Goal: Task Accomplishment & Management: Complete application form

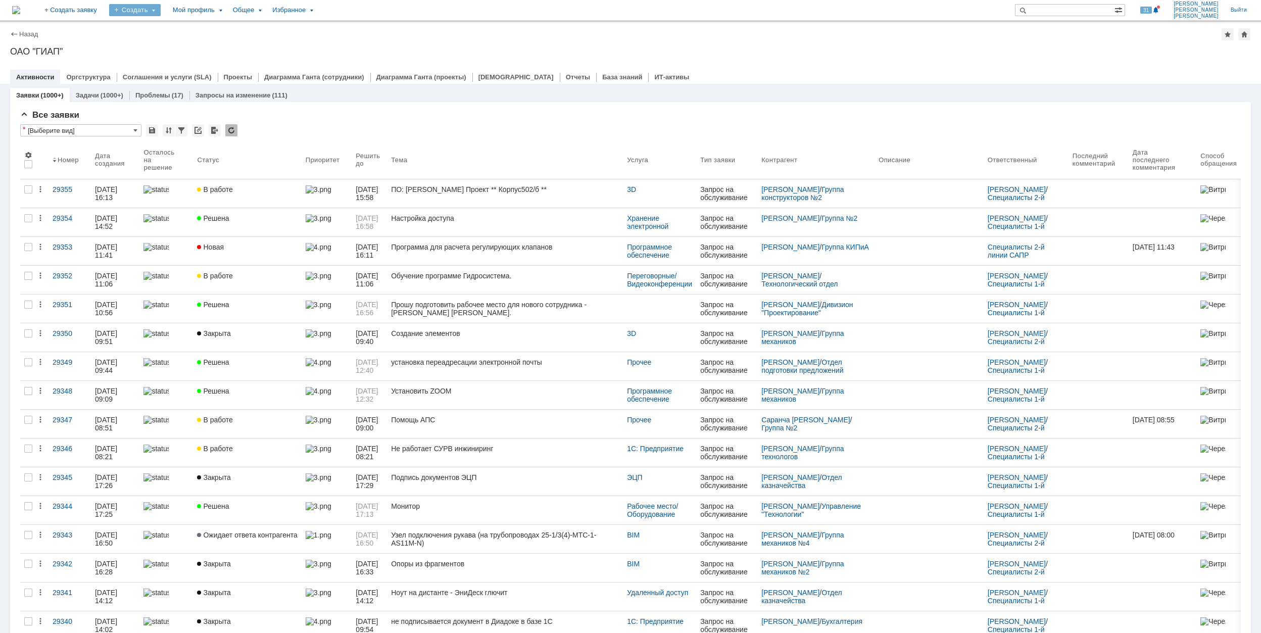
click at [161, 13] on div "Создать" at bounding box center [135, 10] width 52 height 12
click at [188, 59] on link "Заявка" at bounding box center [149, 63] width 77 height 12
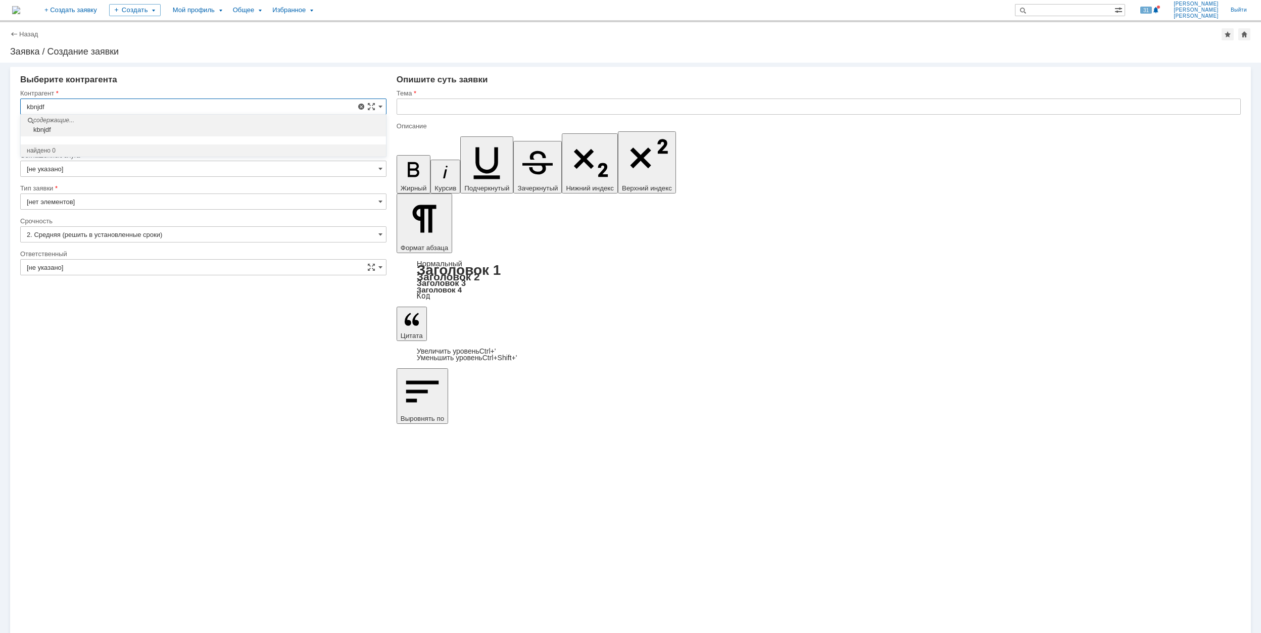
drag, startPoint x: 51, startPoint y: 104, endPoint x: 13, endPoint y: 109, distance: 38.7
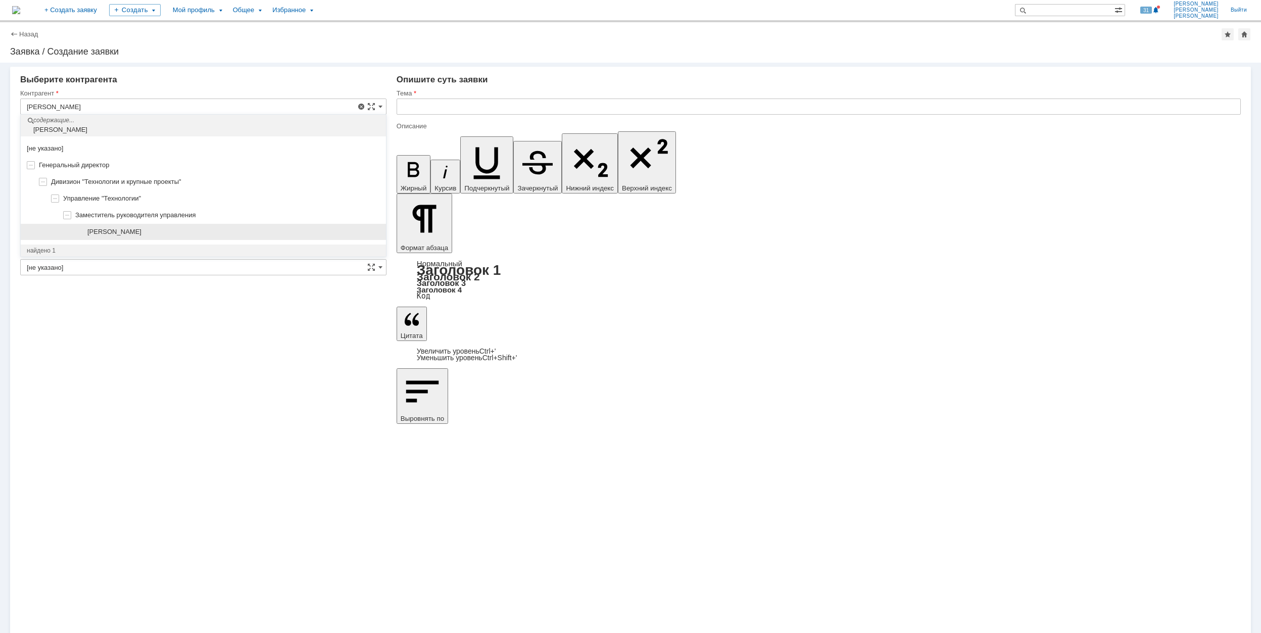
click at [211, 228] on div "[PERSON_NAME]" at bounding box center [233, 232] width 293 height 8
type input "[PERSON_NAME]"
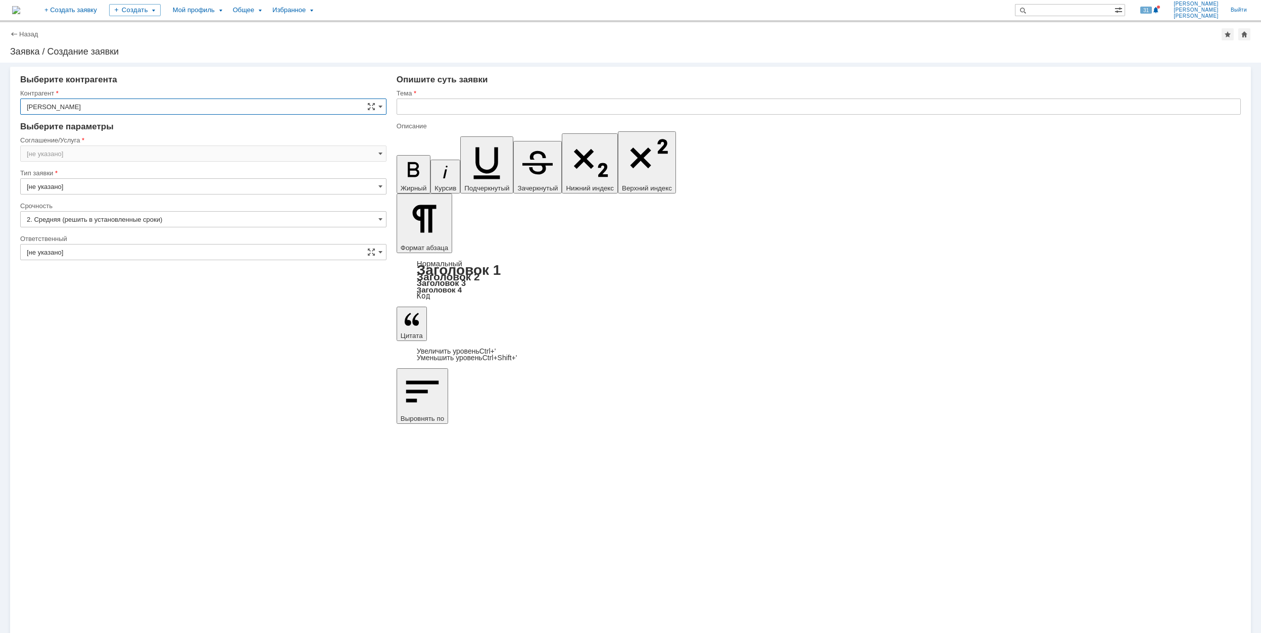
type input "[GEOGRAPHIC_DATA]"
click at [128, 152] on input "[GEOGRAPHIC_DATA]" at bounding box center [203, 154] width 366 height 16
click at [161, 221] on span "Программное обеспечение" at bounding box center [203, 220] width 353 height 8
type input "Программное обеспечение"
click at [117, 223] on input "[не указано]" at bounding box center [203, 219] width 366 height 16
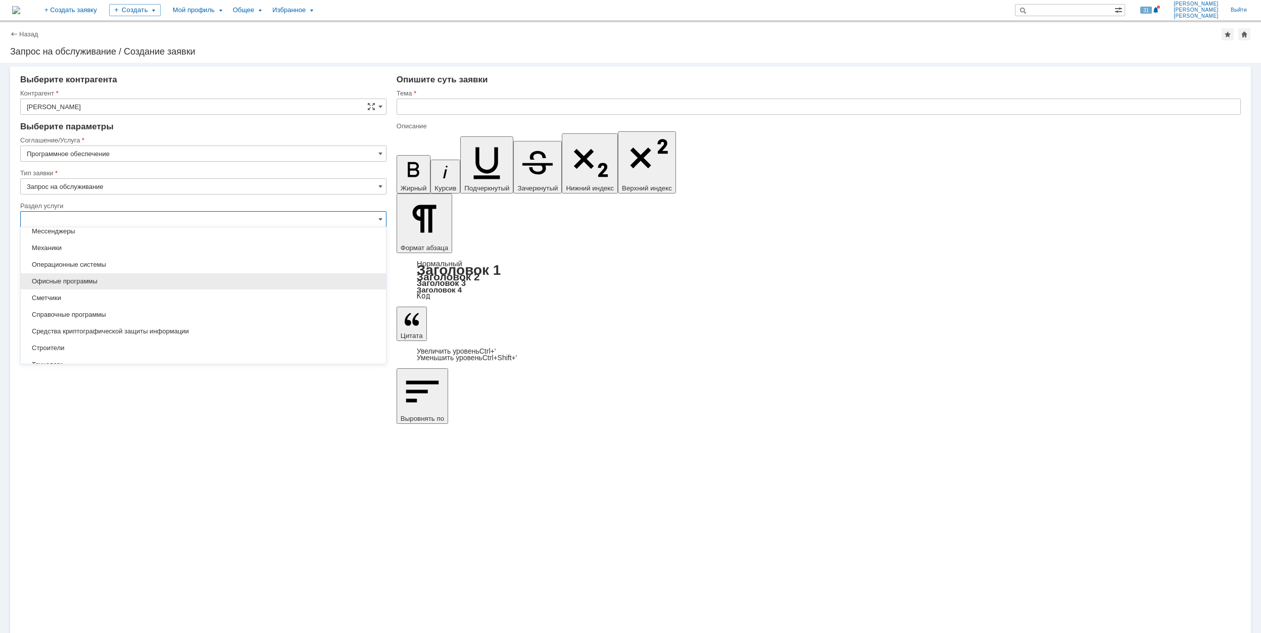
click at [146, 283] on span "Офисные программы" at bounding box center [203, 281] width 353 height 8
type input "Офисные программы"
click at [114, 249] on input "[не указано]" at bounding box center [203, 252] width 366 height 16
click at [128, 283] on div "Adobe Acrobat" at bounding box center [203, 287] width 365 height 16
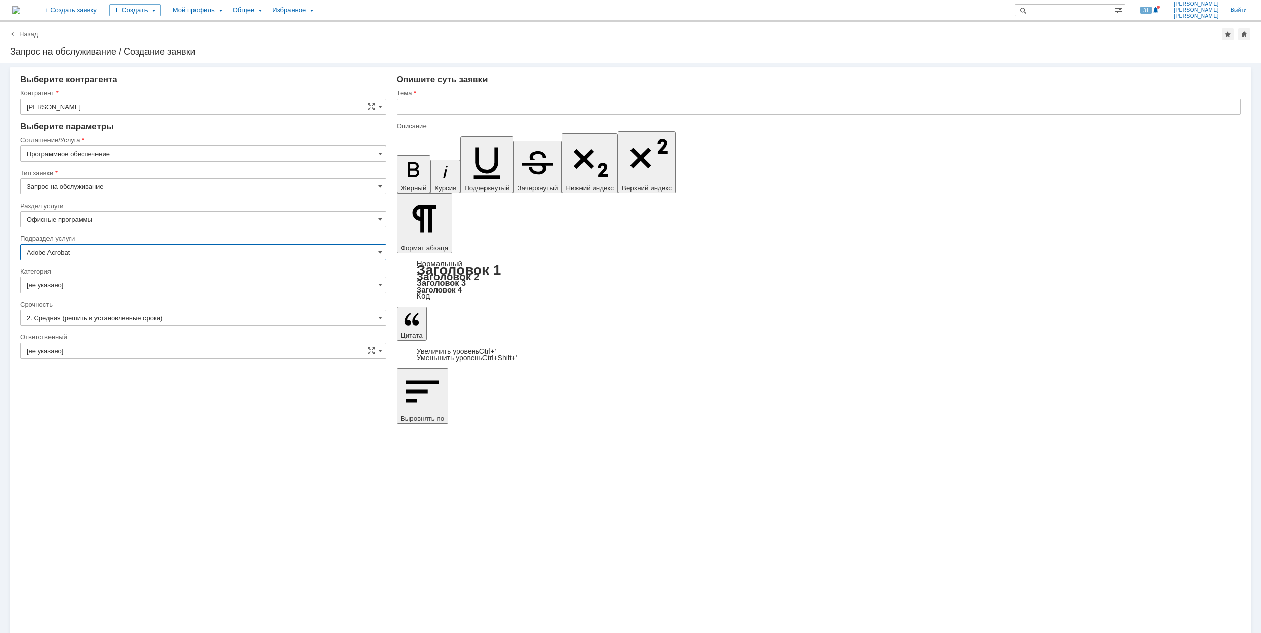
type input "Adobe Acrobat"
click at [128, 283] on input "[не указано]" at bounding box center [203, 285] width 366 height 16
click at [143, 306] on span "Adobe Acrobat" at bounding box center [203, 303] width 353 height 8
type input "Adobe Acrobat"
click at [132, 342] on div "Ответственный [не указано] себе своей команде" at bounding box center [203, 350] width 366 height 34
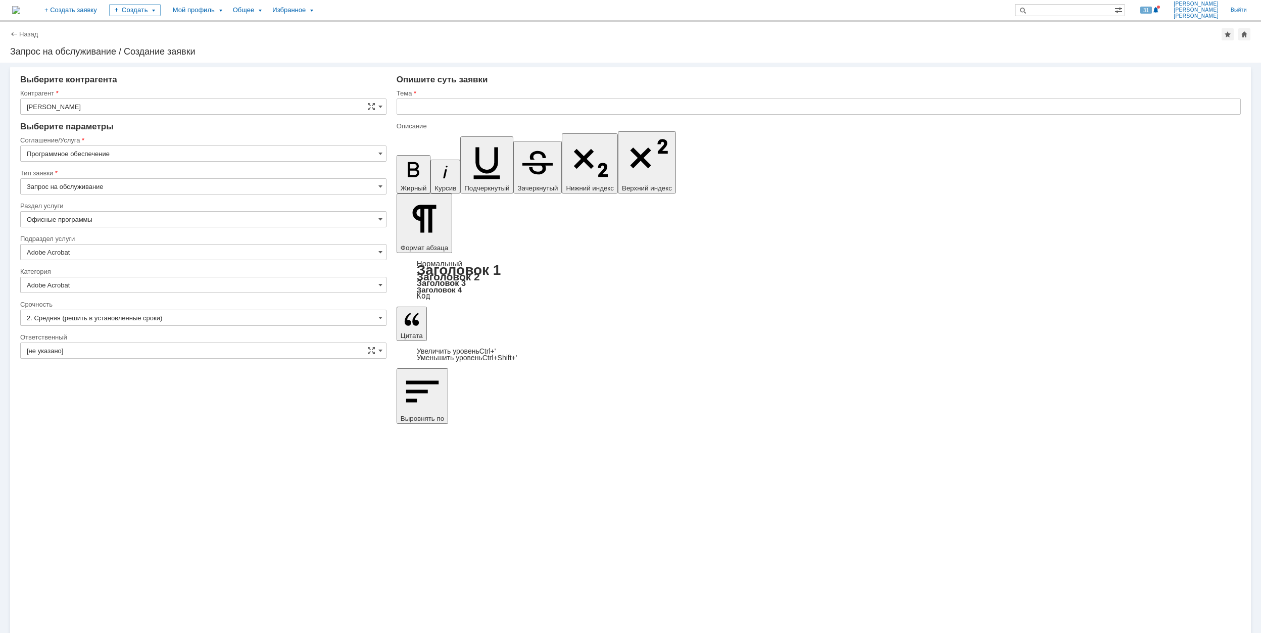
click at [136, 349] on input "[не указано]" at bounding box center [203, 351] width 366 height 16
click at [148, 456] on span "[PERSON_NAME]" at bounding box center [203, 452] width 353 height 8
type input "[PERSON_NAME]"
click at [454, 100] on input "text" at bounding box center [819, 107] width 844 height 16
type input "Ф"
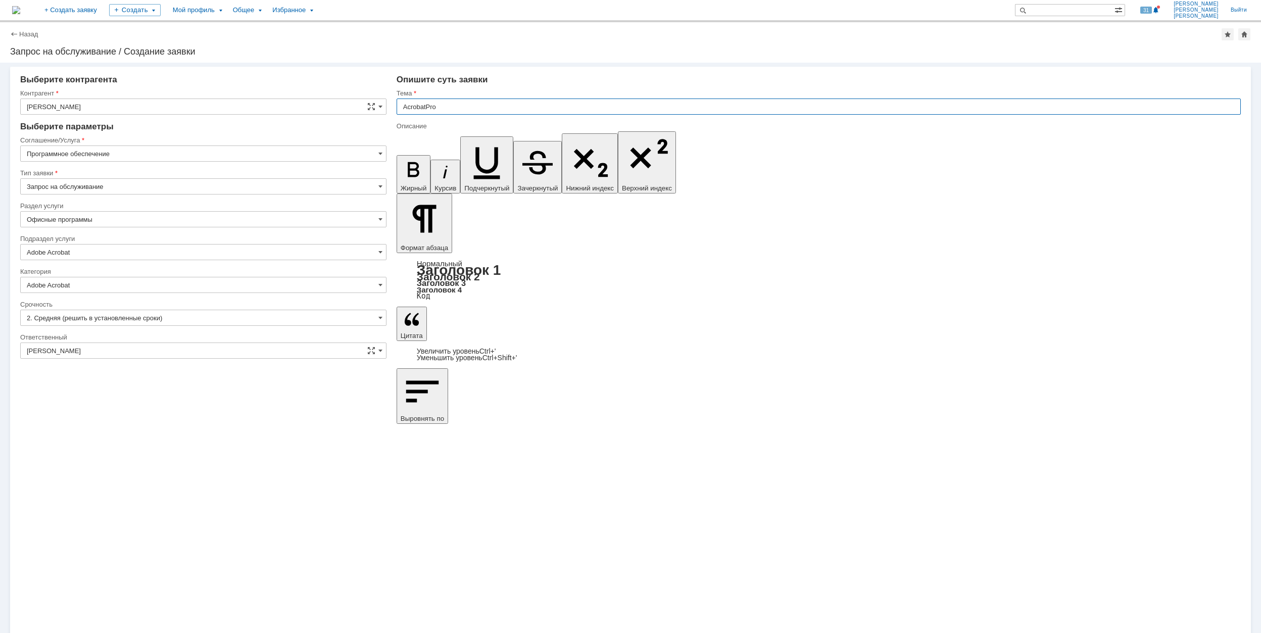
drag, startPoint x: 464, startPoint y: 100, endPoint x: 400, endPoint y: 105, distance: 63.9
click at [400, 105] on input "AcrobatPro" at bounding box center [819, 107] width 844 height 16
type input "AcrobatPro"
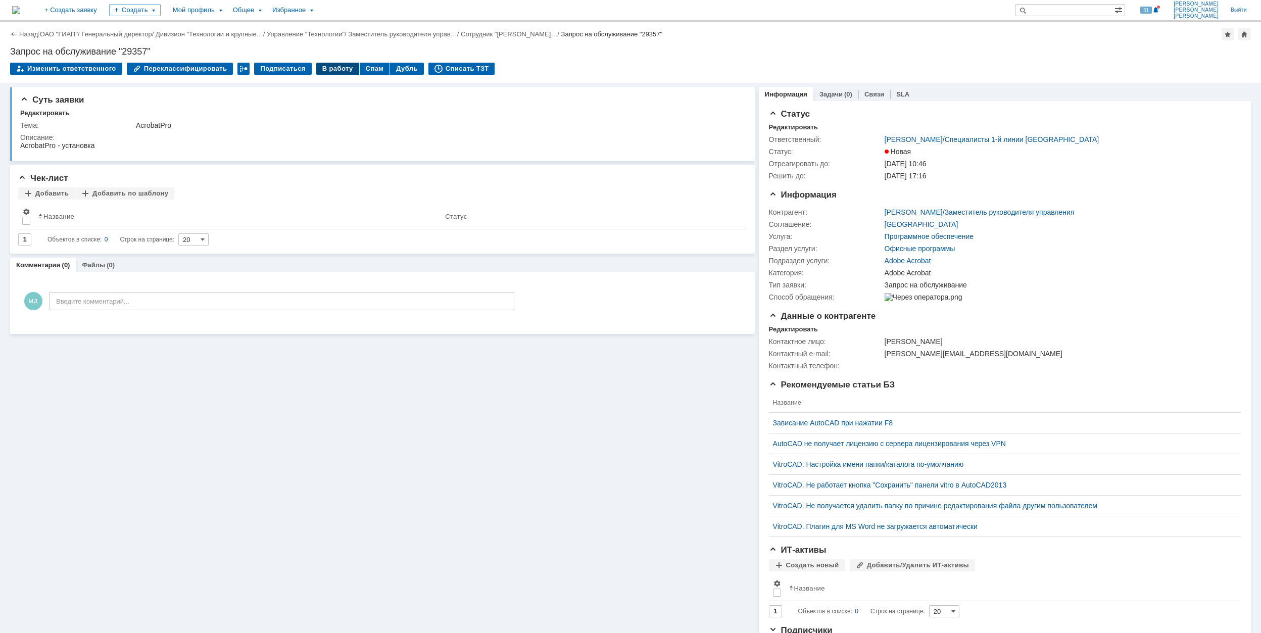
click at [324, 71] on div "В работу" at bounding box center [337, 69] width 43 height 12
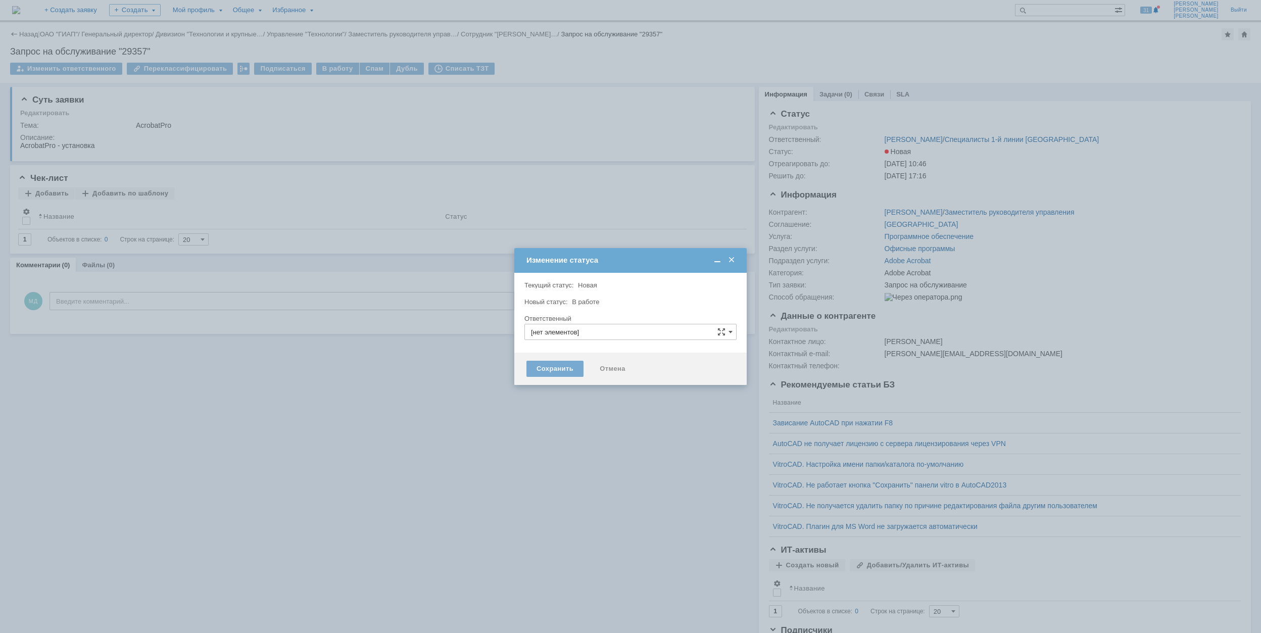
type input "[PERSON_NAME]"
type input "Adobe Acrobat"
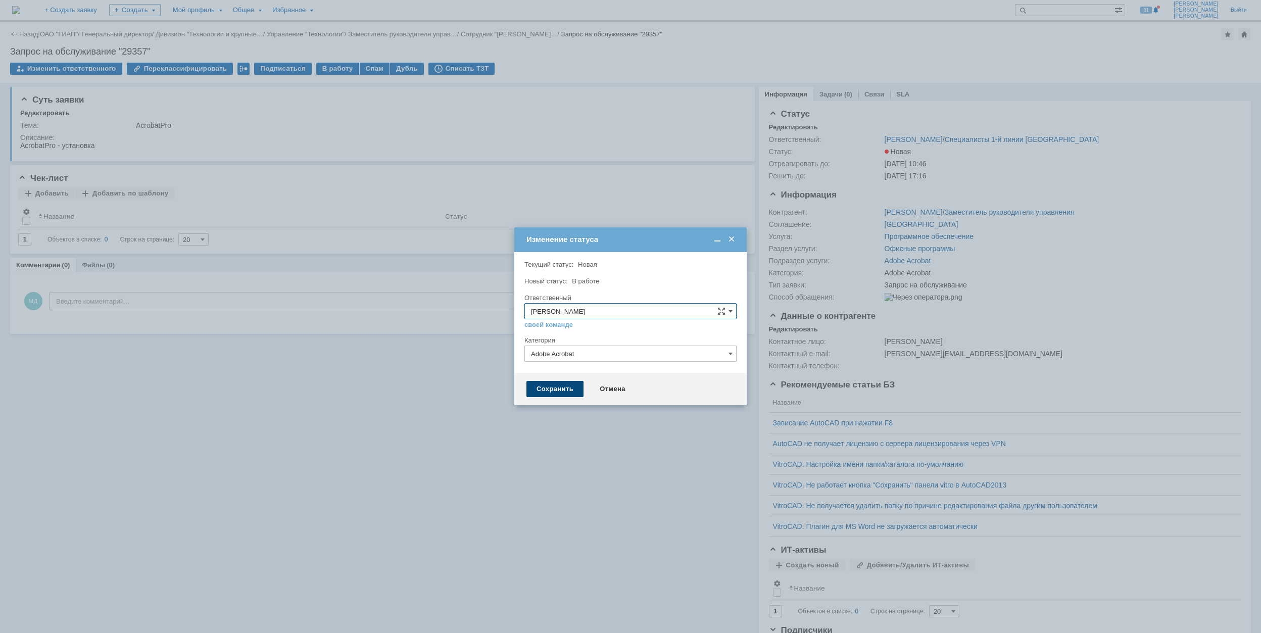
click at [552, 387] on div "Сохранить" at bounding box center [554, 389] width 57 height 16
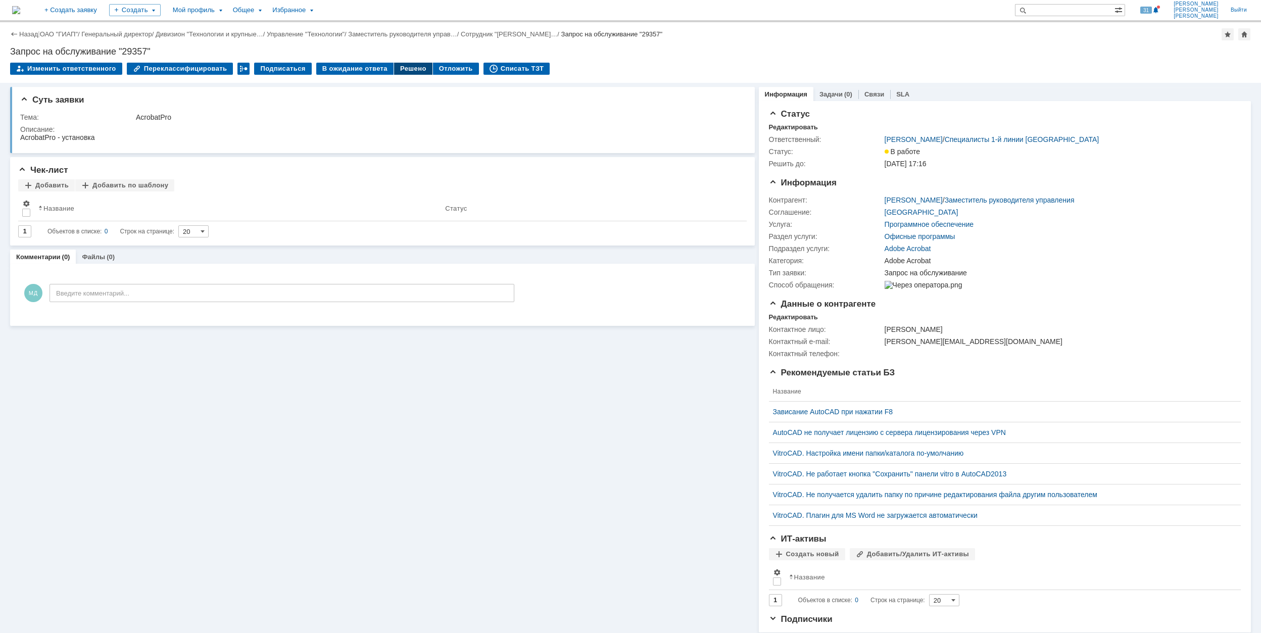
click at [397, 69] on div "Решено" at bounding box center [413, 69] width 38 height 12
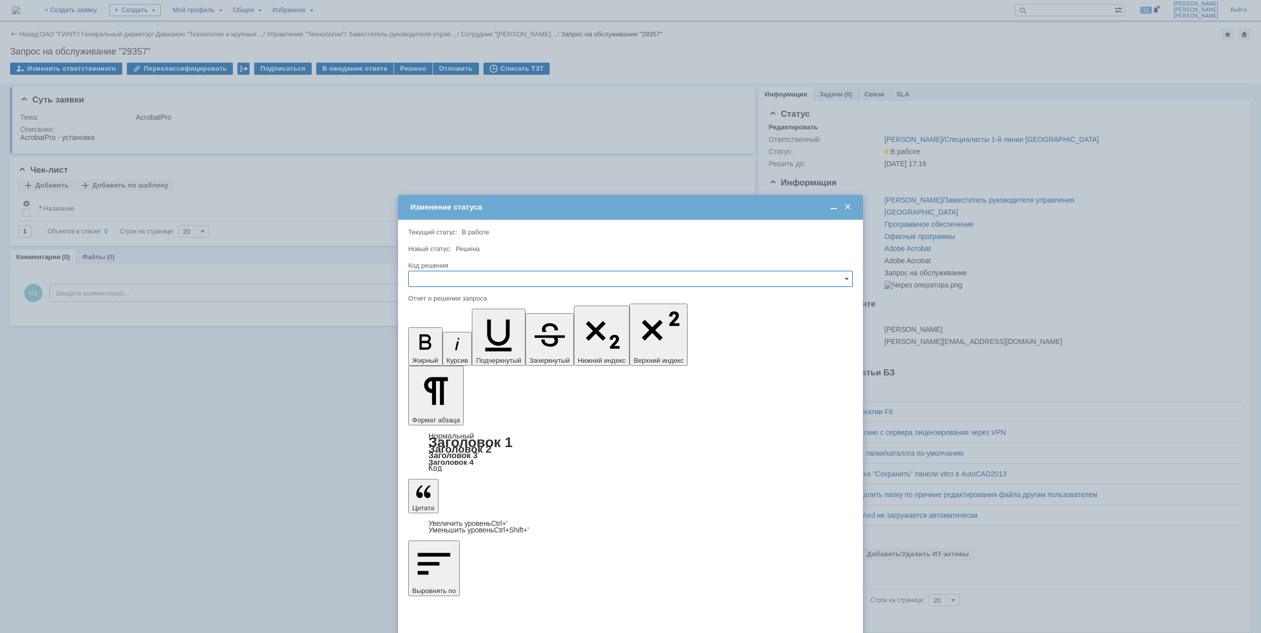
click at [533, 279] on input "text" at bounding box center [630, 279] width 445 height 16
click at [495, 348] on span "Решено" at bounding box center [630, 348] width 431 height 8
type input "Решено"
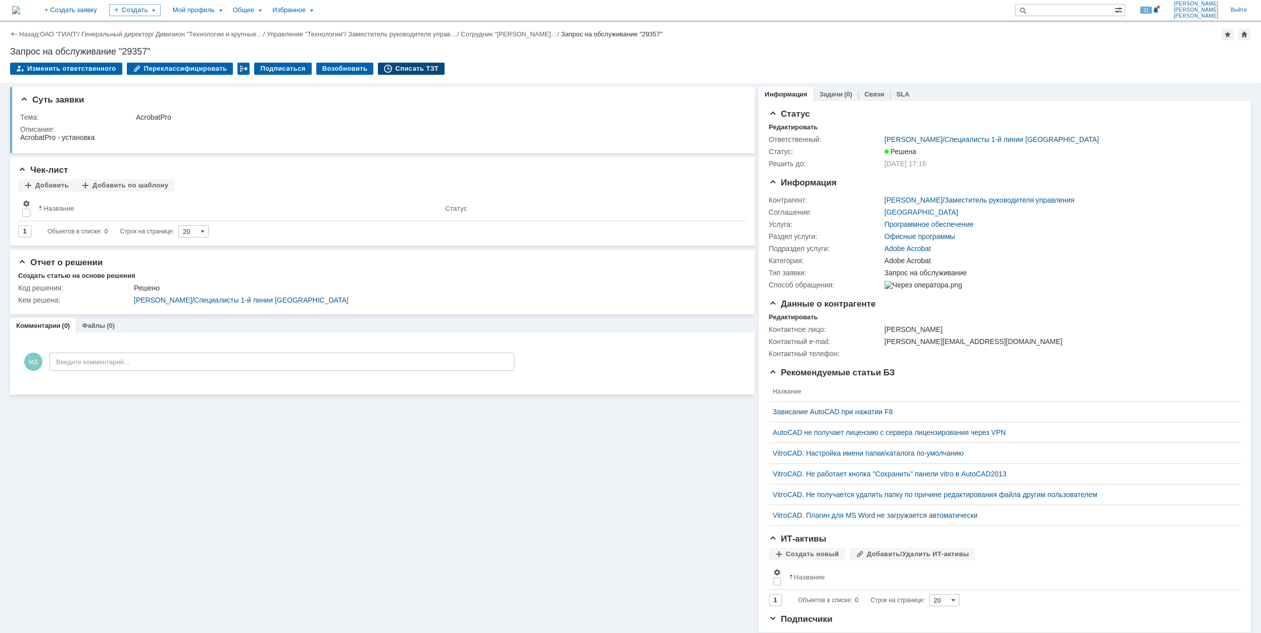
click at [415, 64] on div "Списать ТЗТ" at bounding box center [411, 69] width 67 height 12
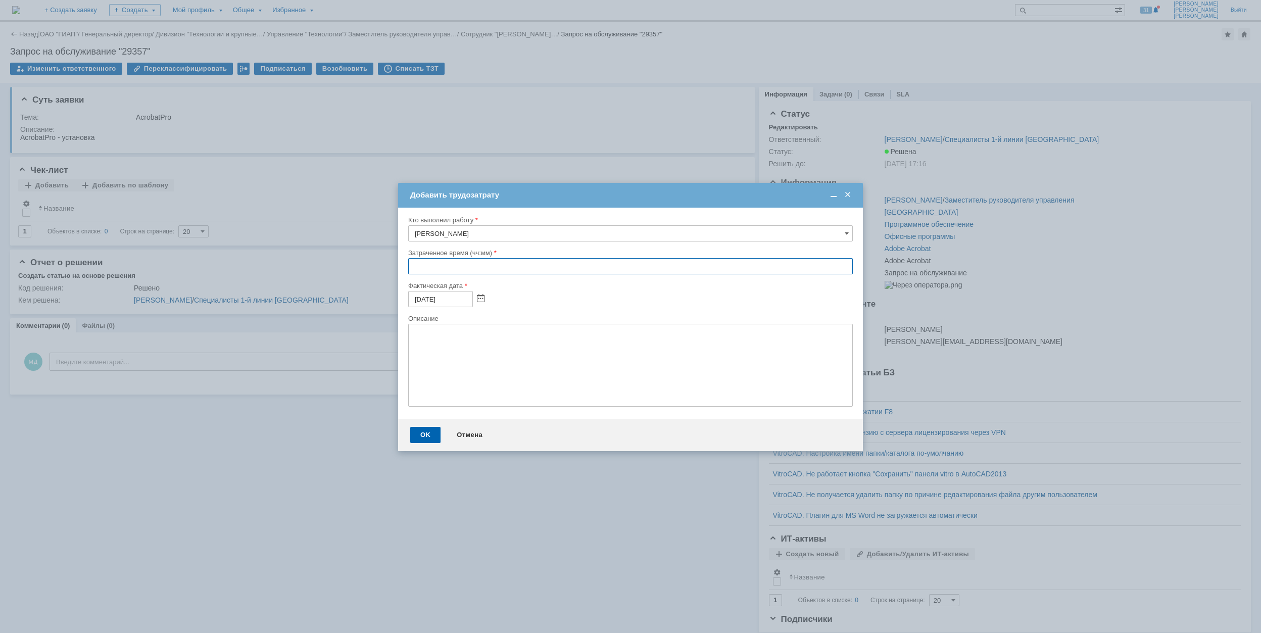
drag, startPoint x: 414, startPoint y: 267, endPoint x: 429, endPoint y: 246, distance: 25.8
click at [421, 258] on input "text" at bounding box center [630, 266] width 445 height 16
type input "00:30"
click at [433, 435] on div "OK" at bounding box center [425, 435] width 30 height 16
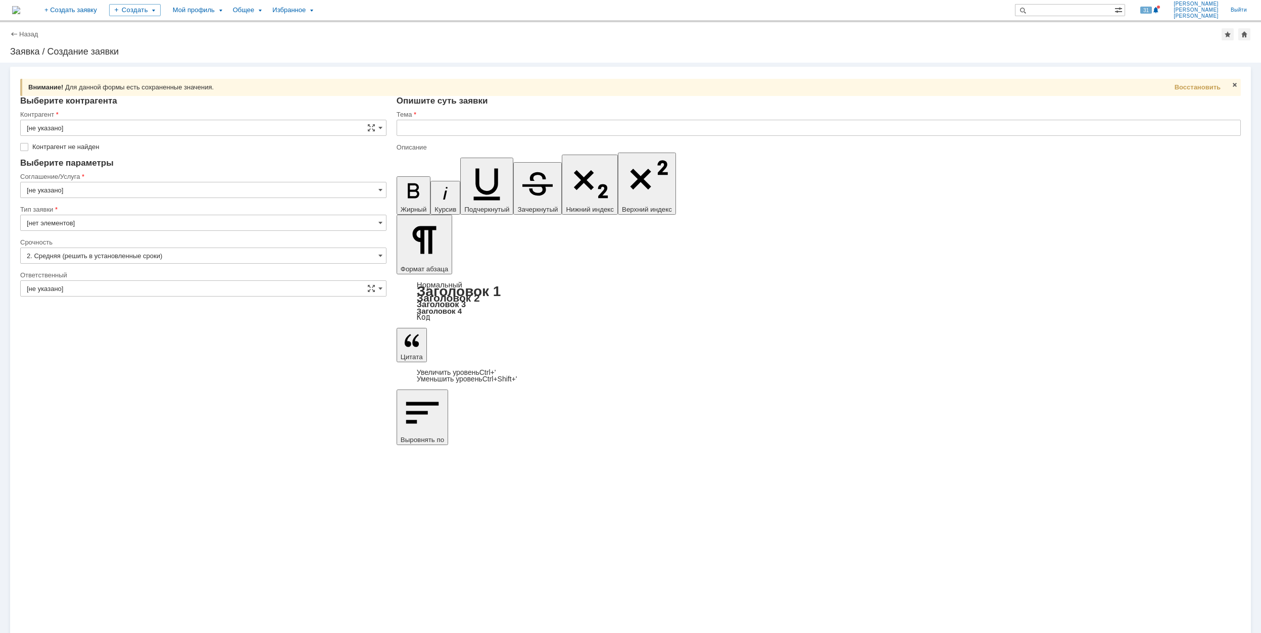
click at [20, 7] on img at bounding box center [16, 10] width 8 height 8
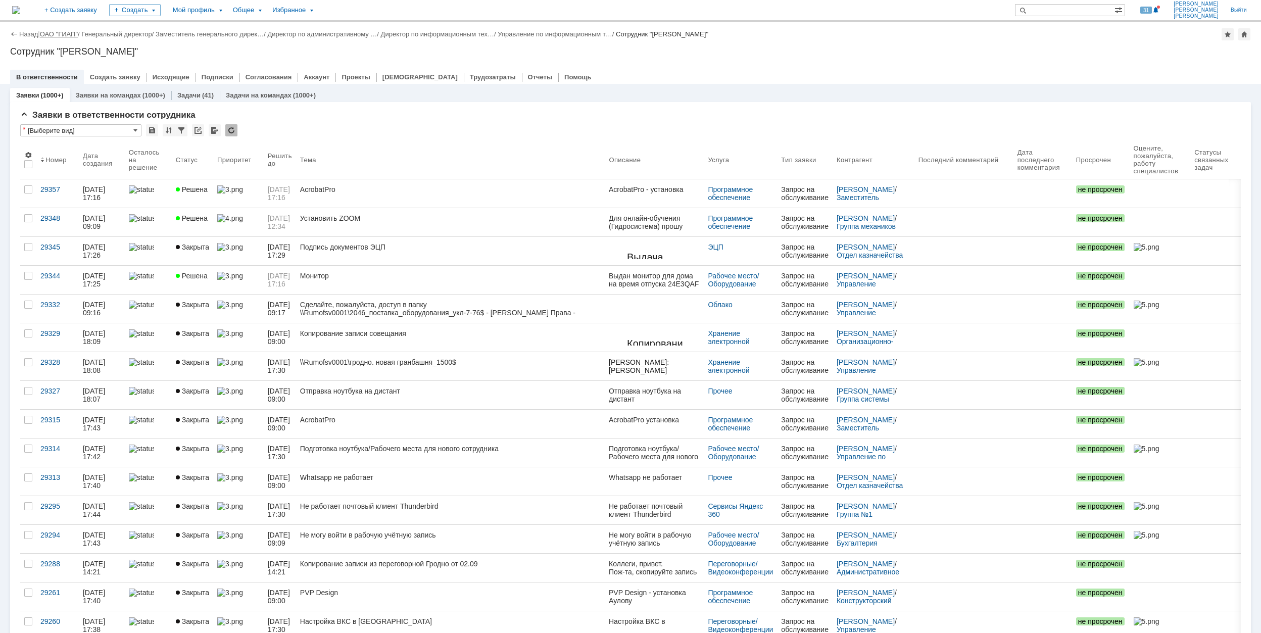
click at [55, 33] on link "ОАО "ГИАП"" at bounding box center [59, 34] width 38 height 8
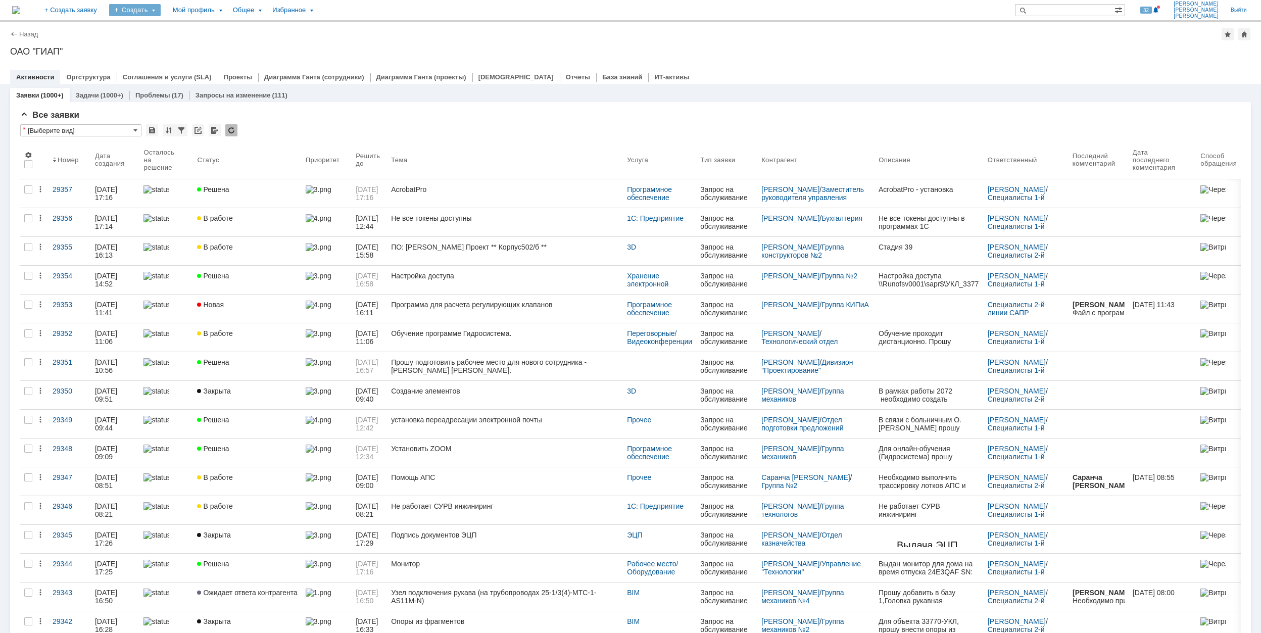
click at [161, 11] on div "Создать" at bounding box center [135, 10] width 52 height 12
click at [188, 63] on link "Заявка" at bounding box center [149, 63] width 77 height 12
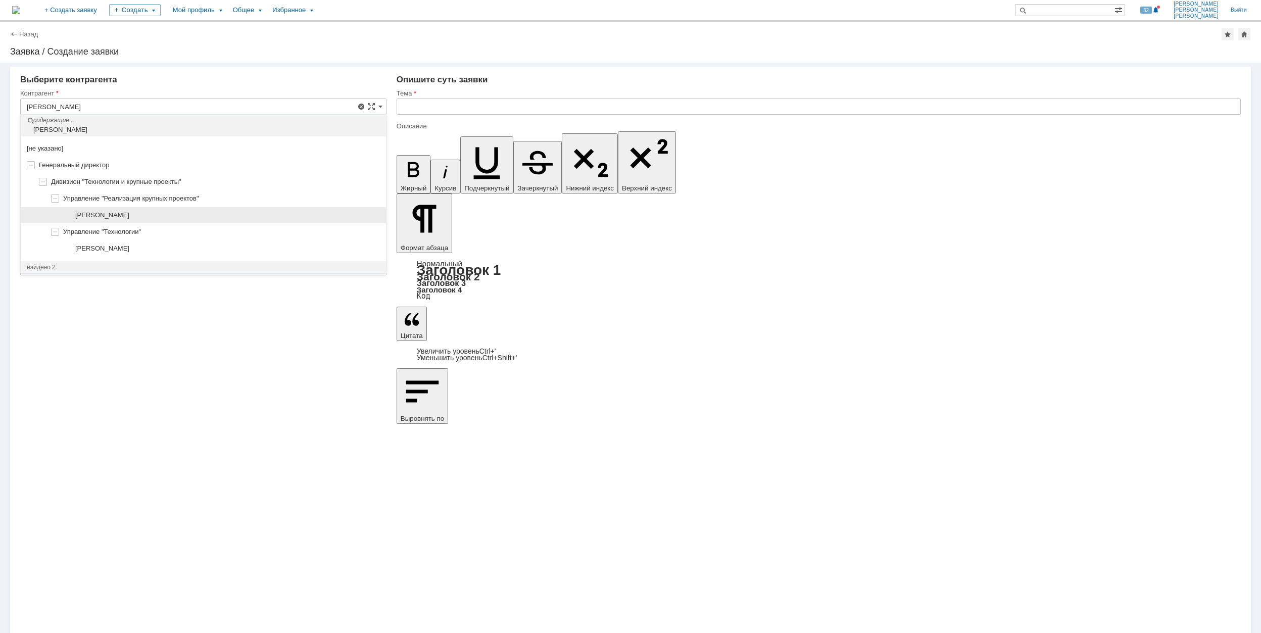
click at [129, 212] on span "[PERSON_NAME]" at bounding box center [102, 215] width 54 height 8
type input "[PERSON_NAME]"
type input "[GEOGRAPHIC_DATA]"
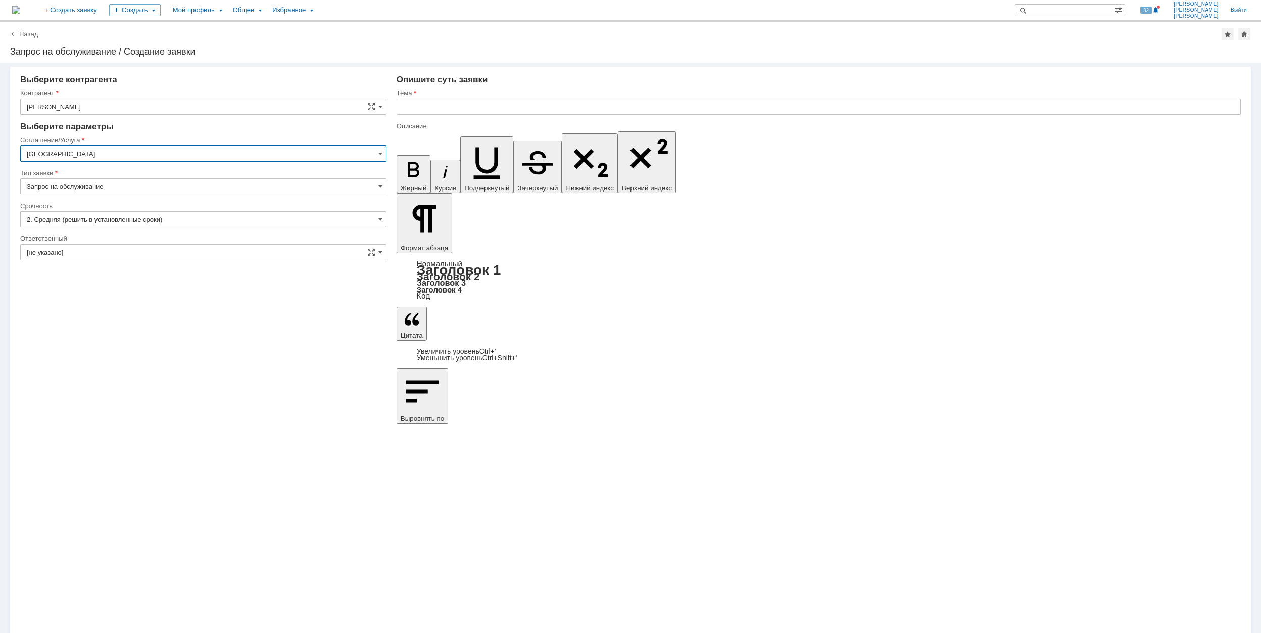
click at [118, 158] on input "[GEOGRAPHIC_DATA]" at bounding box center [203, 154] width 366 height 16
click at [123, 226] on span "Рабочее место/Оборудование" at bounding box center [203, 222] width 353 height 8
type input "Рабочее место/Оборудование"
click at [110, 217] on input "[не указано]" at bounding box center [203, 219] width 366 height 16
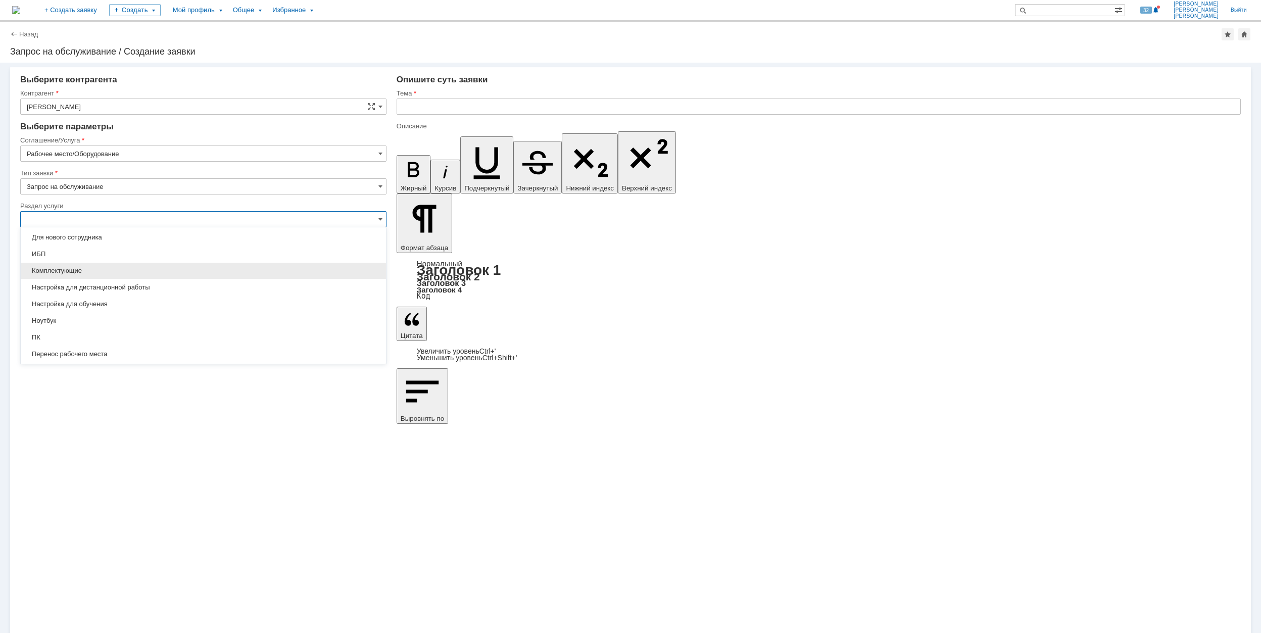
click at [150, 266] on div "Комплектующие" at bounding box center [203, 271] width 365 height 16
type input "Комплектующие"
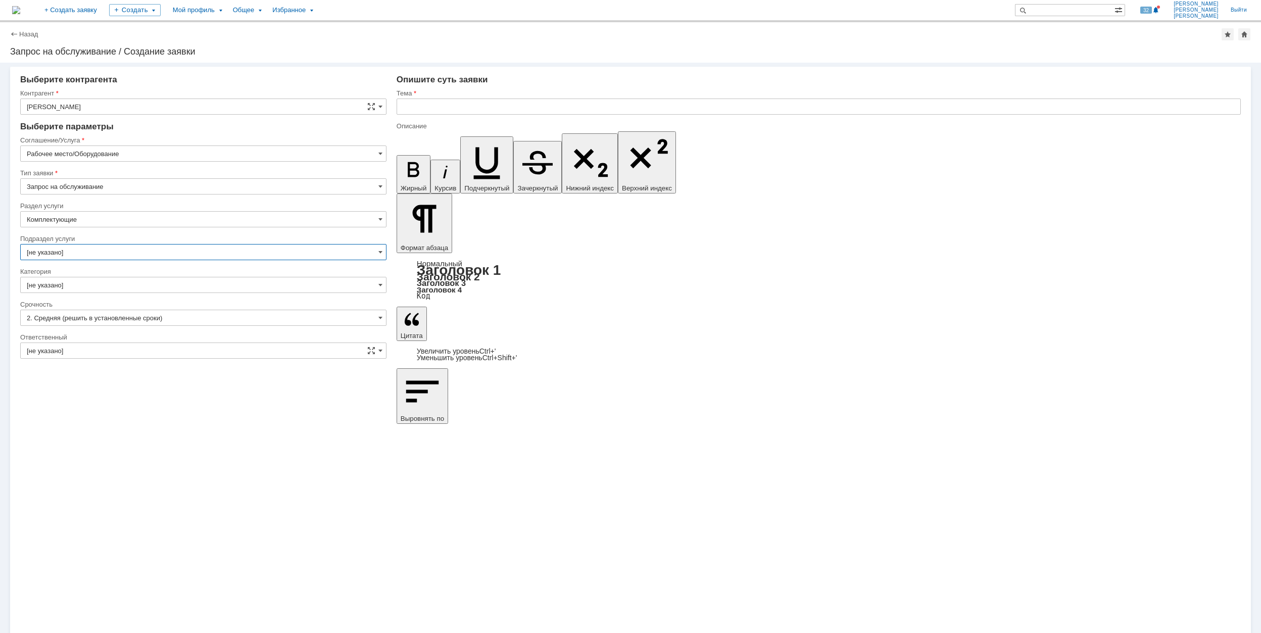
click at [81, 248] on input "[не указано]" at bounding box center [203, 252] width 366 height 16
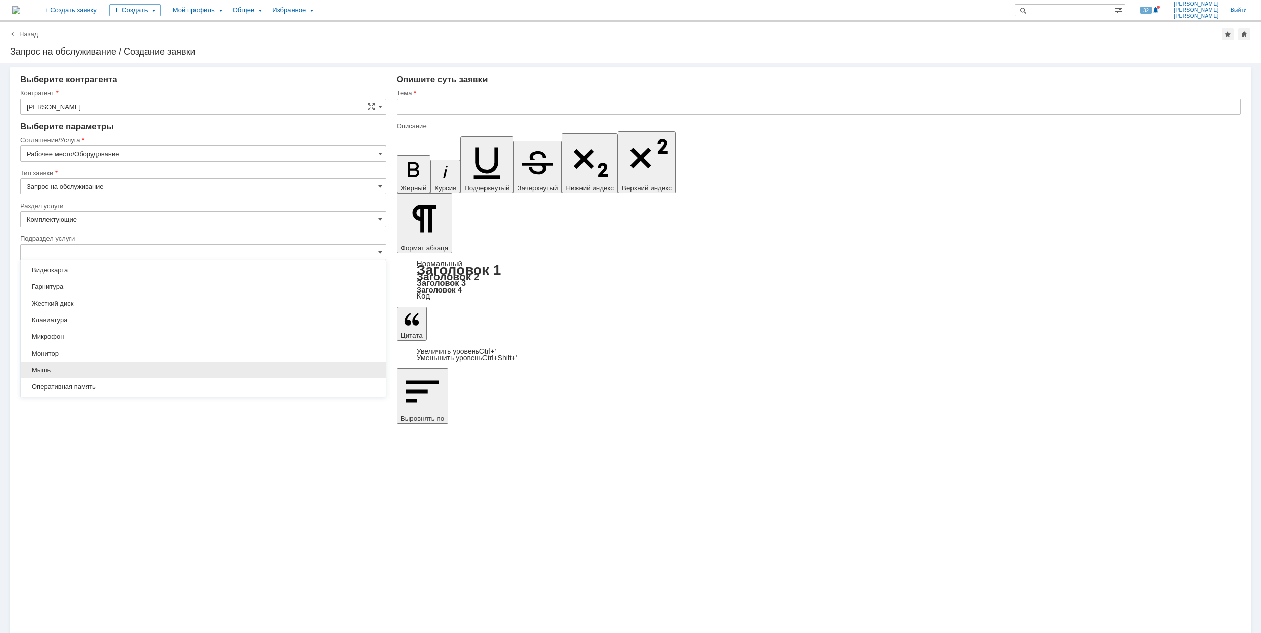
click at [120, 370] on span "Мышь" at bounding box center [203, 370] width 353 height 8
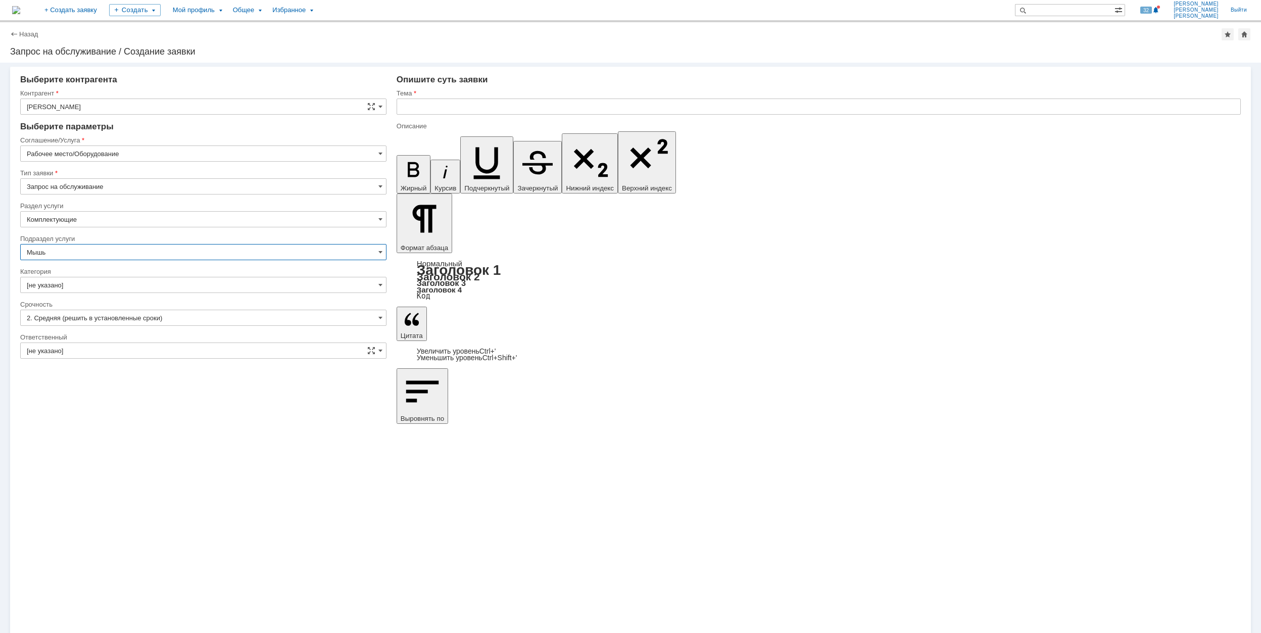
type input "Мышь"
click at [128, 286] on input "[не указано]" at bounding box center [203, 285] width 366 height 16
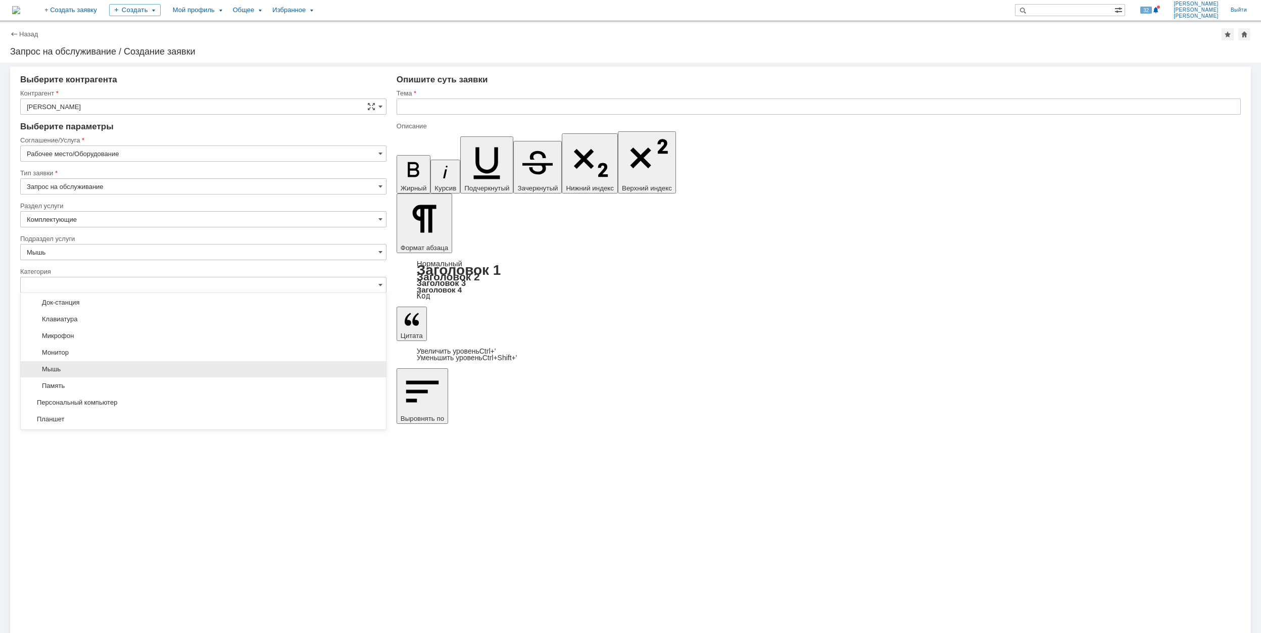
click at [130, 368] on span "Мышь" at bounding box center [203, 369] width 353 height 8
type input "Мышь"
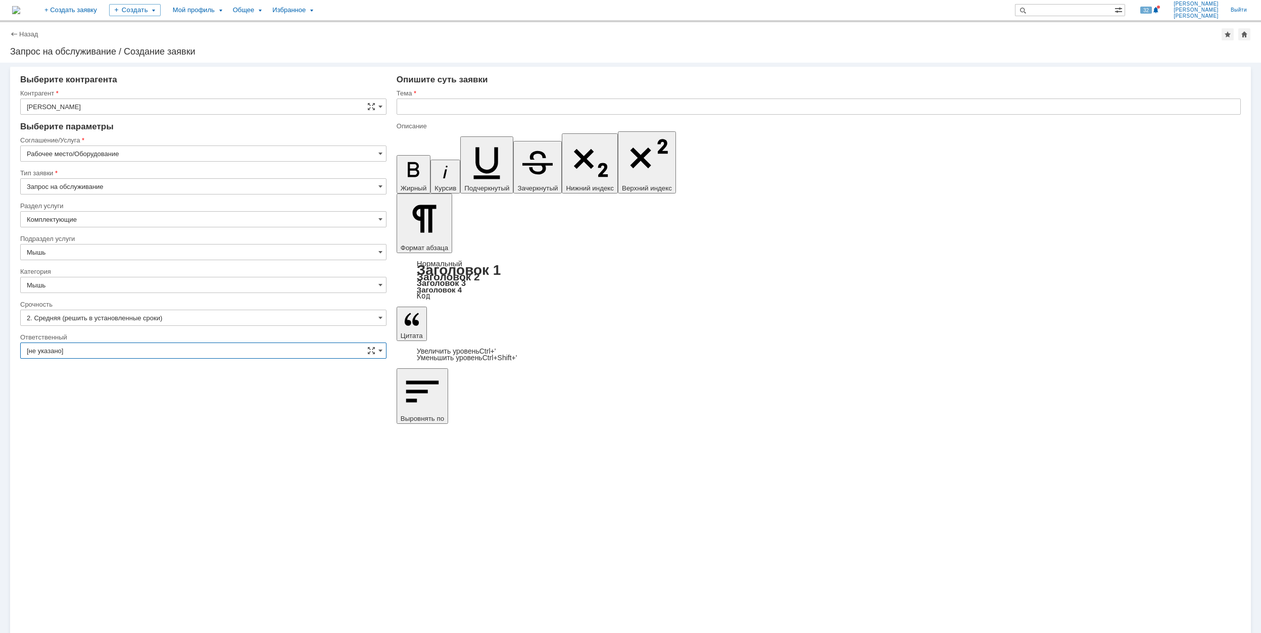
click at [131, 348] on input "[не указано]" at bounding box center [203, 351] width 366 height 16
type input "Мышь"
click at [186, 450] on div "[PERSON_NAME]" at bounding box center [203, 452] width 365 height 16
type input "[PERSON_NAME]"
click at [431, 104] on input "text" at bounding box center [819, 107] width 844 height 16
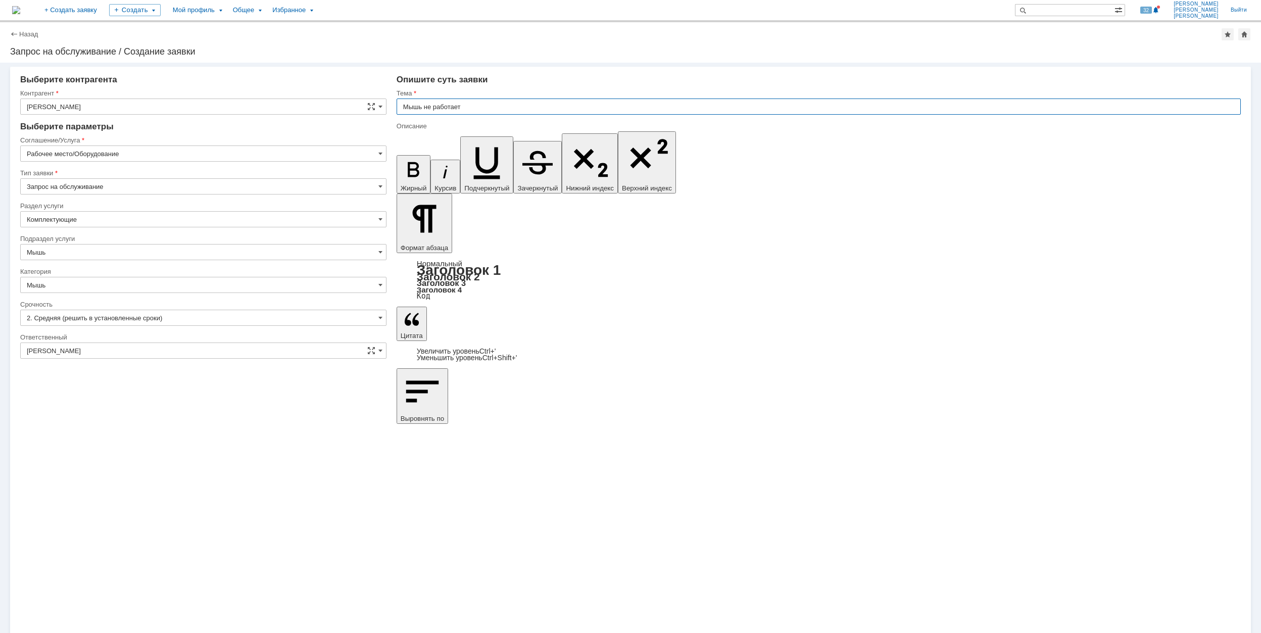
drag, startPoint x: 484, startPoint y: 110, endPoint x: 397, endPoint y: 109, distance: 86.4
click at [397, 109] on input "Мышь не работает" at bounding box center [819, 107] width 844 height 16
type input "Мышь не работает"
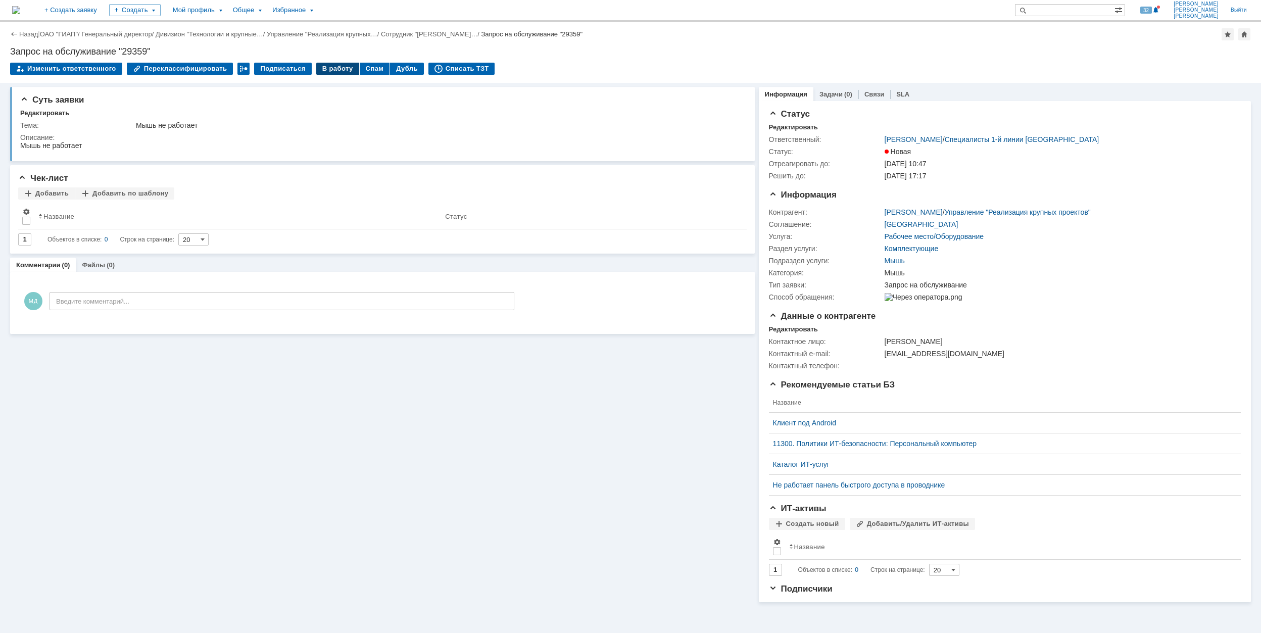
click at [335, 67] on div "В работу" at bounding box center [337, 69] width 43 height 12
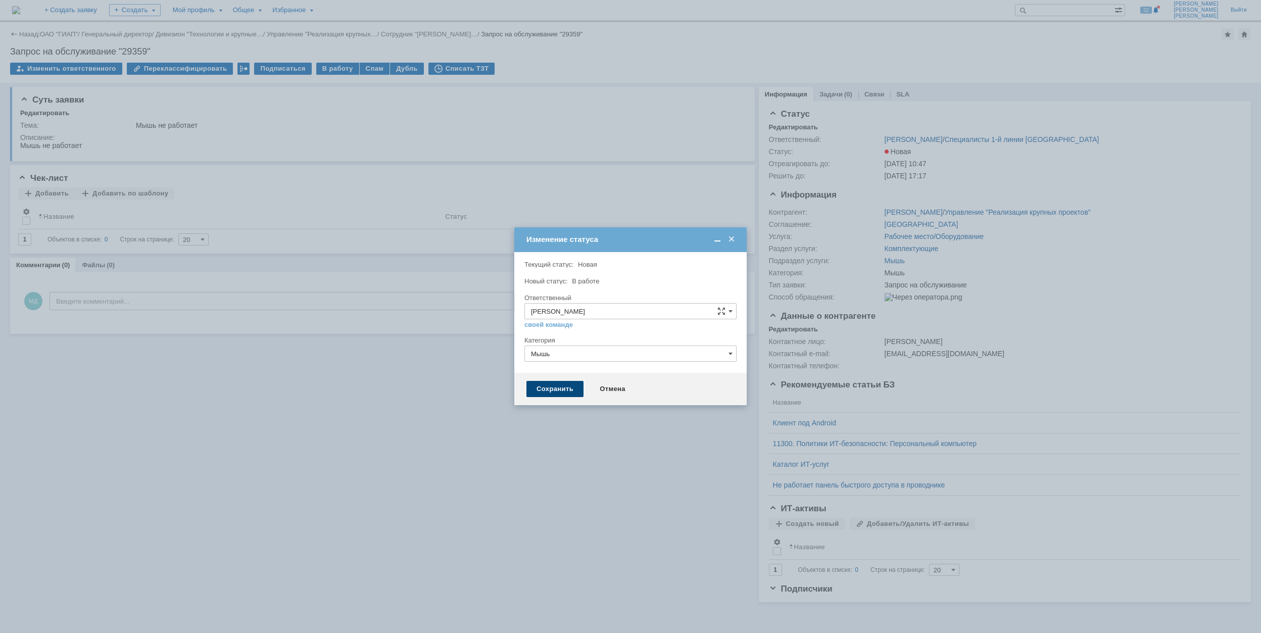
click at [561, 387] on div "Сохранить" at bounding box center [554, 389] width 57 height 16
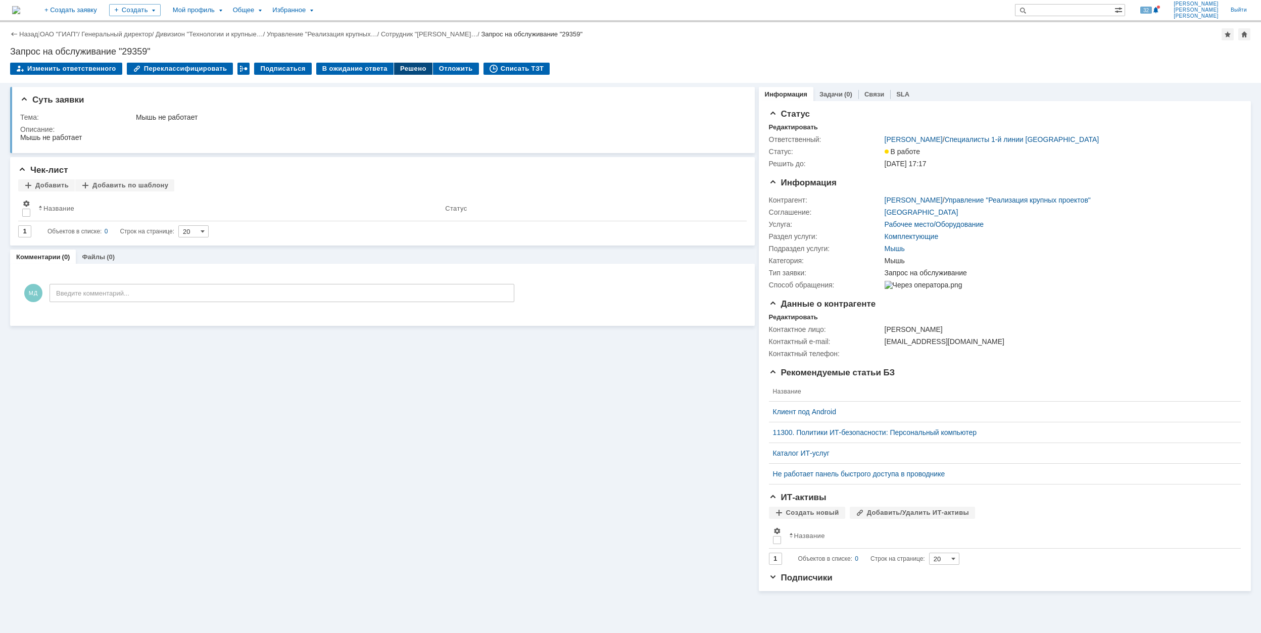
click at [399, 71] on div "Решено" at bounding box center [413, 69] width 38 height 12
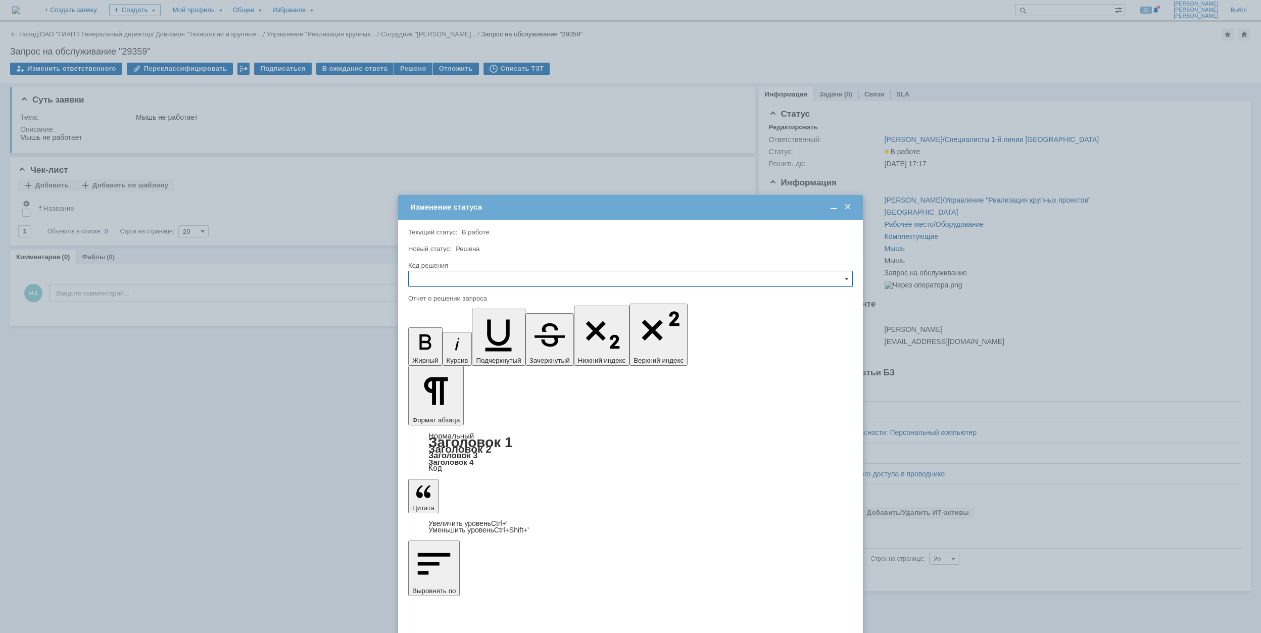
click at [518, 277] on input "text" at bounding box center [630, 279] width 445 height 16
click at [508, 352] on span "Решено" at bounding box center [630, 348] width 431 height 8
type input "Решено"
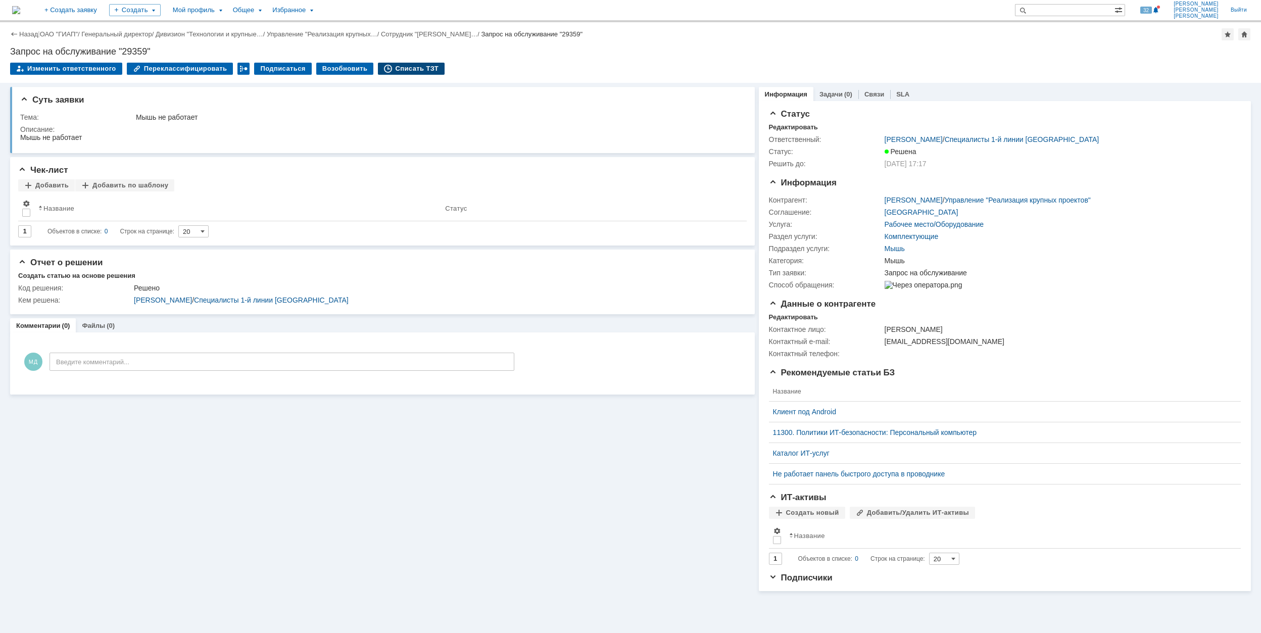
drag, startPoint x: 397, startPoint y: 74, endPoint x: 395, endPoint y: 65, distance: 8.8
click at [395, 74] on div "Списать ТЗТ" at bounding box center [411, 69] width 67 height 12
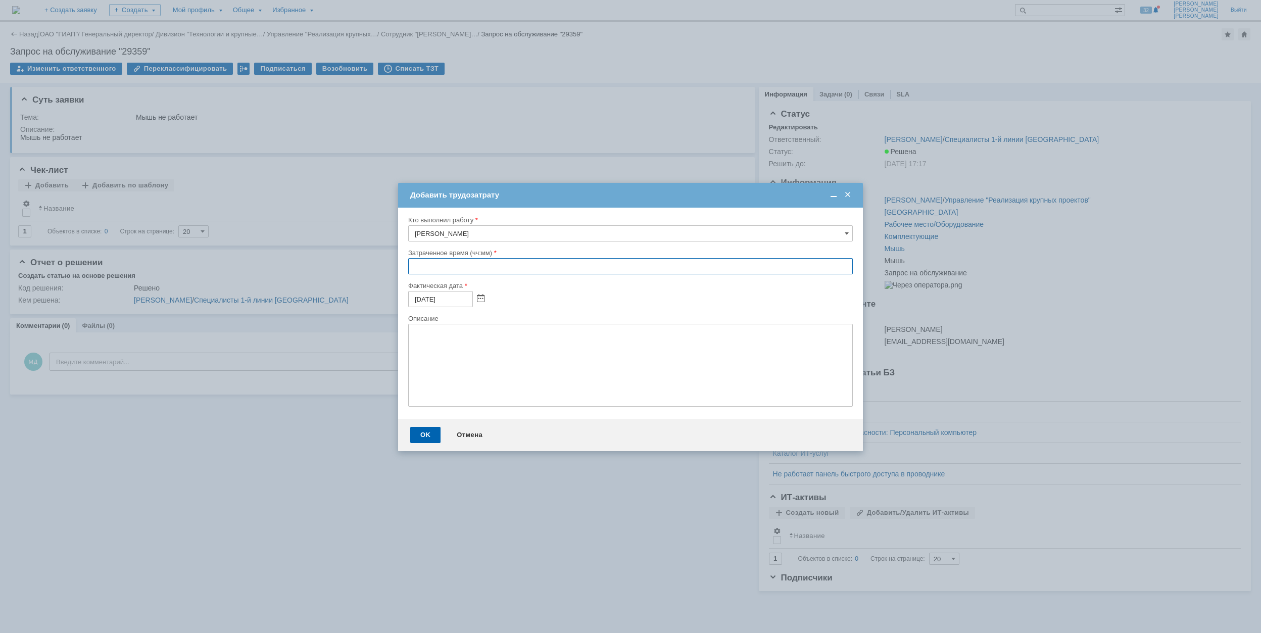
drag, startPoint x: 413, startPoint y: 265, endPoint x: 421, endPoint y: 260, distance: 9.8
click at [420, 263] on input "text" at bounding box center [630, 266] width 445 height 16
type input "00:30"
click at [424, 428] on div "OK" at bounding box center [425, 435] width 30 height 16
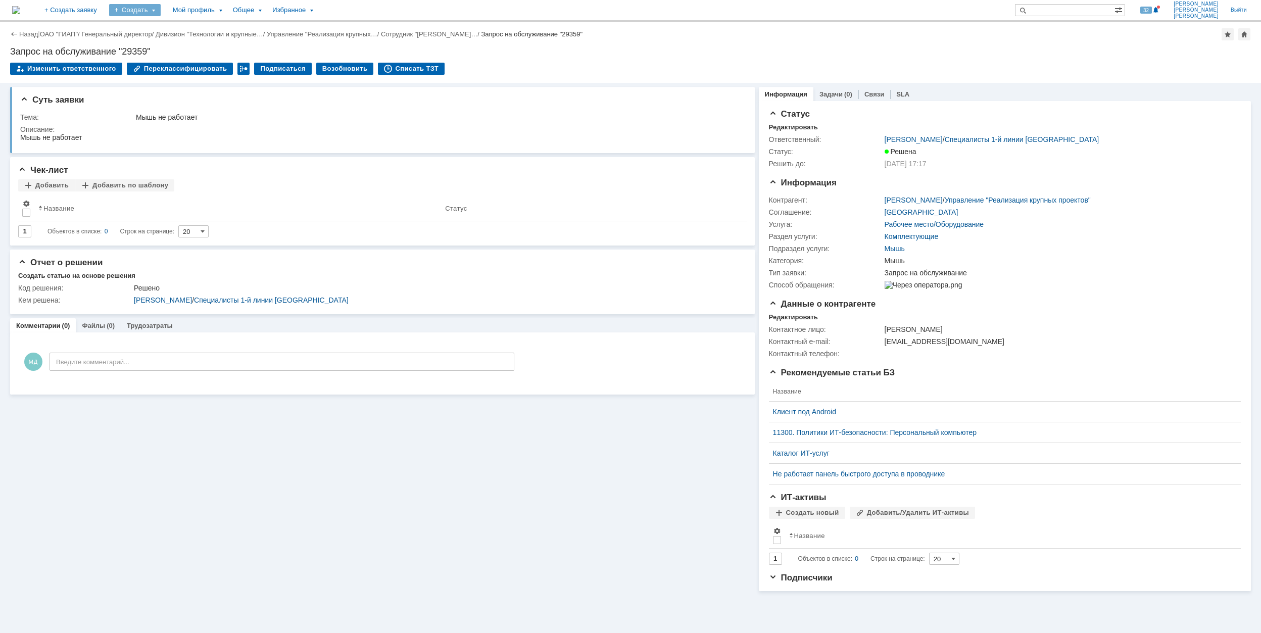
click at [161, 14] on div "Создать" at bounding box center [135, 10] width 52 height 12
click at [190, 69] on div "Заявка" at bounding box center [149, 63] width 81 height 16
click at [161, 6] on div "Создать" at bounding box center [135, 10] width 52 height 12
click at [186, 61] on link "Заявка" at bounding box center [149, 63] width 77 height 12
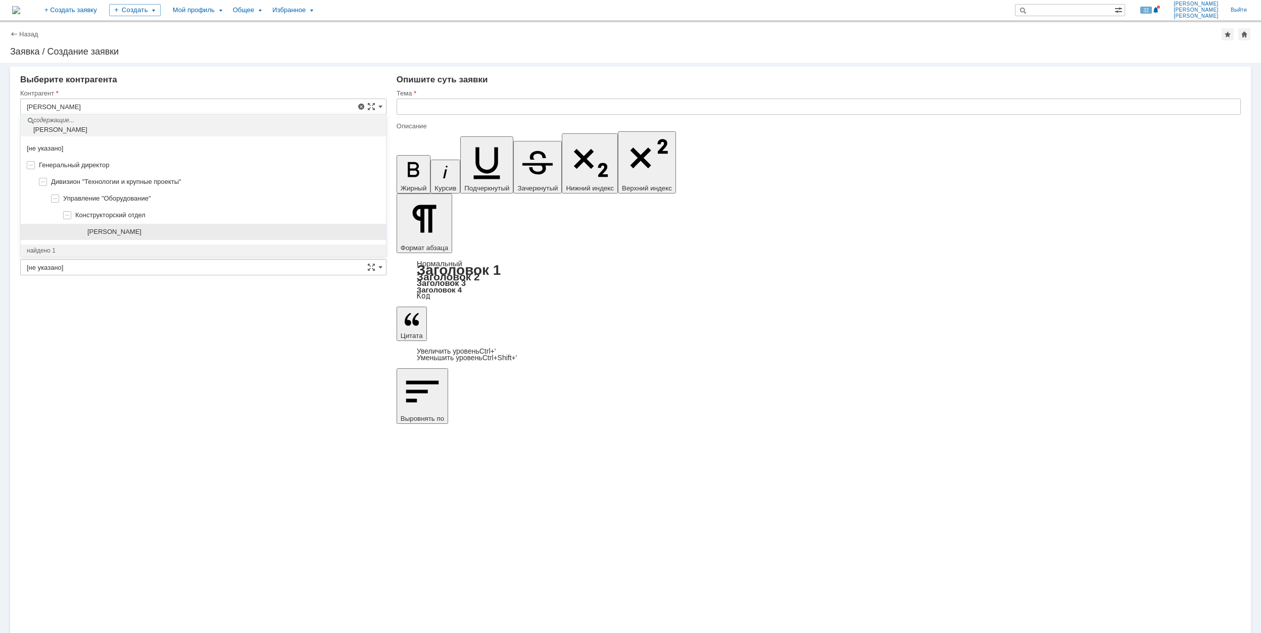
click at [194, 227] on div "[PERSON_NAME]" at bounding box center [203, 232] width 365 height 17
type input "[PERSON_NAME]"
type input "[GEOGRAPHIC_DATA]"
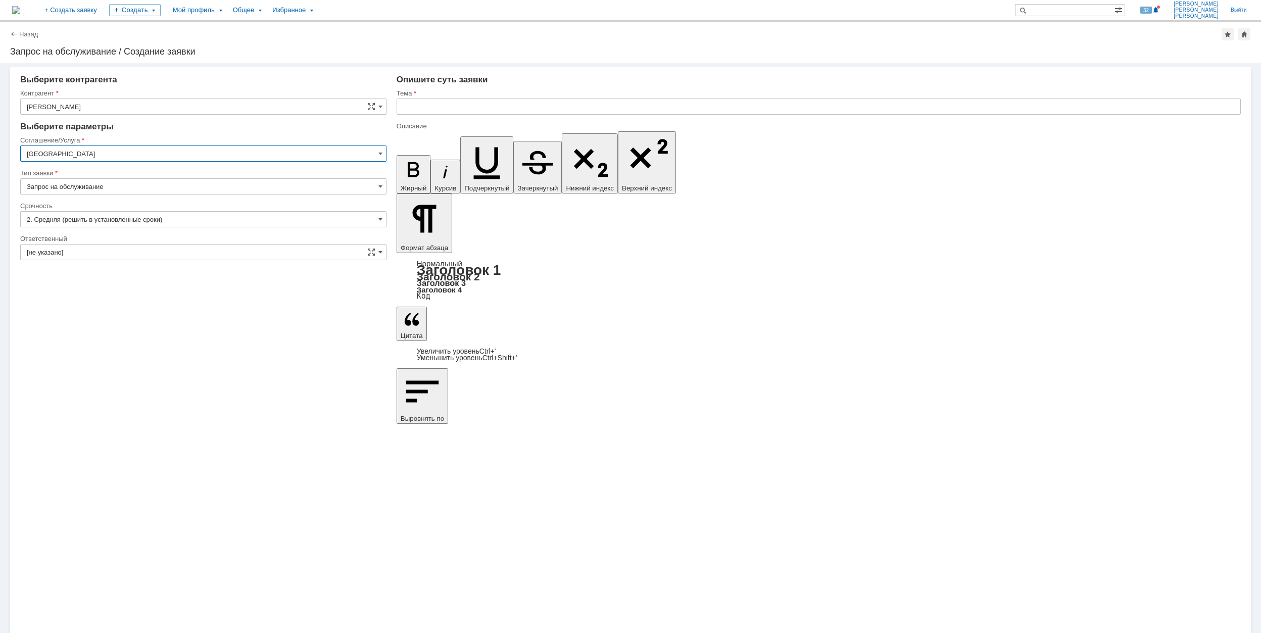
click at [100, 152] on input "[GEOGRAPHIC_DATA]" at bounding box center [203, 154] width 366 height 16
click at [178, 216] on div "Программное обеспечение" at bounding box center [203, 220] width 365 height 16
type input "Программное обеспечение"
click at [136, 213] on input "[не указано]" at bounding box center [203, 219] width 366 height 16
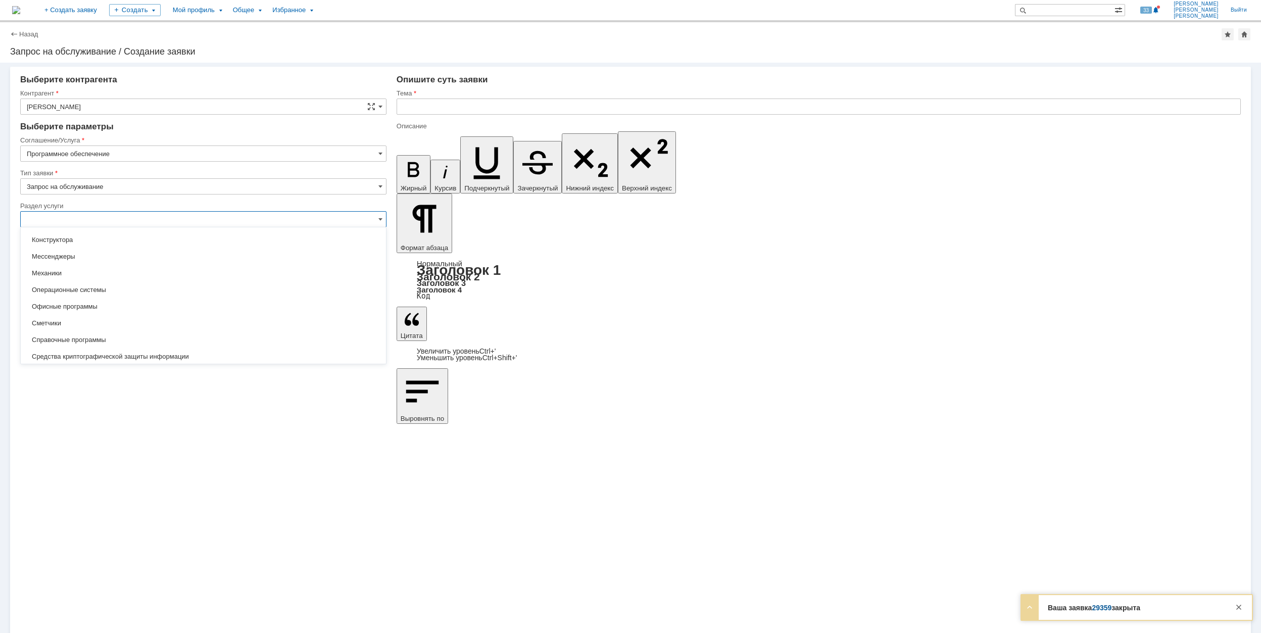
scroll to position [141, 0]
click at [130, 300] on span "Офисные программы" at bounding box center [203, 297] width 353 height 8
type input "Офисные программы"
click at [102, 249] on input "[не указано]" at bounding box center [203, 252] width 366 height 16
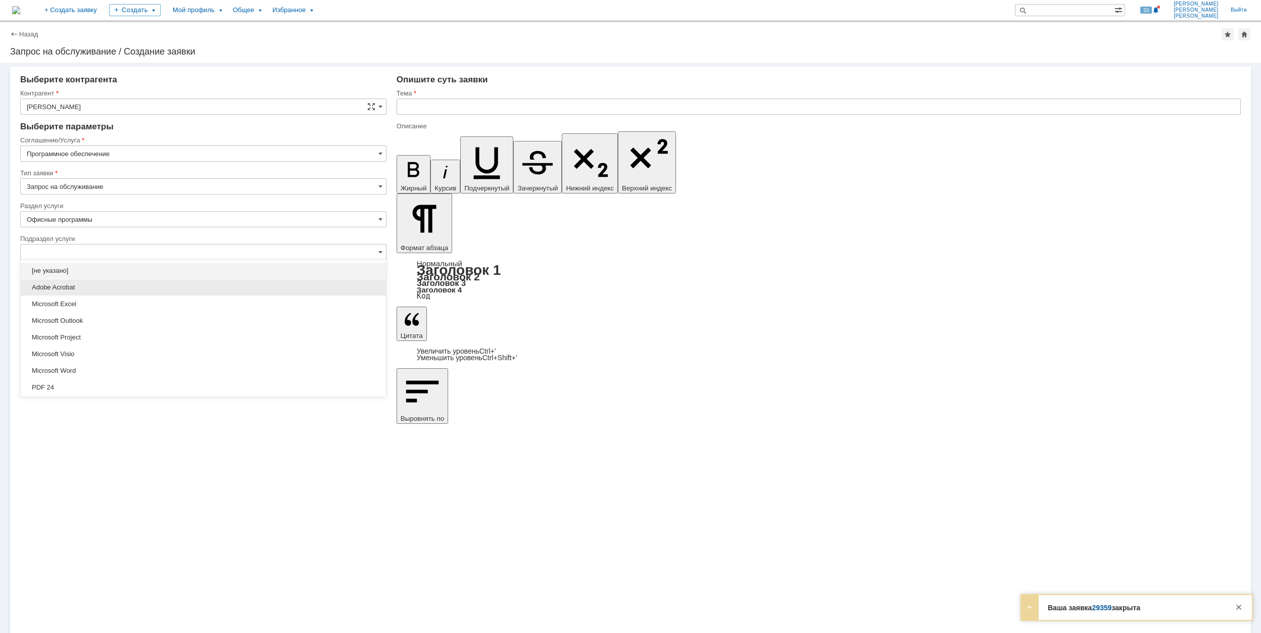
click at [149, 282] on div "Adobe Acrobat" at bounding box center [203, 287] width 365 height 16
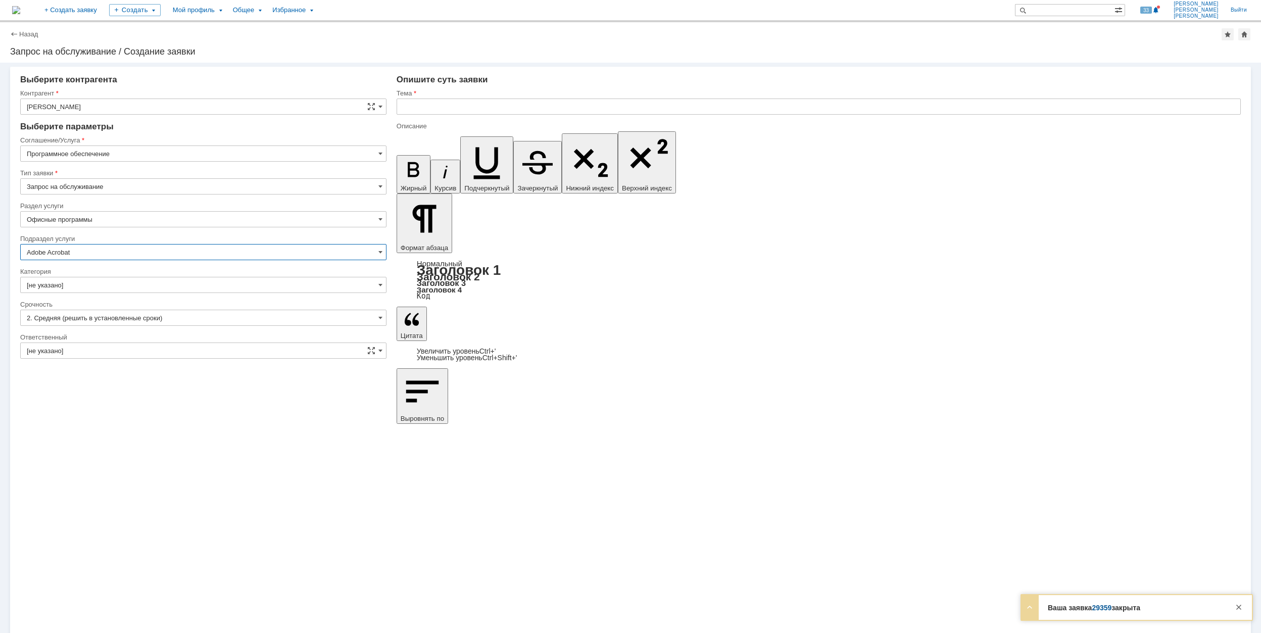
type input "Adobe Acrobat"
click at [126, 289] on input "[не указано]" at bounding box center [203, 285] width 366 height 16
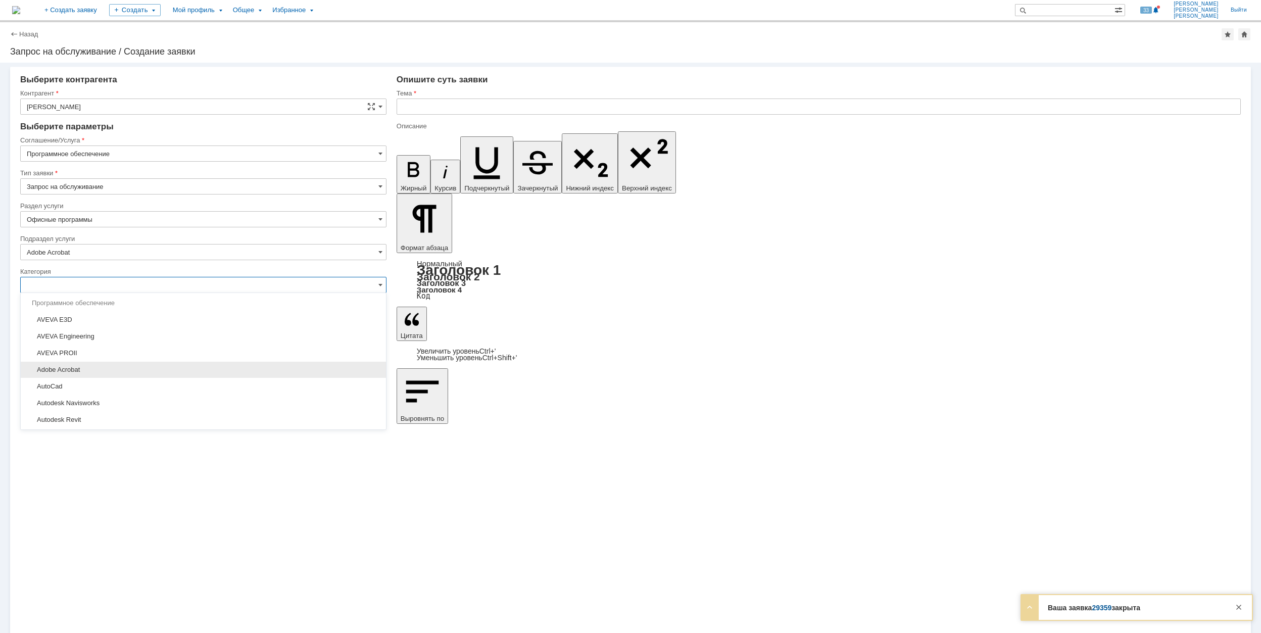
click at [168, 371] on span "Adobe Acrobat" at bounding box center [203, 370] width 353 height 8
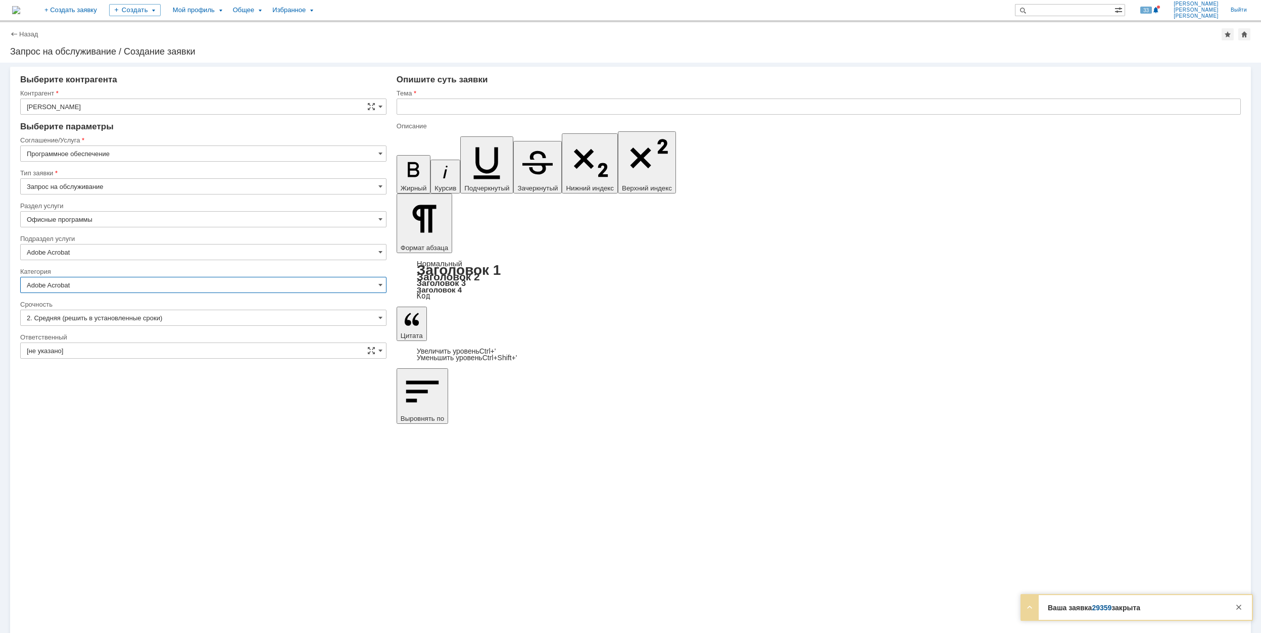
type input "Adobe Acrobat"
click at [157, 350] on input "[не указано]" at bounding box center [203, 351] width 366 height 16
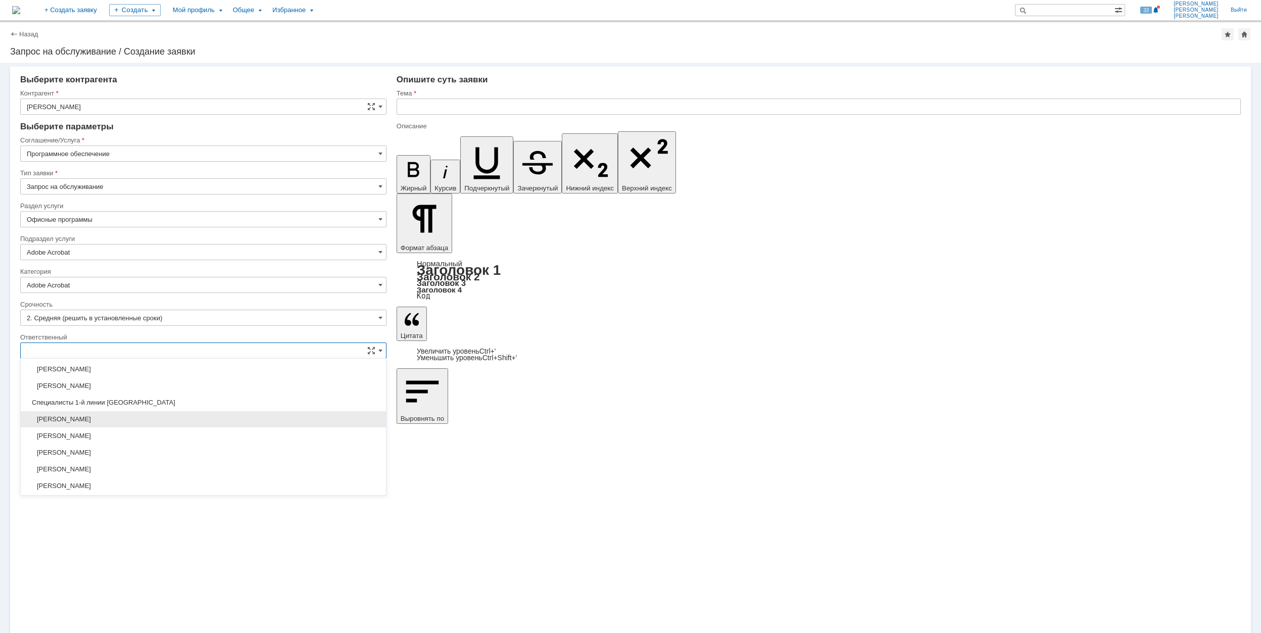
scroll to position [368, 0]
click at [205, 456] on span "[PERSON_NAME]" at bounding box center [203, 452] width 353 height 8
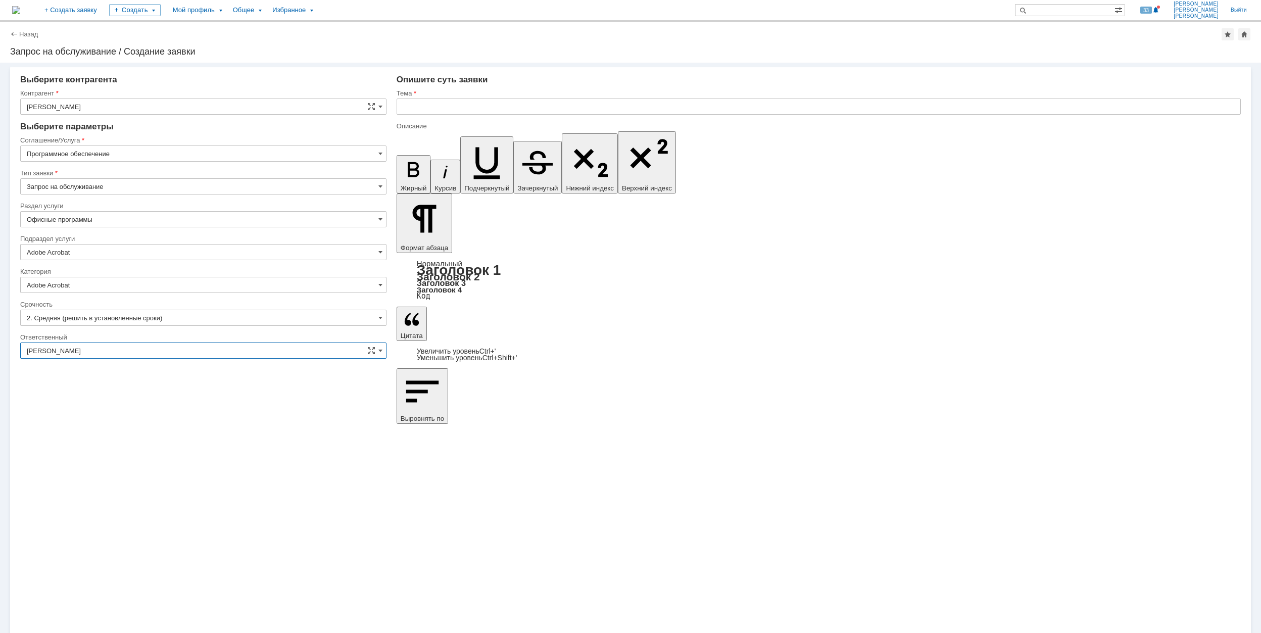
type input "[PERSON_NAME]"
click at [477, 100] on input "text" at bounding box center [819, 107] width 844 height 16
drag, startPoint x: 519, startPoint y: 102, endPoint x: 399, endPoint y: 102, distance: 120.8
click at [399, 102] on input "Слетала активаци Акробата" at bounding box center [819, 107] width 844 height 16
type input "Слетала активаци Акробата"
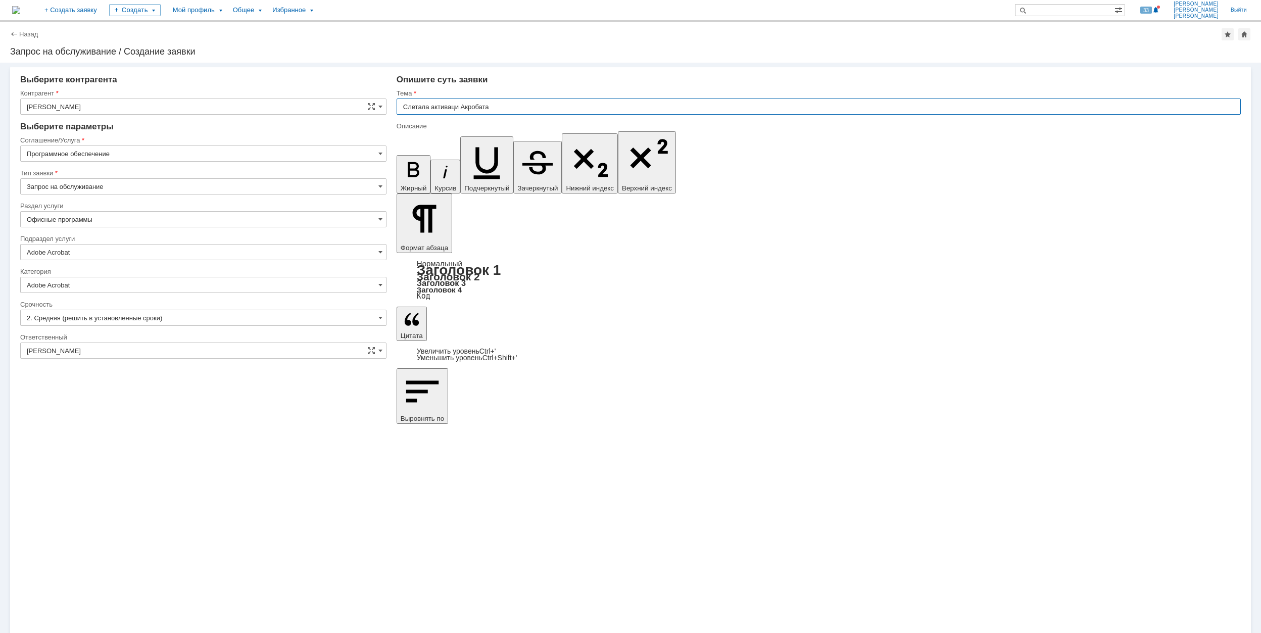
click at [458, 106] on input "Слетала активаци Акробата" at bounding box center [819, 107] width 844 height 16
click at [459, 107] on input "Слетала активаци Акробата" at bounding box center [819, 107] width 844 height 16
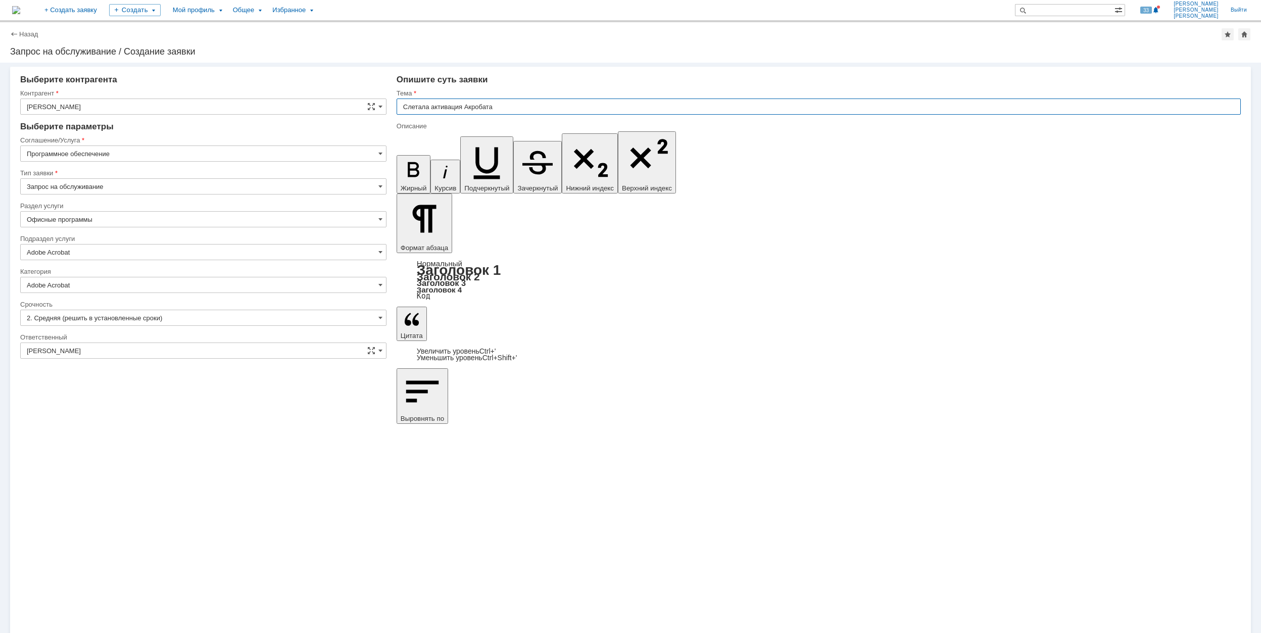
type input "Слетала активация Акробата"
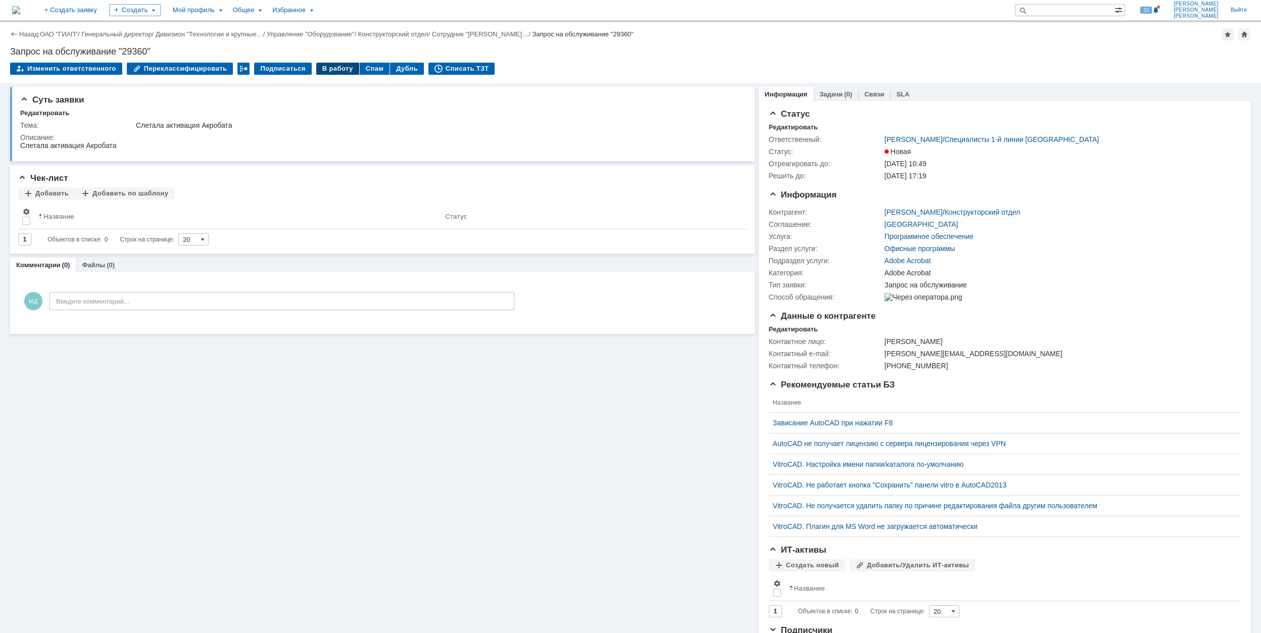
click at [324, 70] on div "В работу" at bounding box center [337, 69] width 43 height 12
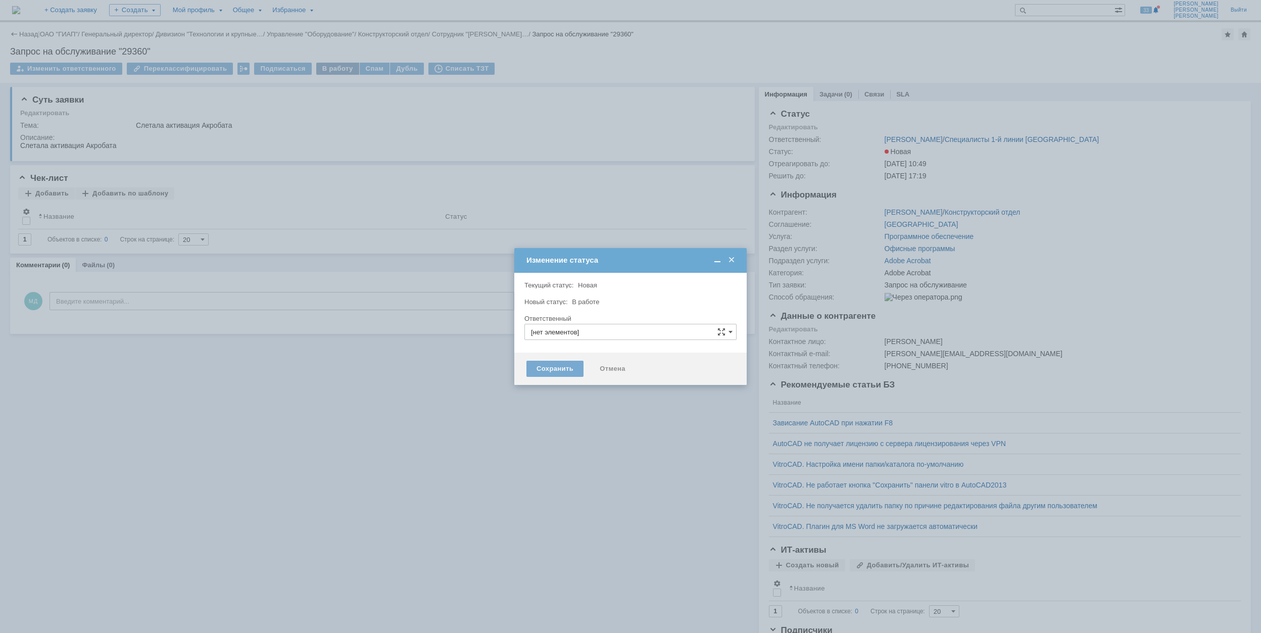
type input "[PERSON_NAME]"
type input "Adobe Acrobat"
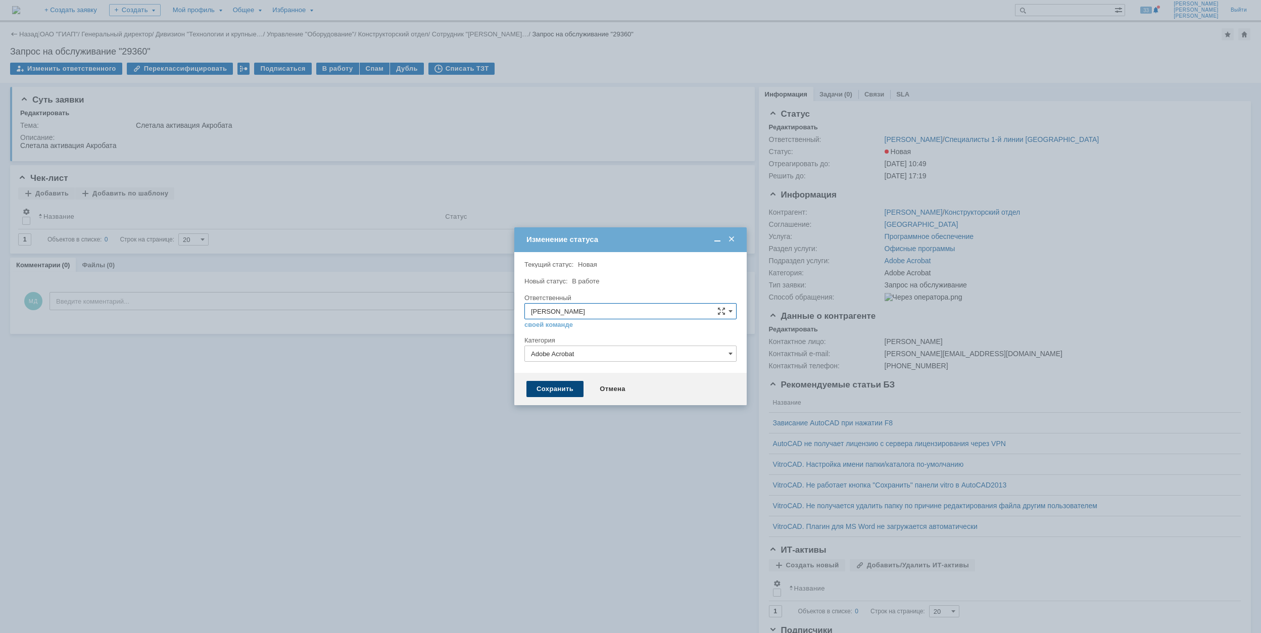
click at [561, 389] on div "Сохранить" at bounding box center [554, 389] width 57 height 16
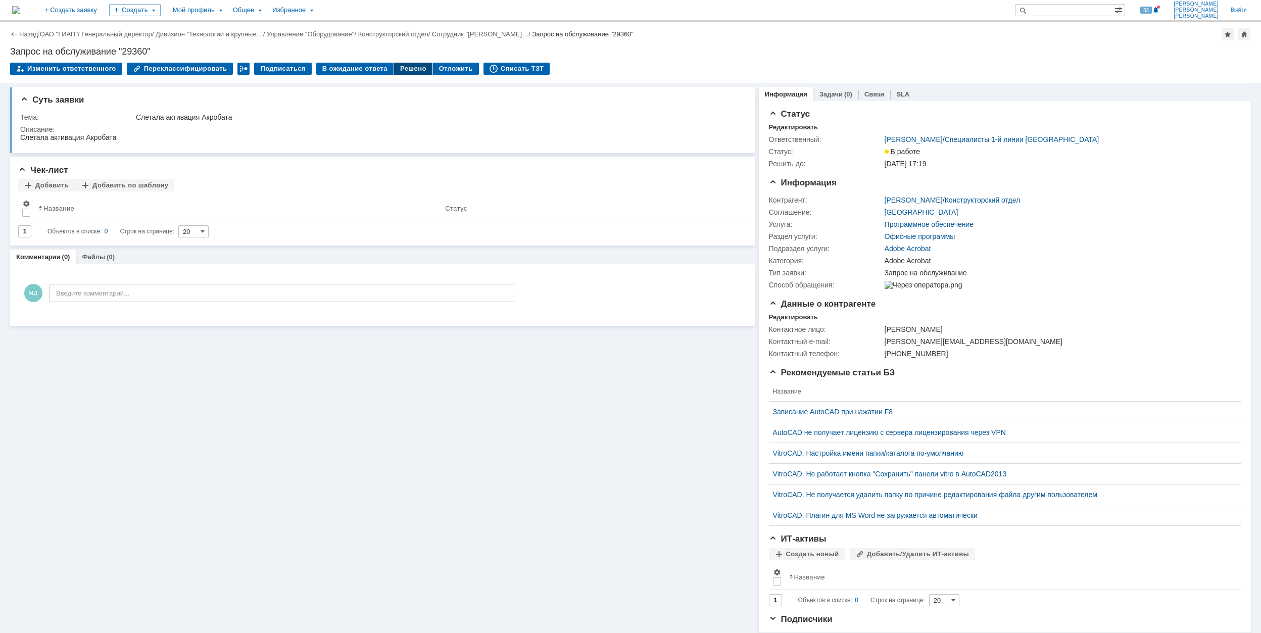
click at [400, 68] on div "Решено" at bounding box center [413, 69] width 38 height 12
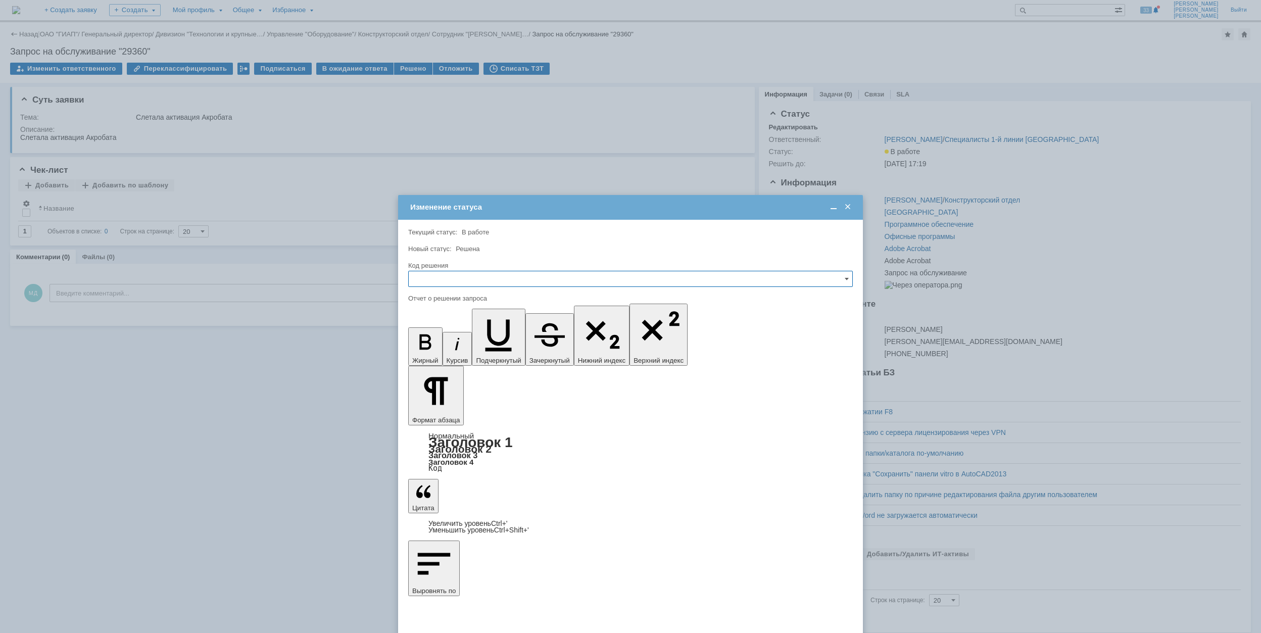
click at [525, 275] on input "text" at bounding box center [630, 279] width 445 height 16
click at [479, 348] on span "Решено" at bounding box center [630, 348] width 431 height 8
type input "Решено"
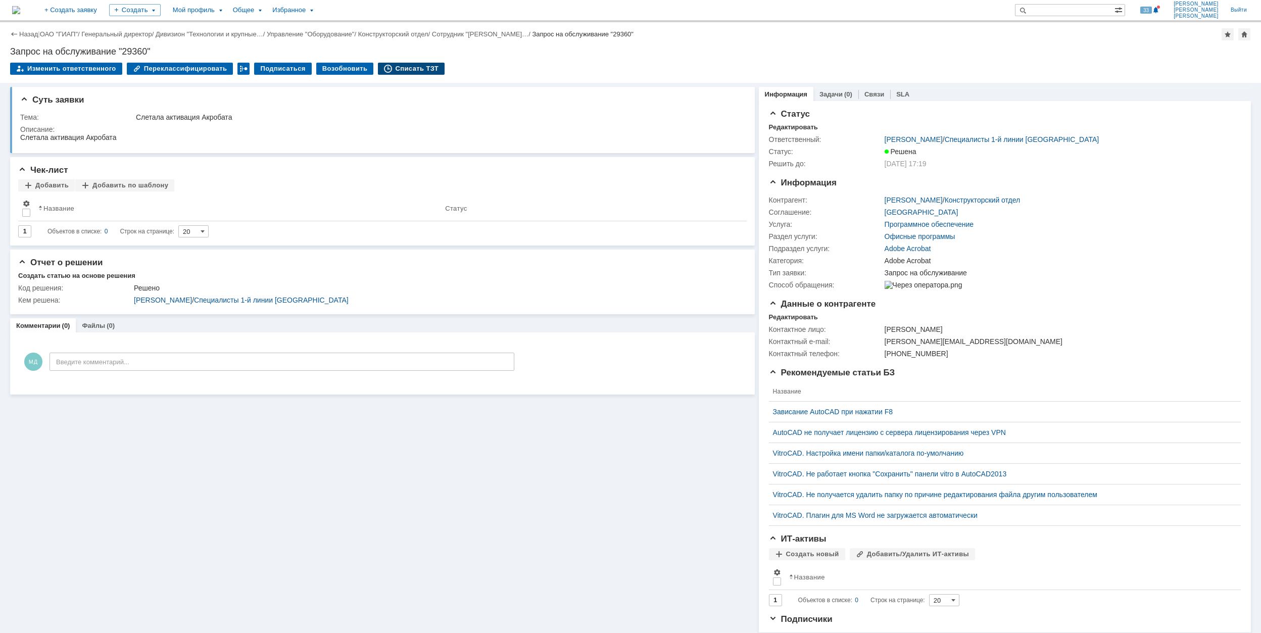
click at [401, 67] on div "Списать ТЗТ" at bounding box center [411, 69] width 67 height 12
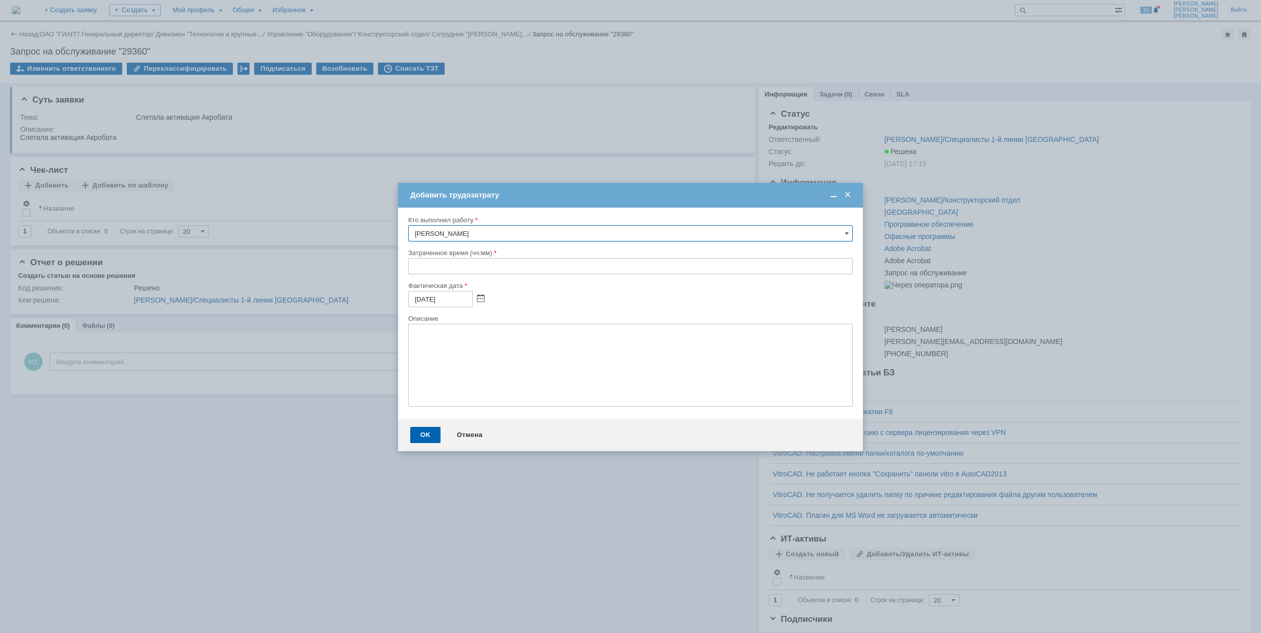
click at [410, 266] on input "text" at bounding box center [630, 266] width 445 height 16
type input "00:30"
click at [433, 429] on div "OK" at bounding box center [425, 435] width 30 height 16
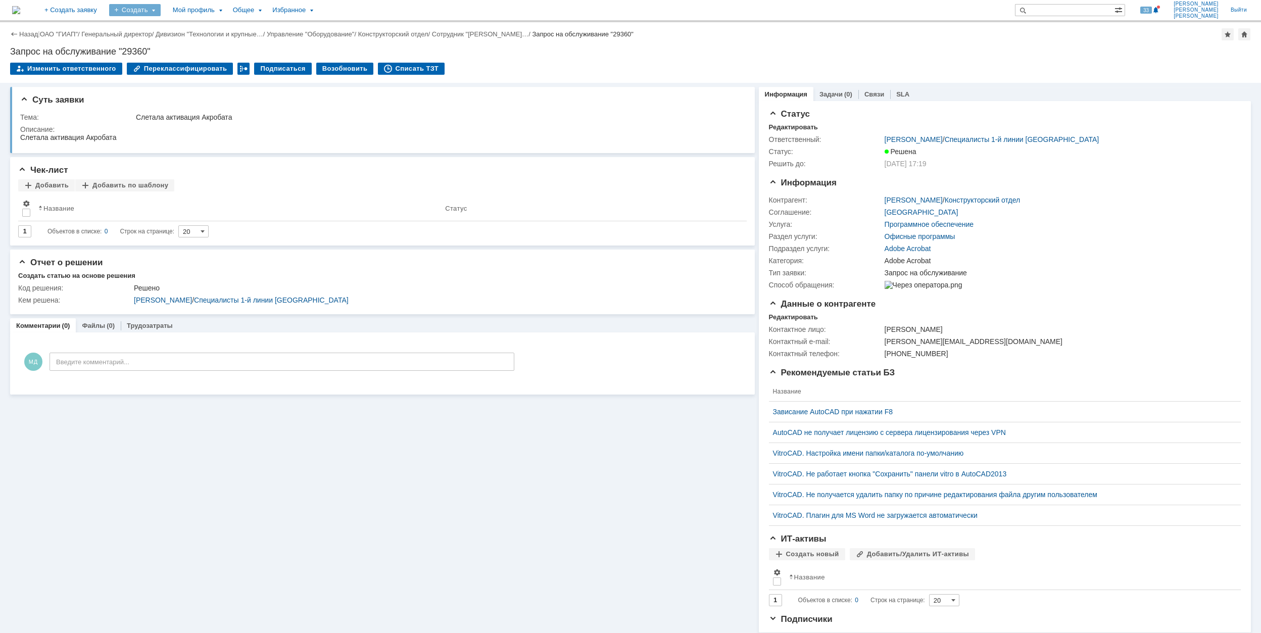
click at [161, 11] on div "Создать" at bounding box center [135, 10] width 52 height 12
click at [188, 59] on link "Заявка" at bounding box center [149, 63] width 77 height 12
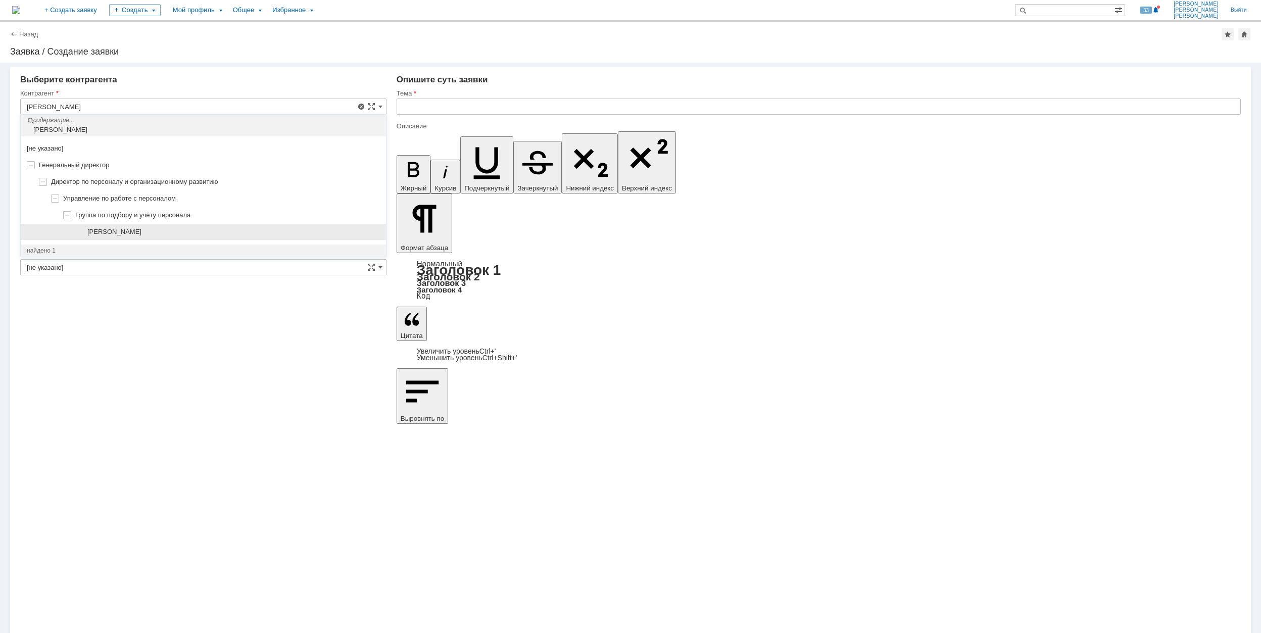
click at [253, 225] on div "[PERSON_NAME]" at bounding box center [203, 232] width 365 height 17
type input "[PERSON_NAME]"
type input "[GEOGRAPHIC_DATA]"
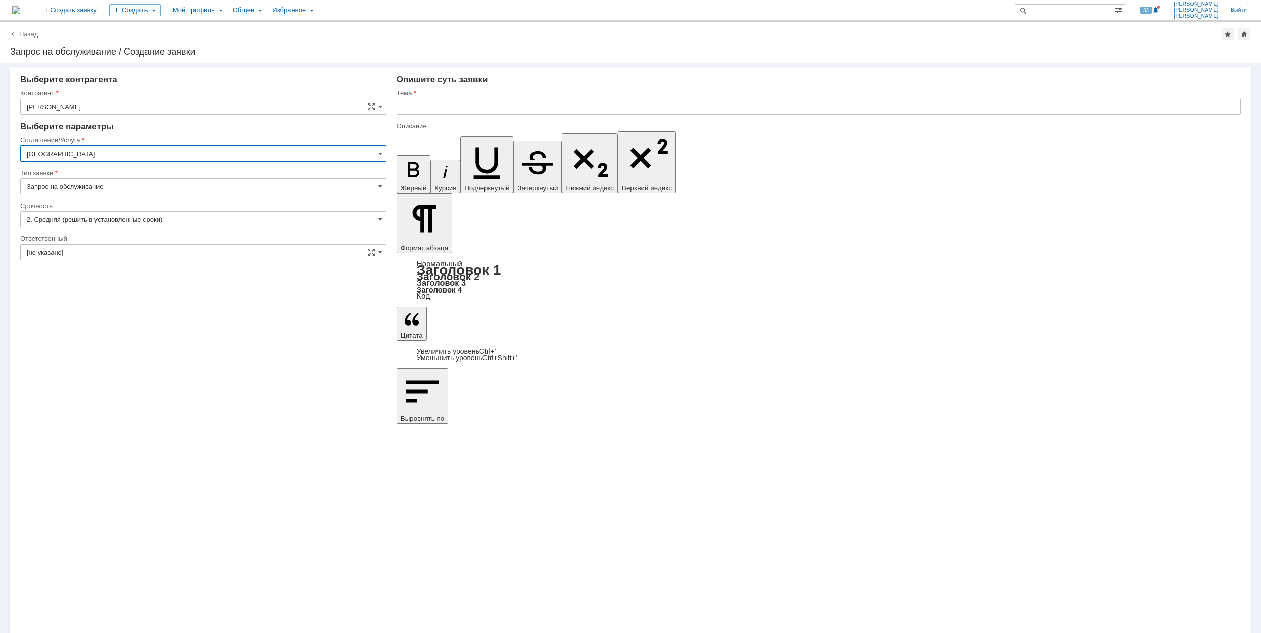
click at [154, 148] on input "[GEOGRAPHIC_DATA]" at bounding box center [203, 154] width 366 height 16
click at [190, 227] on div "Рабочее место/Оборудование" at bounding box center [203, 229] width 365 height 16
type input "Рабочее место/Оборудование"
click at [106, 214] on input "[не указано]" at bounding box center [203, 219] width 366 height 16
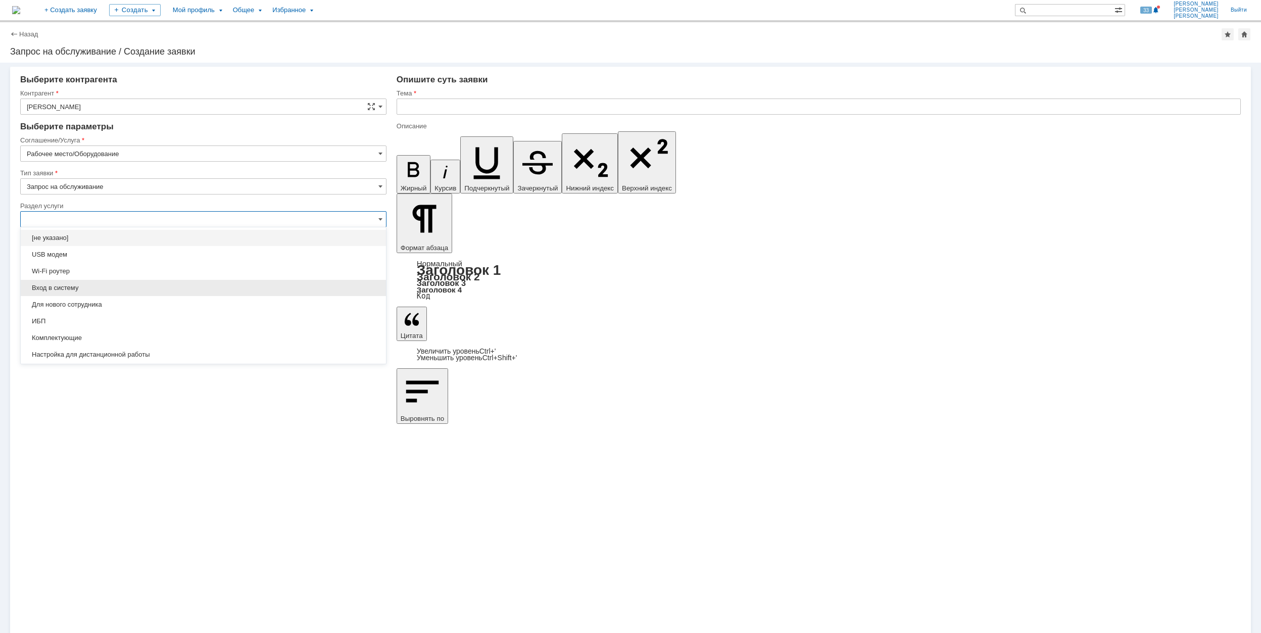
scroll to position [67, 0]
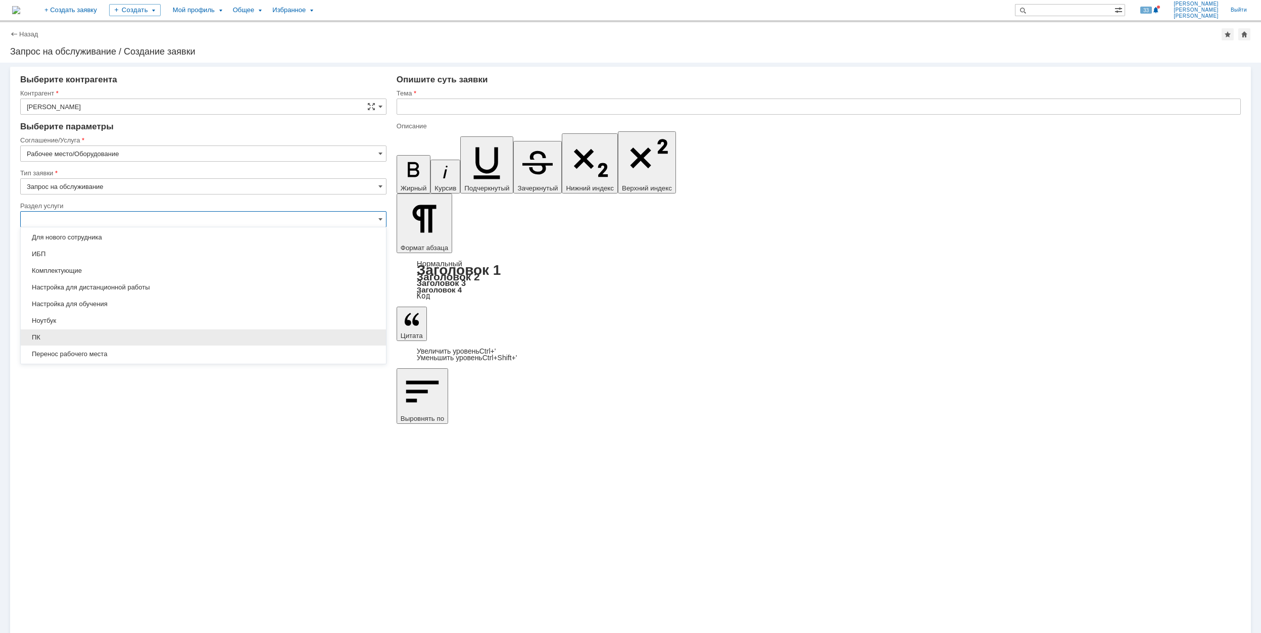
click at [178, 340] on span "ПК" at bounding box center [203, 337] width 353 height 8
type input "ПК"
click at [120, 316] on input "[не указано]" at bounding box center [203, 318] width 366 height 16
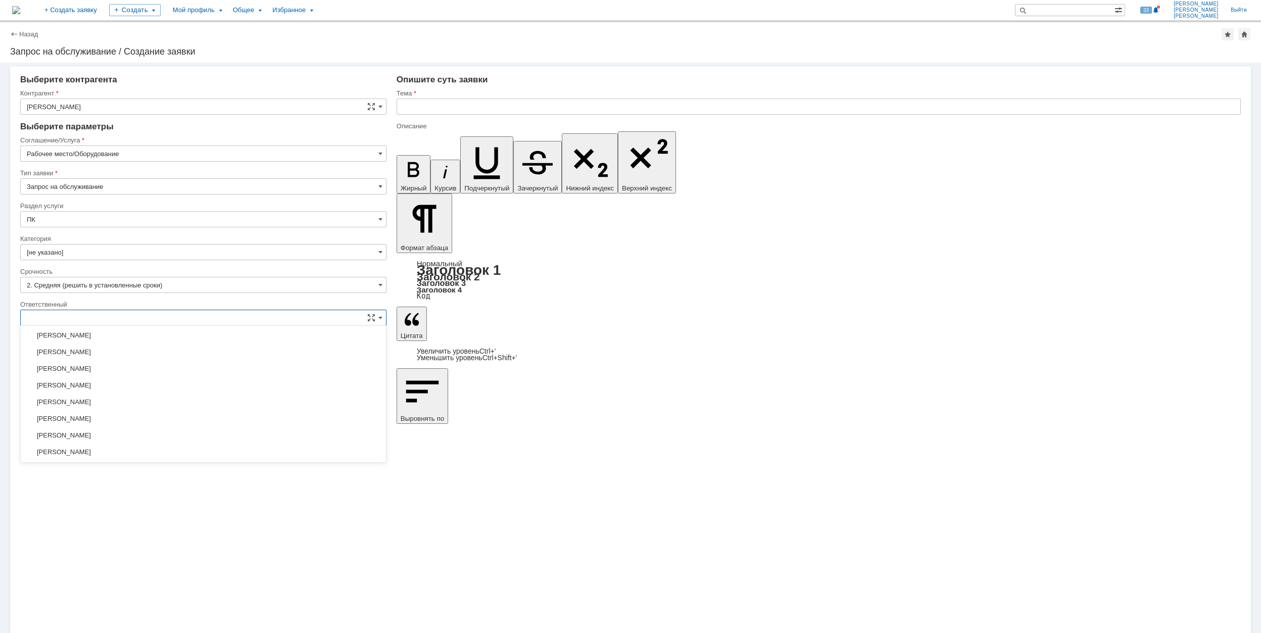
scroll to position [435, 0]
click at [182, 356] on span "[PERSON_NAME]" at bounding box center [203, 352] width 353 height 8
type input "[PERSON_NAME]"
drag, startPoint x: 461, startPoint y: 109, endPoint x: 475, endPoint y: 106, distance: 14.1
click at [462, 109] on input "text" at bounding box center [819, 107] width 844 height 16
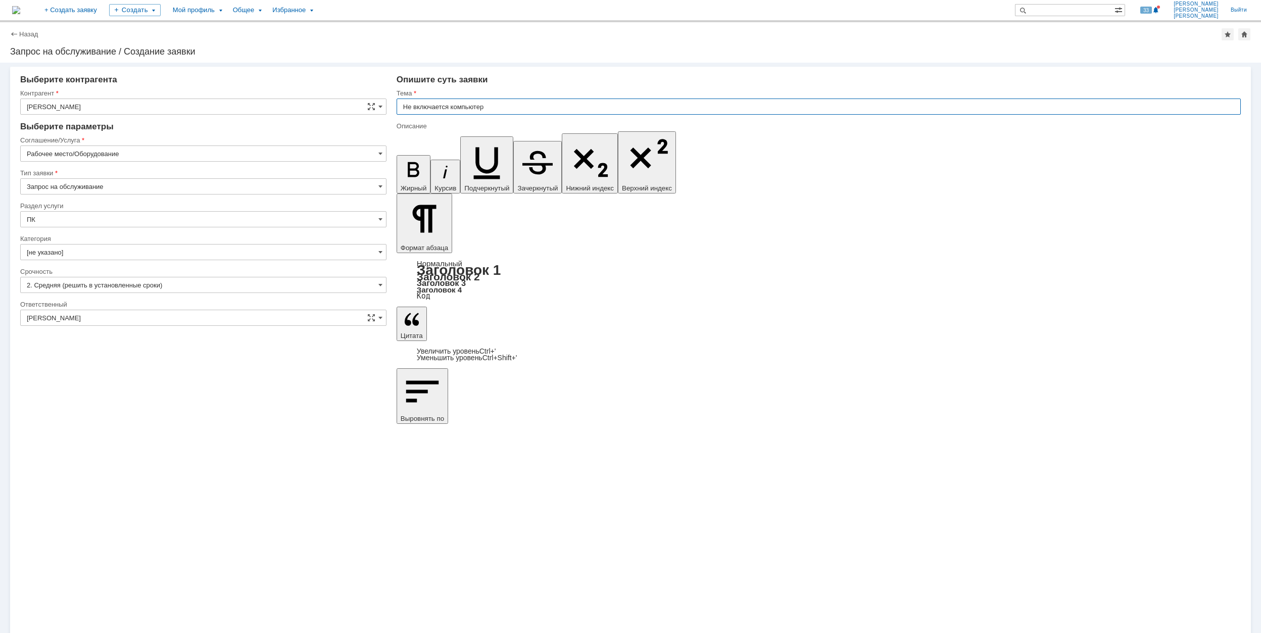
drag, startPoint x: 506, startPoint y: 106, endPoint x: 362, endPoint y: 107, distance: 144.0
type input "Не включается компьютер"
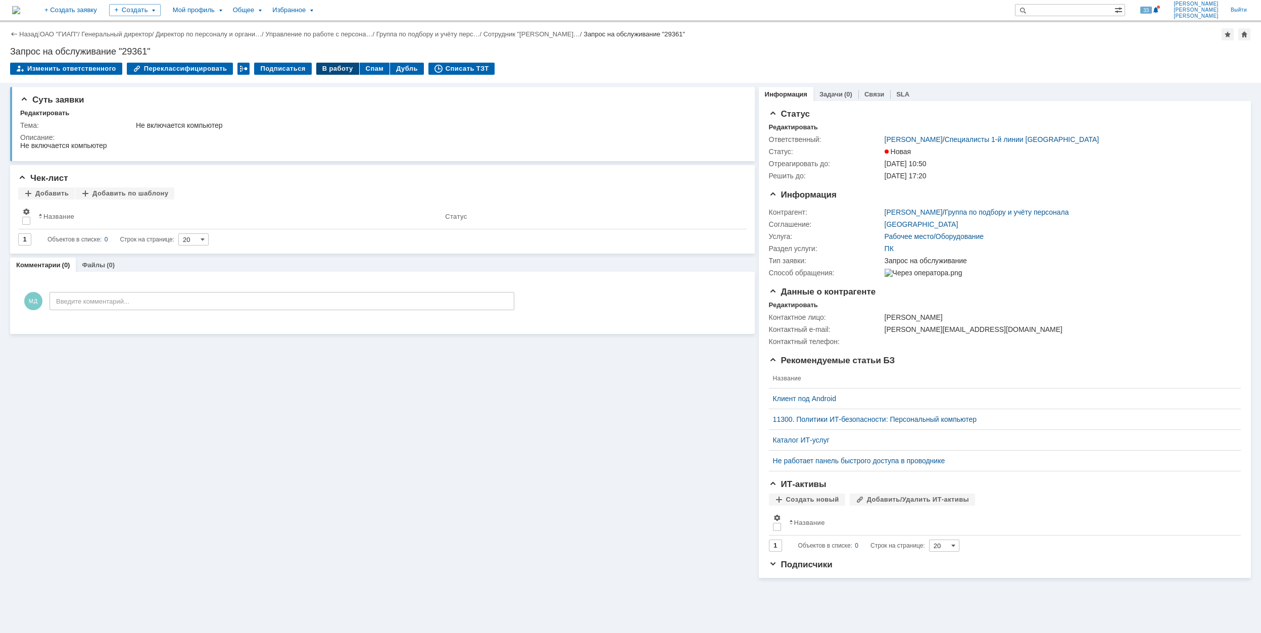
click at [320, 69] on div "В работу" at bounding box center [337, 69] width 43 height 12
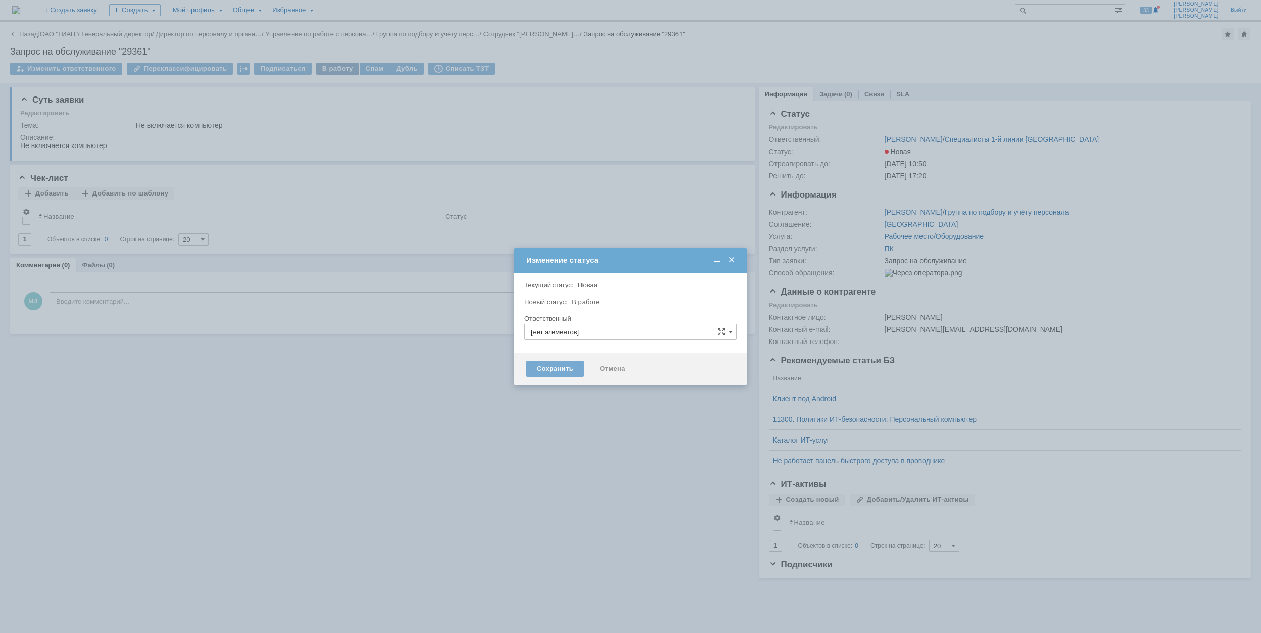
type input "[PERSON_NAME]"
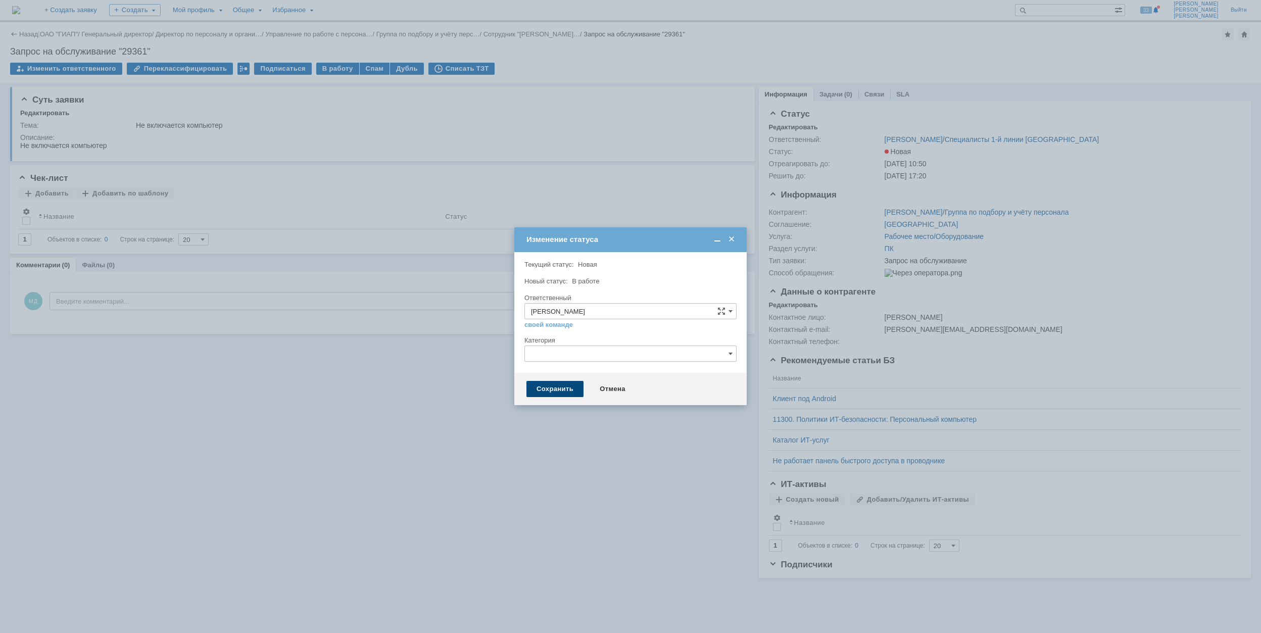
click at [563, 387] on div "Сохранить" at bounding box center [554, 389] width 57 height 16
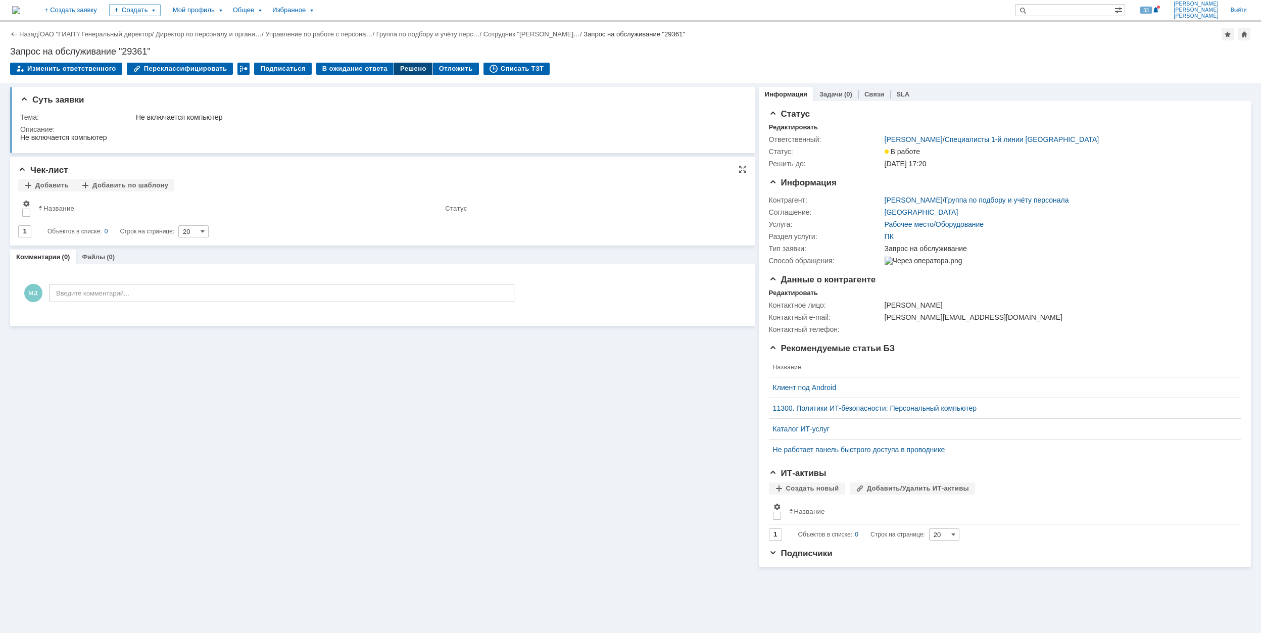
click at [401, 70] on div "Решено" at bounding box center [413, 69] width 38 height 12
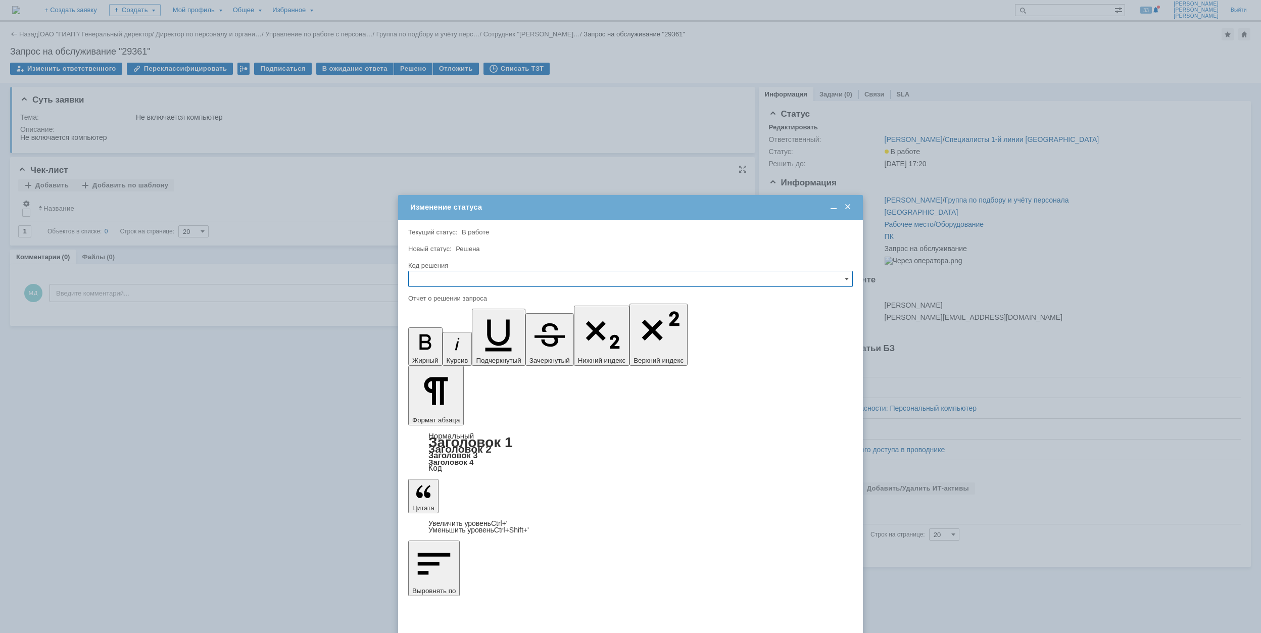
click at [566, 281] on input "text" at bounding box center [630, 279] width 445 height 16
click at [543, 344] on span "Решено" at bounding box center [630, 348] width 431 height 8
type input "Решено"
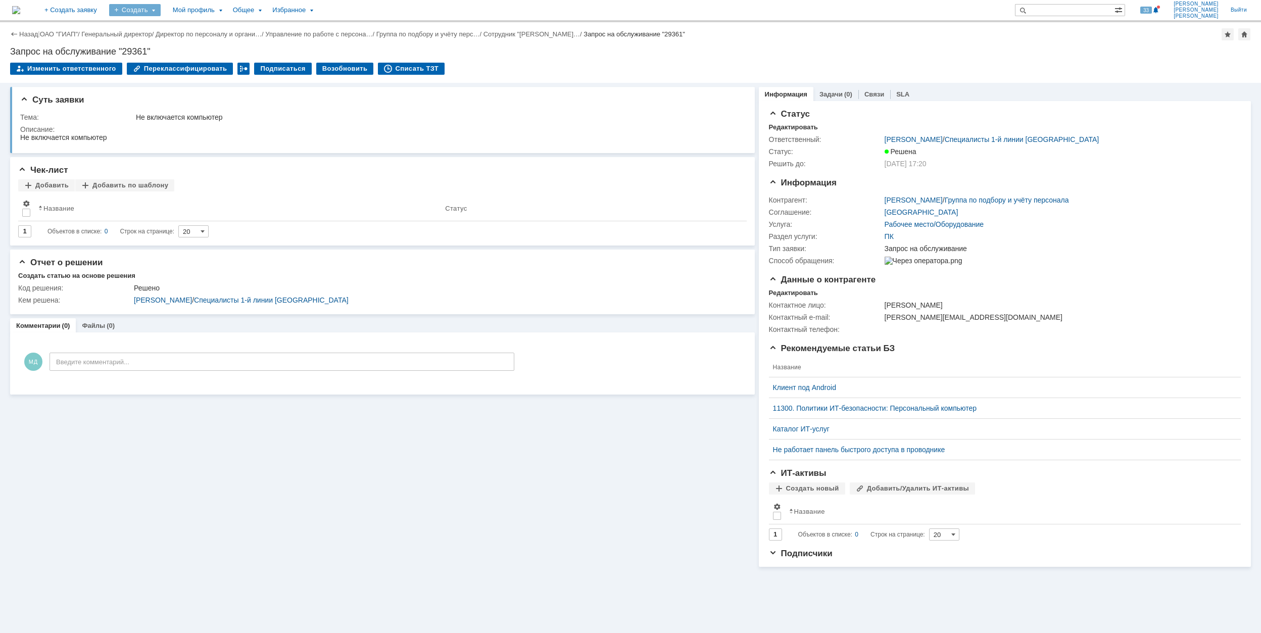
click at [161, 9] on div "Создать" at bounding box center [135, 10] width 52 height 12
click at [188, 63] on link "Заявка" at bounding box center [149, 63] width 77 height 12
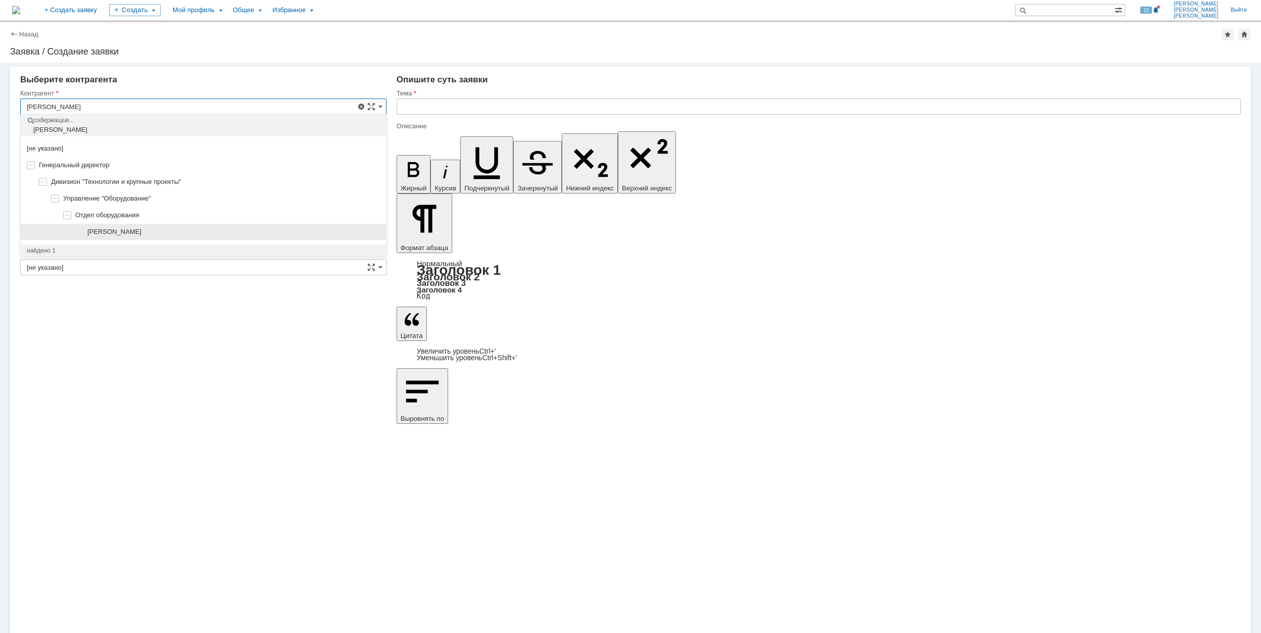
click at [117, 229] on span "[PERSON_NAME]" at bounding box center [114, 232] width 54 height 8
type input "[PERSON_NAME]"
type input "[GEOGRAPHIC_DATA]"
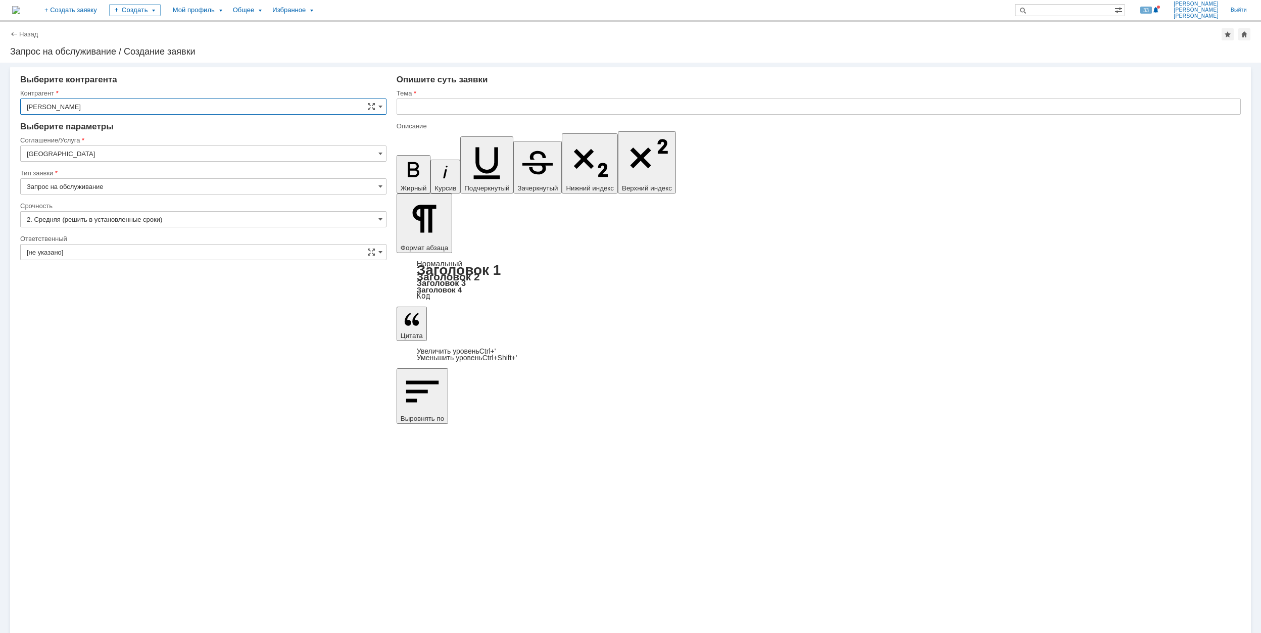
click at [83, 148] on input "[GEOGRAPHIC_DATA]" at bounding box center [203, 154] width 366 height 16
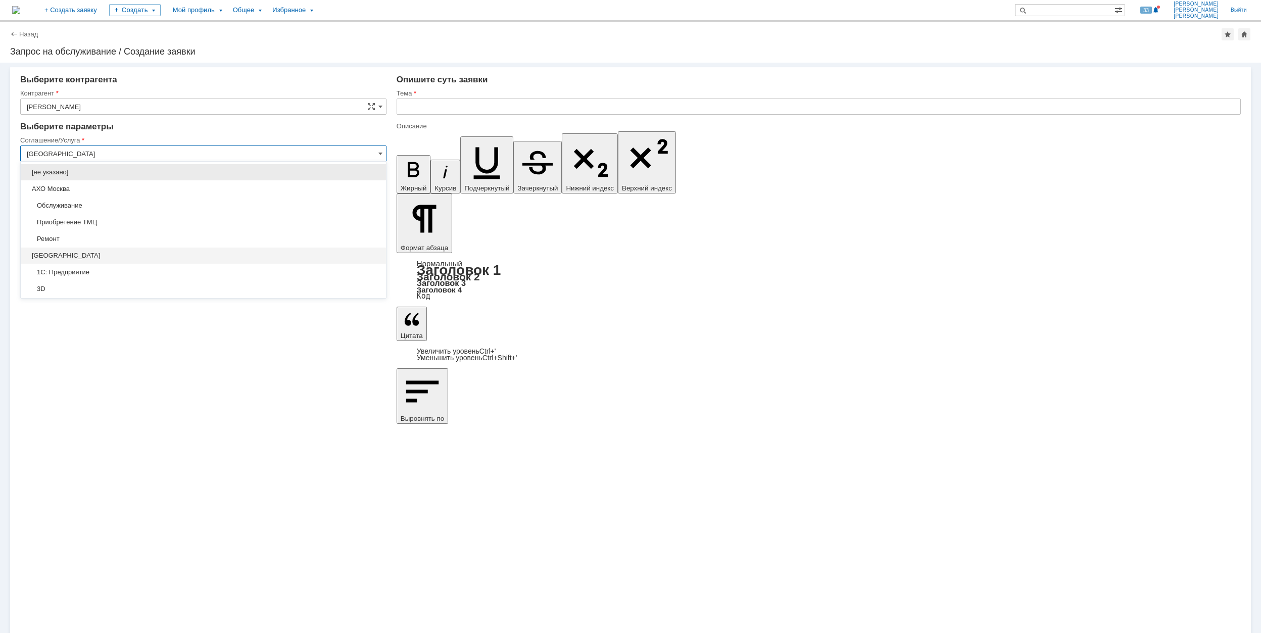
scroll to position [21, 0]
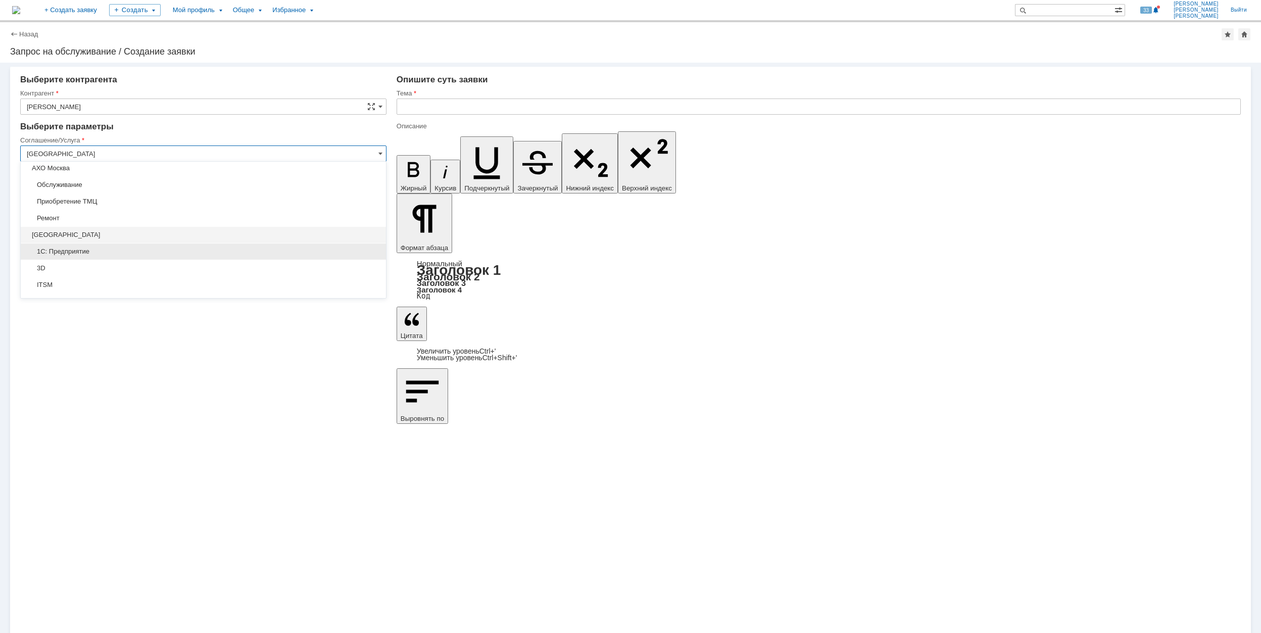
click at [135, 257] on div "1С: Предприятие" at bounding box center [203, 252] width 365 height 16
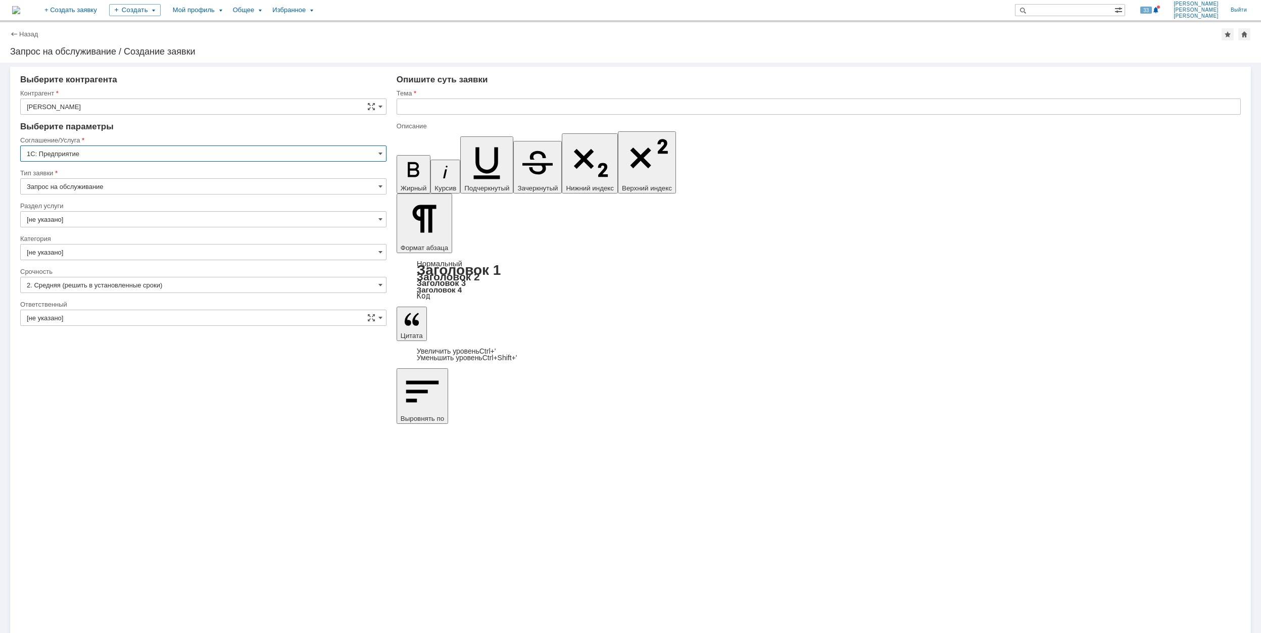
type input "1С: Предприятие"
click at [100, 217] on input "[не указано]" at bounding box center [203, 219] width 366 height 16
click at [147, 285] on span "Документооборот" at bounding box center [203, 288] width 353 height 8
type input "Документооборот"
click at [129, 254] on input "[не указано]" at bounding box center [203, 252] width 366 height 16
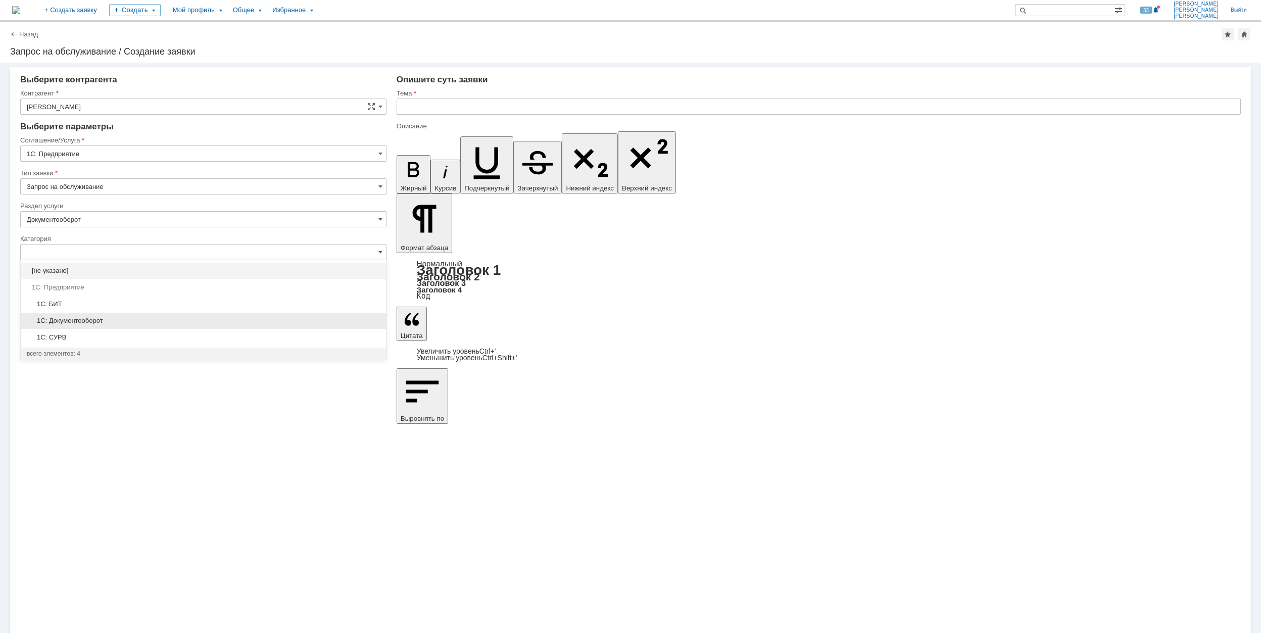
click at [153, 320] on span "1C: Документооборот" at bounding box center [203, 321] width 353 height 8
type input "1C: Документооборот"
click at [145, 313] on input "[не указано]" at bounding box center [203, 318] width 366 height 16
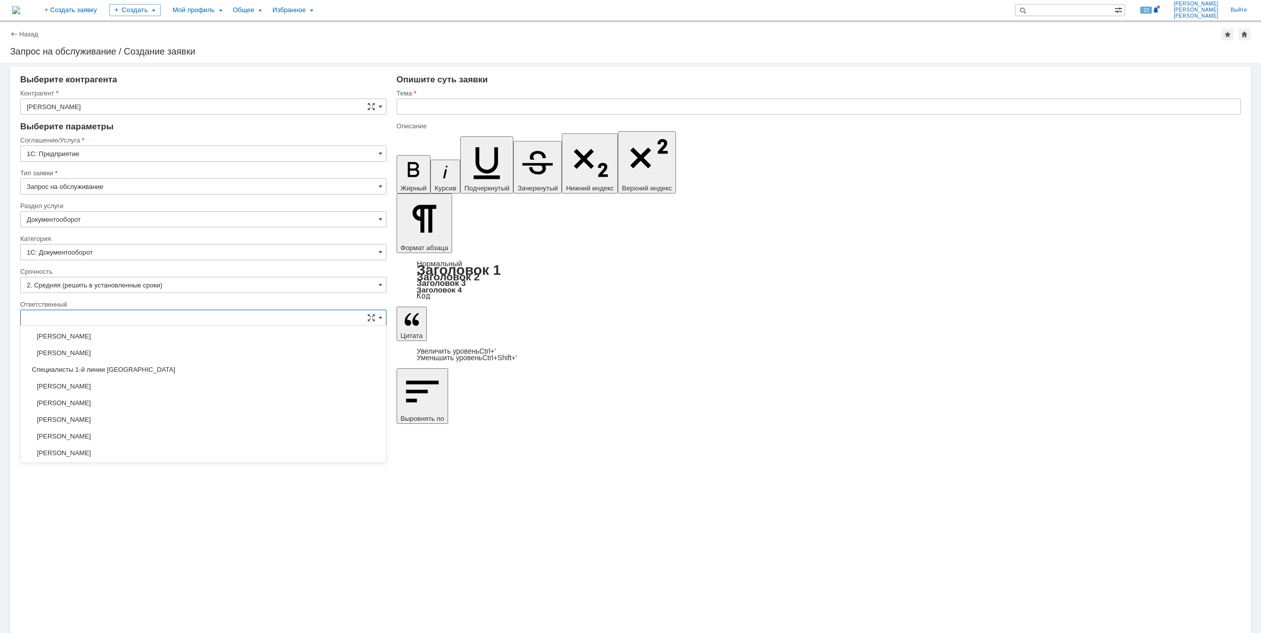
scroll to position [368, 0]
click at [182, 419] on span "[PERSON_NAME]" at bounding box center [203, 419] width 353 height 8
type input "[PERSON_NAME]"
click at [479, 106] on input "text" at bounding box center [819, 107] width 844 height 16
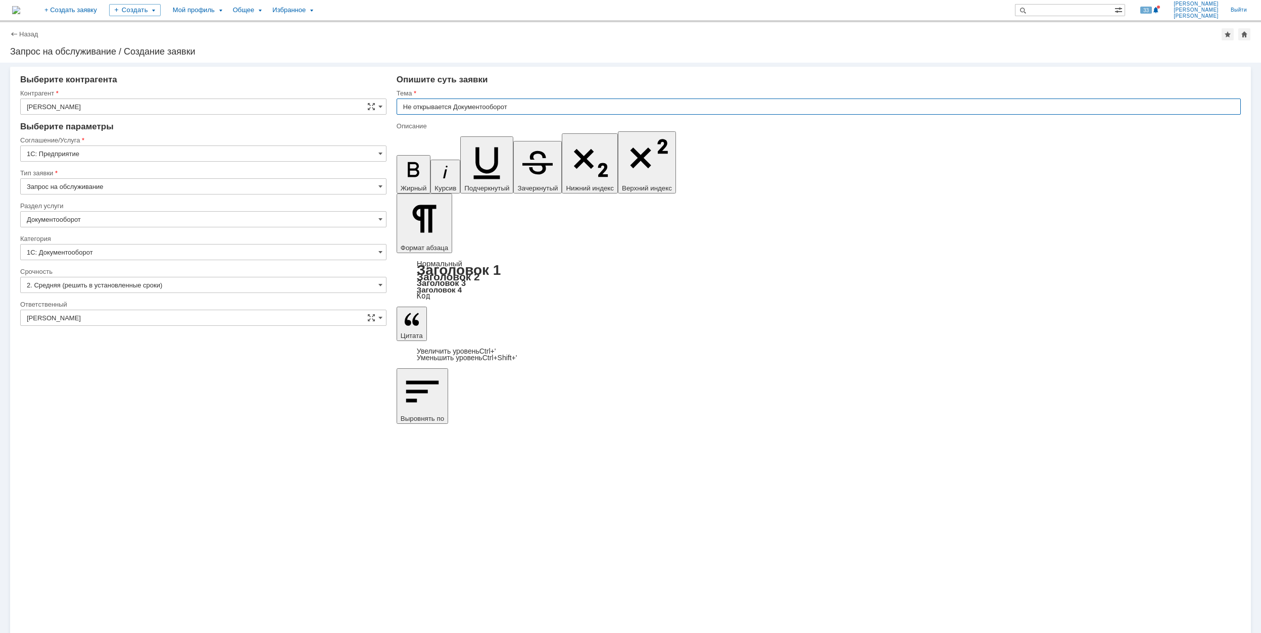
drag, startPoint x: 520, startPoint y: 110, endPoint x: 404, endPoint y: 108, distance: 116.2
click at [404, 108] on input "Не открывается Документооборот" at bounding box center [819, 107] width 844 height 16
type input "Не открывается Документооборот"
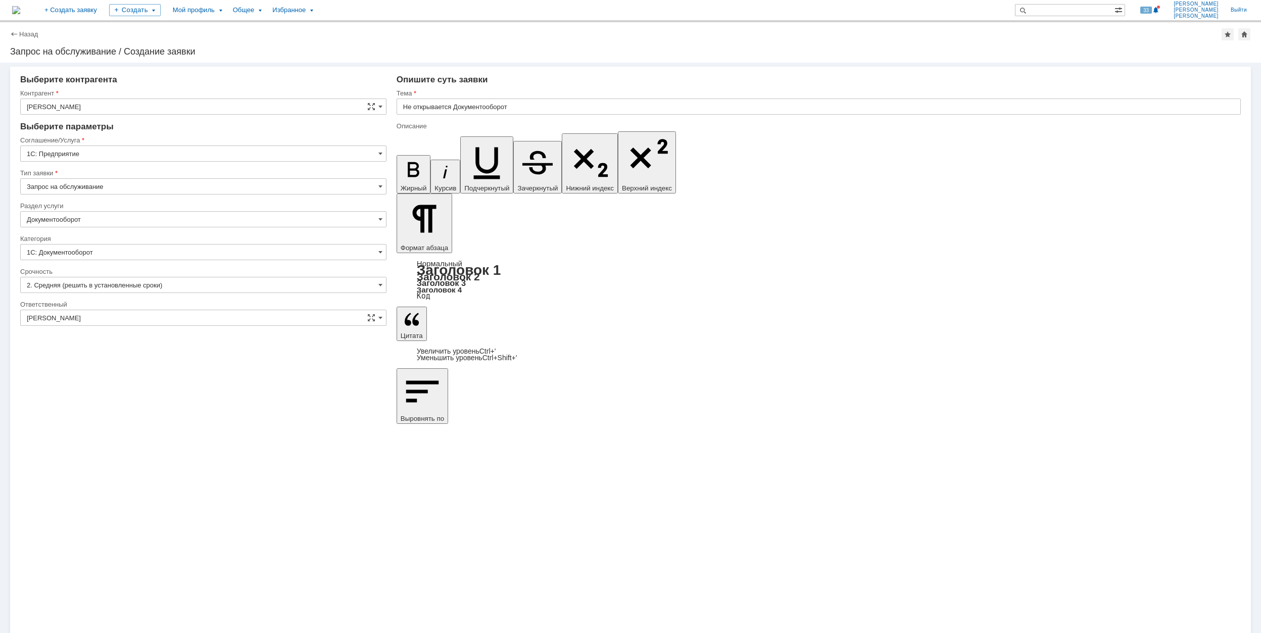
drag, startPoint x: 480, startPoint y: 4513, endPoint x: 407, endPoint y: 4447, distance: 98.7
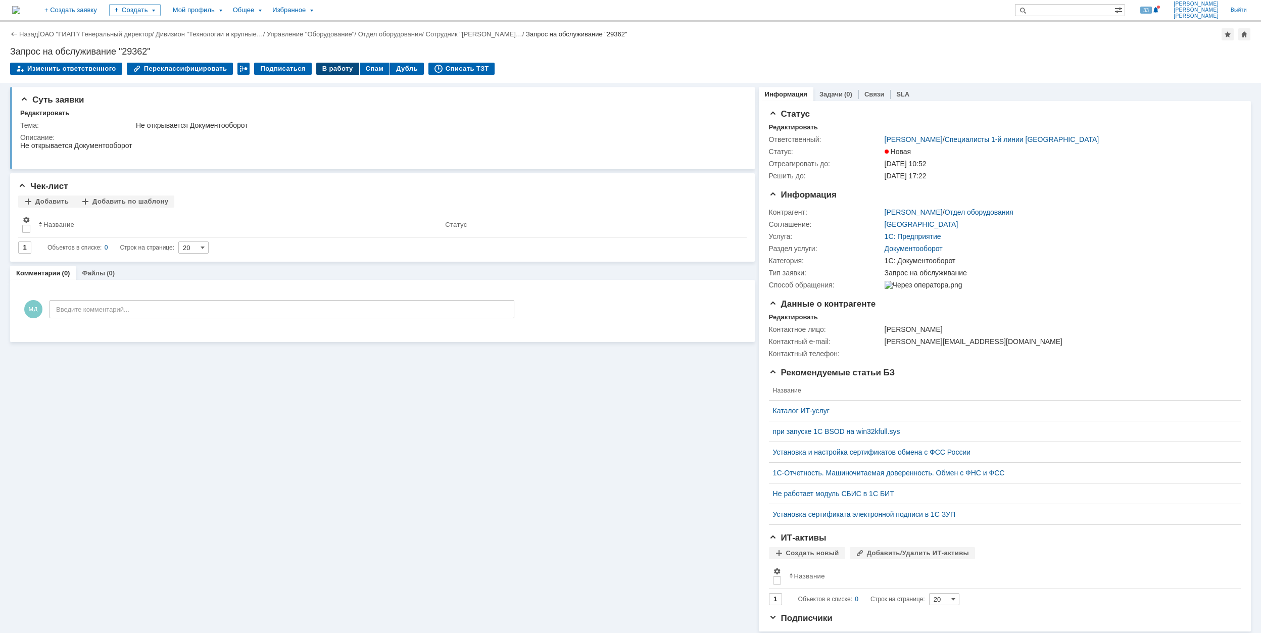
click at [331, 67] on div "В работу" at bounding box center [337, 69] width 43 height 12
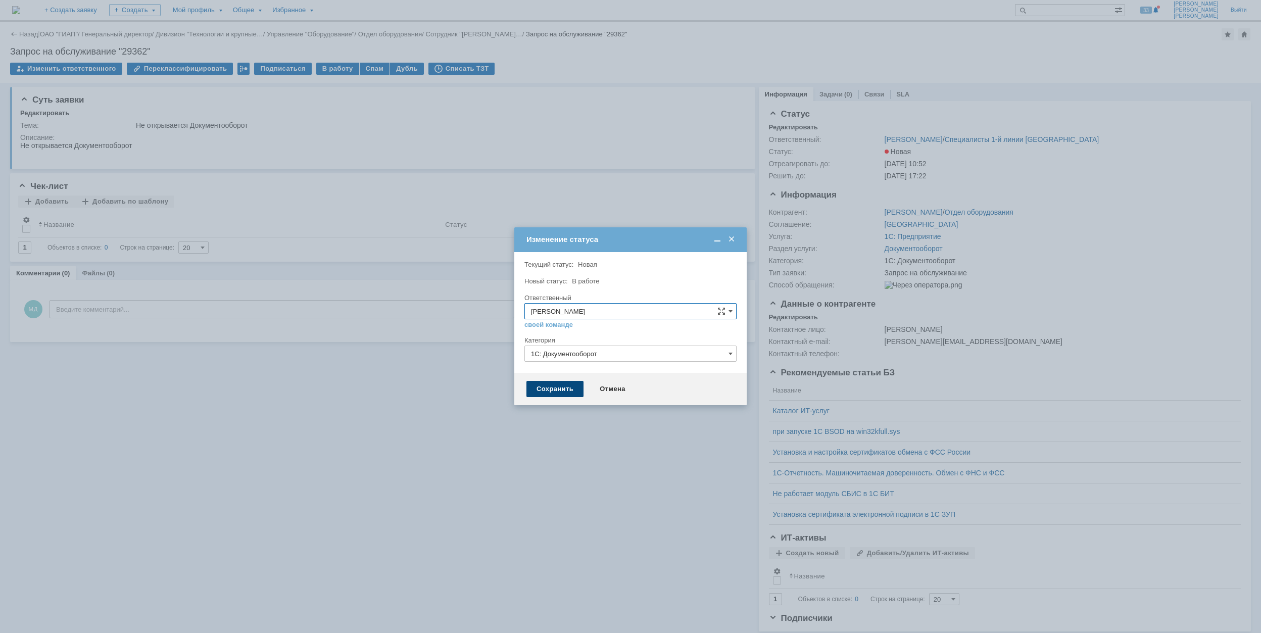
click at [556, 391] on div "Сохранить" at bounding box center [554, 389] width 57 height 16
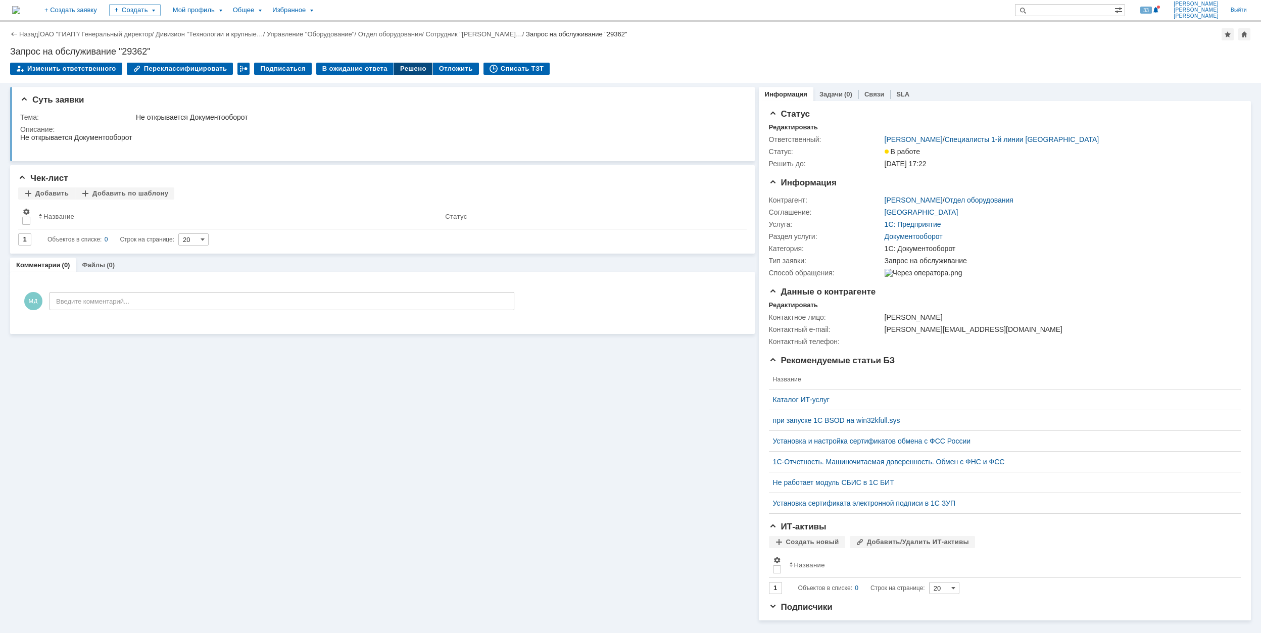
click at [401, 71] on div "Решено" at bounding box center [413, 69] width 38 height 12
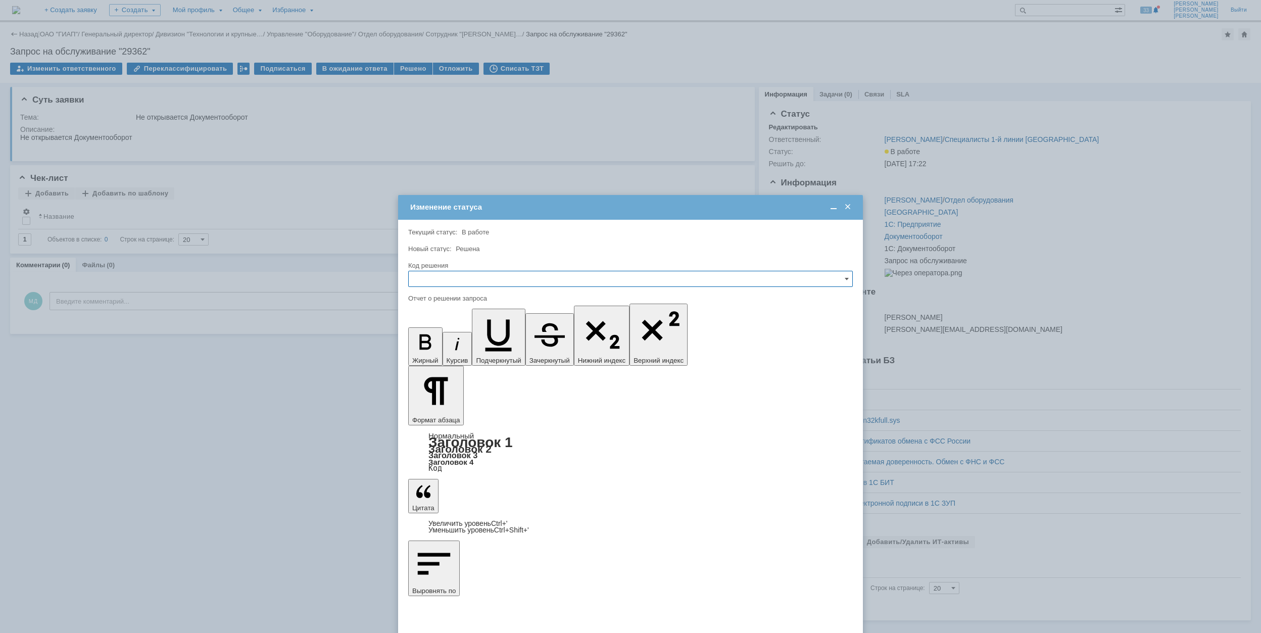
click at [511, 275] on input "text" at bounding box center [630, 279] width 445 height 16
drag, startPoint x: 503, startPoint y: 344, endPoint x: 34, endPoint y: 70, distance: 543.0
click at [503, 344] on span "Решено" at bounding box center [630, 348] width 431 height 8
type input "Решено"
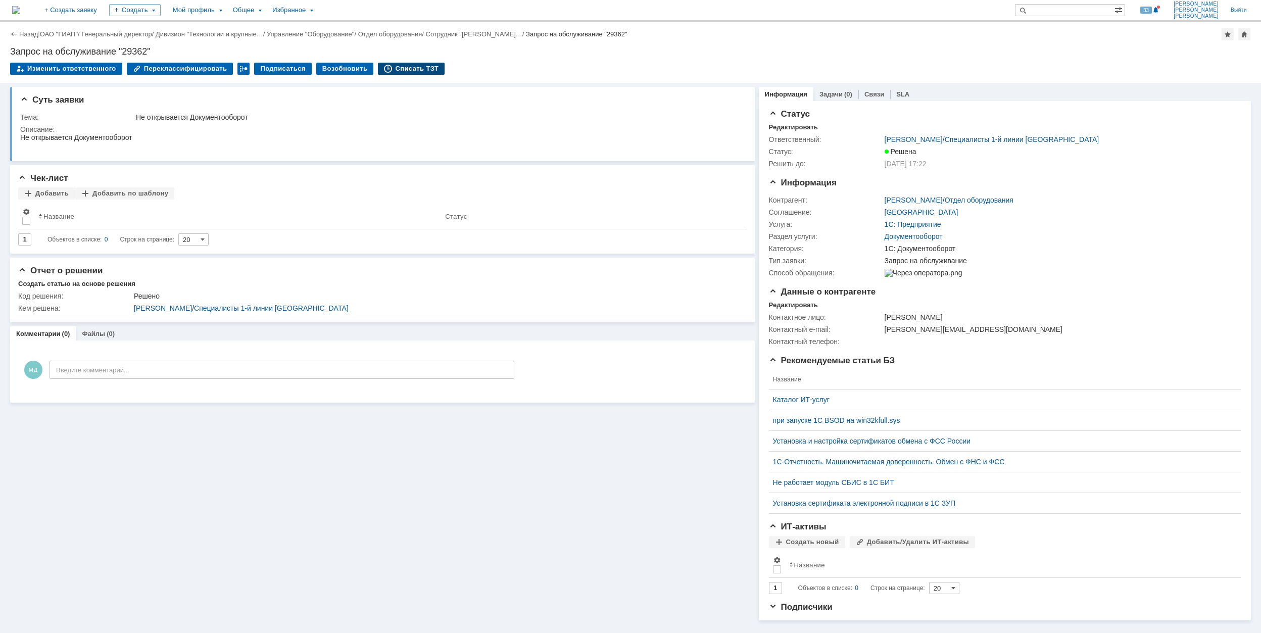
click at [393, 71] on div "Списать ТЗТ" at bounding box center [411, 69] width 67 height 12
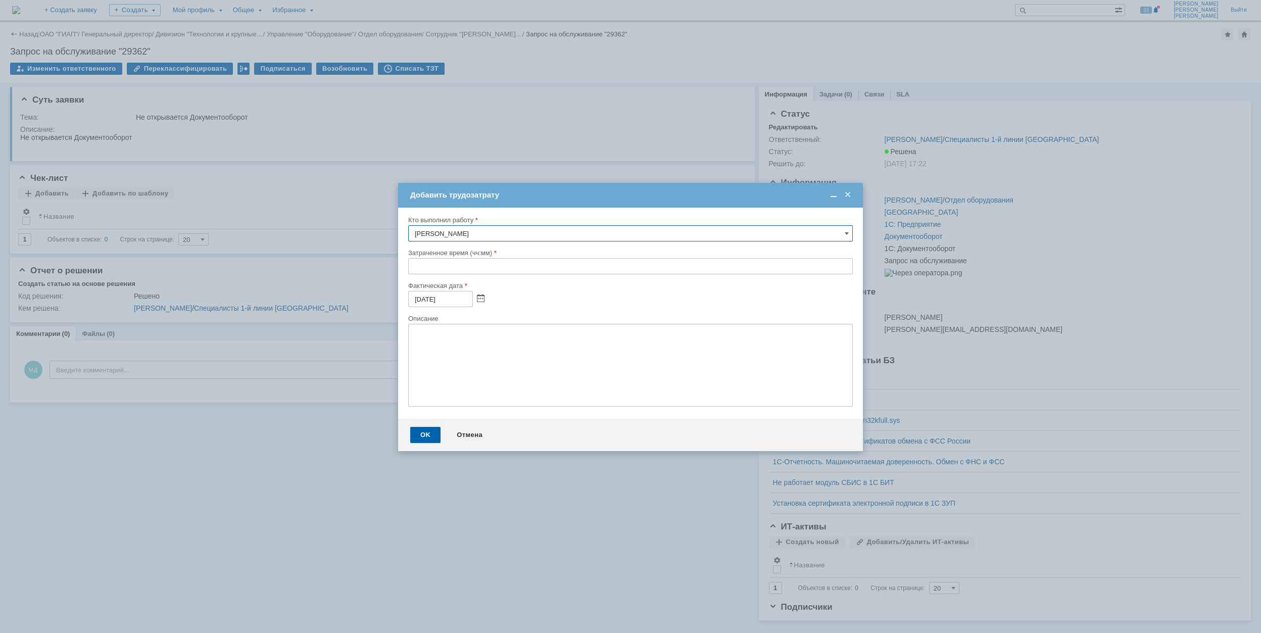
click at [413, 267] on input "text" at bounding box center [630, 266] width 445 height 16
type input "00:30"
click at [430, 435] on div "OK" at bounding box center [425, 435] width 30 height 16
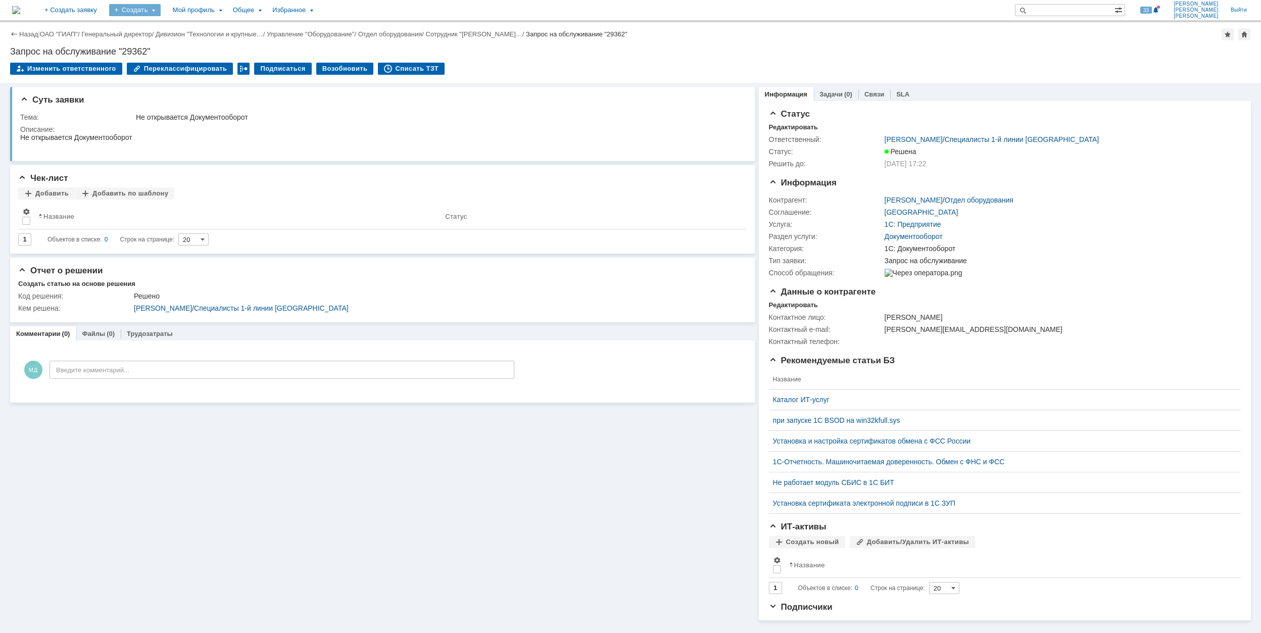
click at [161, 13] on div "Создать" at bounding box center [135, 10] width 52 height 12
click at [188, 59] on link "Заявка" at bounding box center [149, 63] width 77 height 12
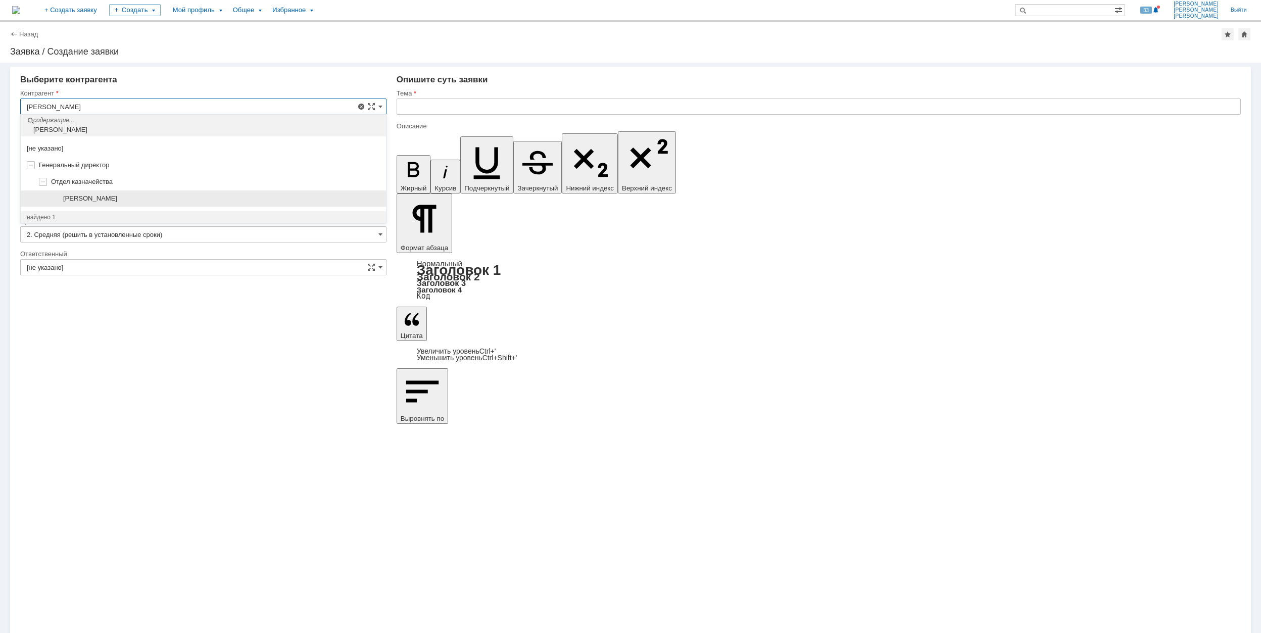
click at [185, 197] on div "[PERSON_NAME]" at bounding box center [221, 199] width 317 height 8
type input "[PERSON_NAME]"
type input "[GEOGRAPHIC_DATA]"
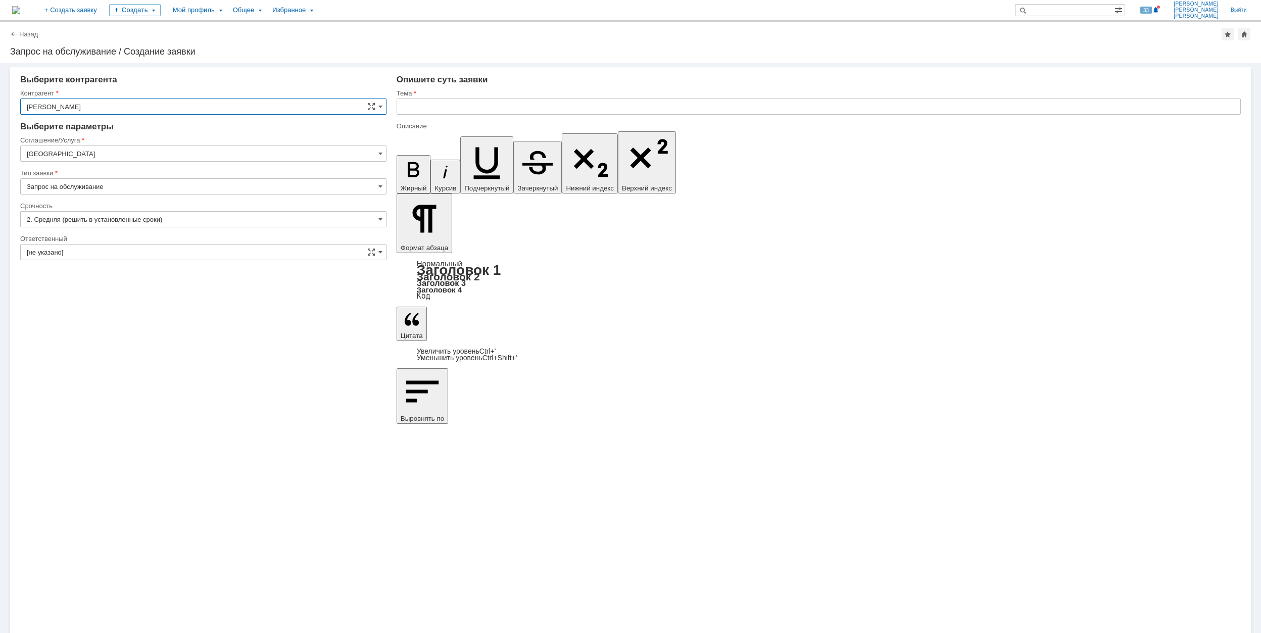
click at [158, 158] on input "[GEOGRAPHIC_DATA]" at bounding box center [203, 154] width 366 height 16
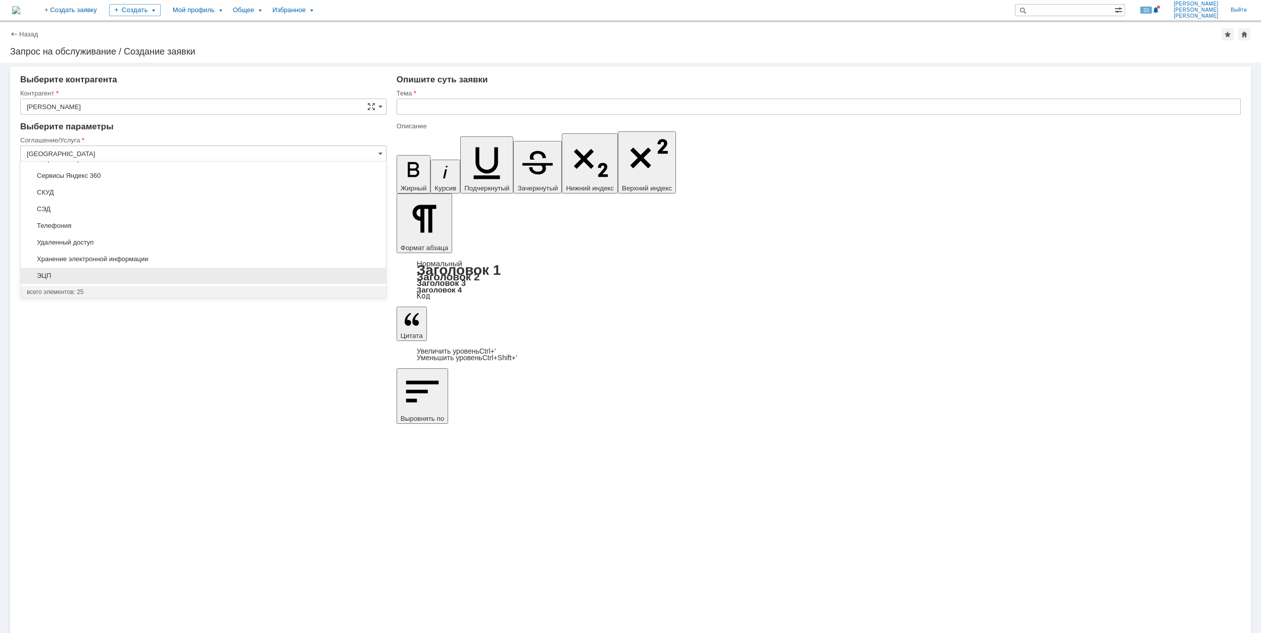
click at [188, 273] on span "ЭЦП" at bounding box center [203, 276] width 353 height 8
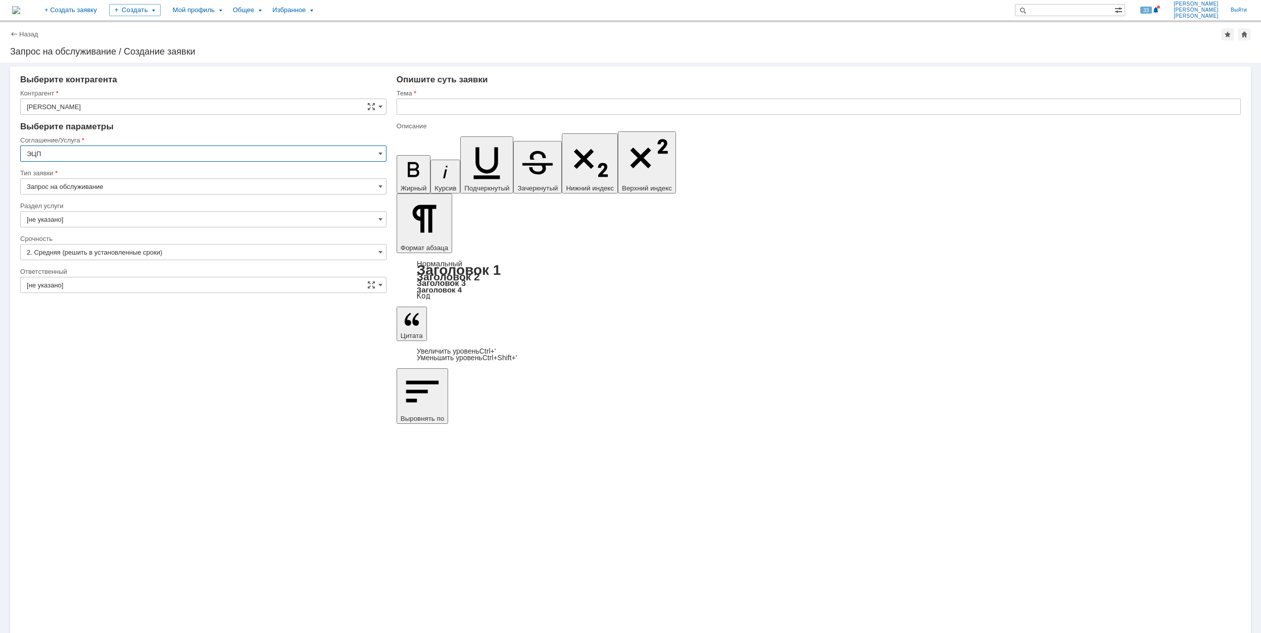
type input "ЭЦП"
click at [118, 219] on input "[не указано]" at bounding box center [203, 219] width 366 height 16
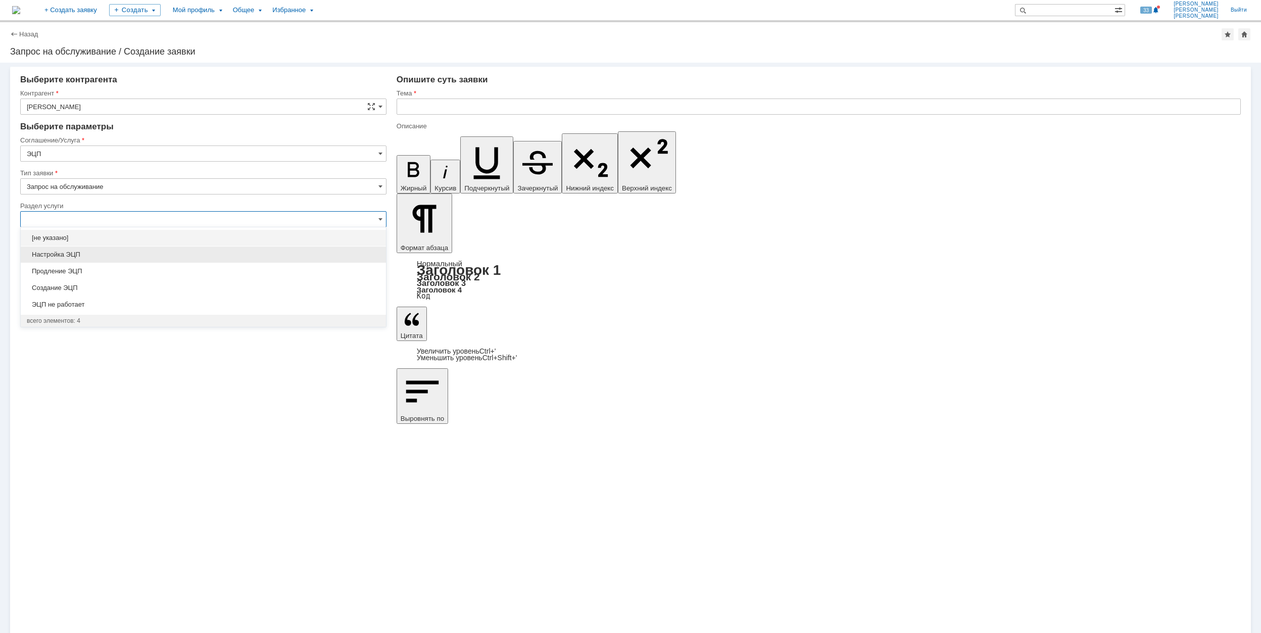
click at [150, 259] on span "Настройка ЭЦП" at bounding box center [203, 255] width 353 height 8
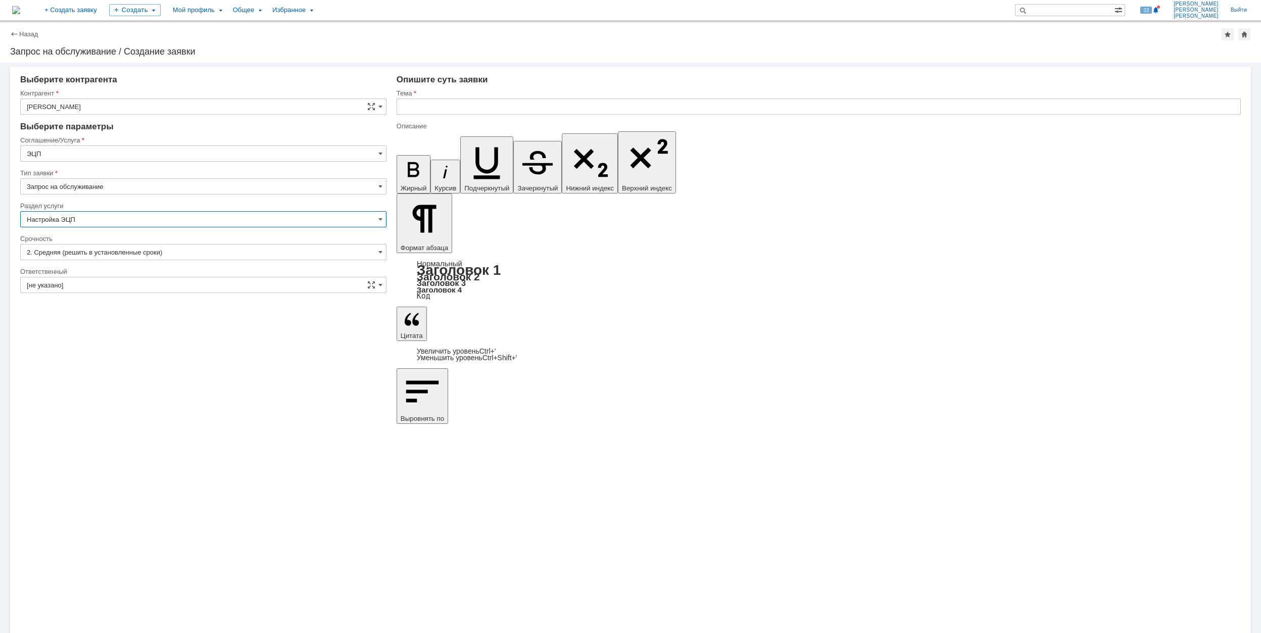
type input "Настройка ЭЦП"
click at [152, 285] on input "[не указано]" at bounding box center [203, 285] width 366 height 16
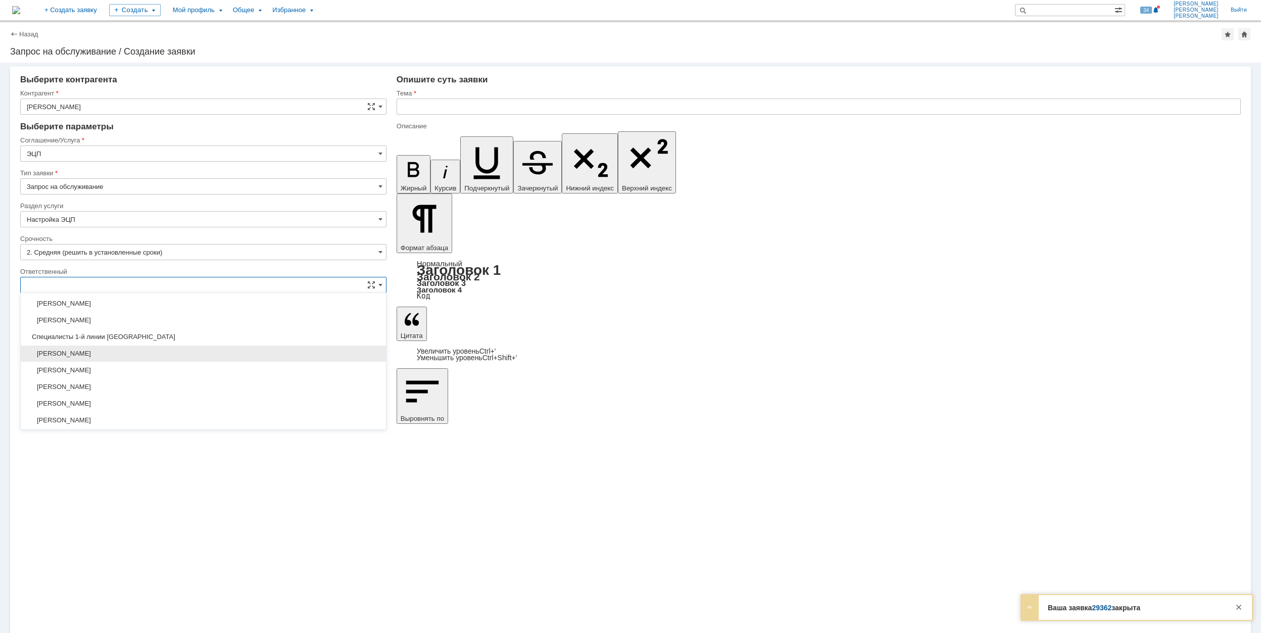
scroll to position [368, 0]
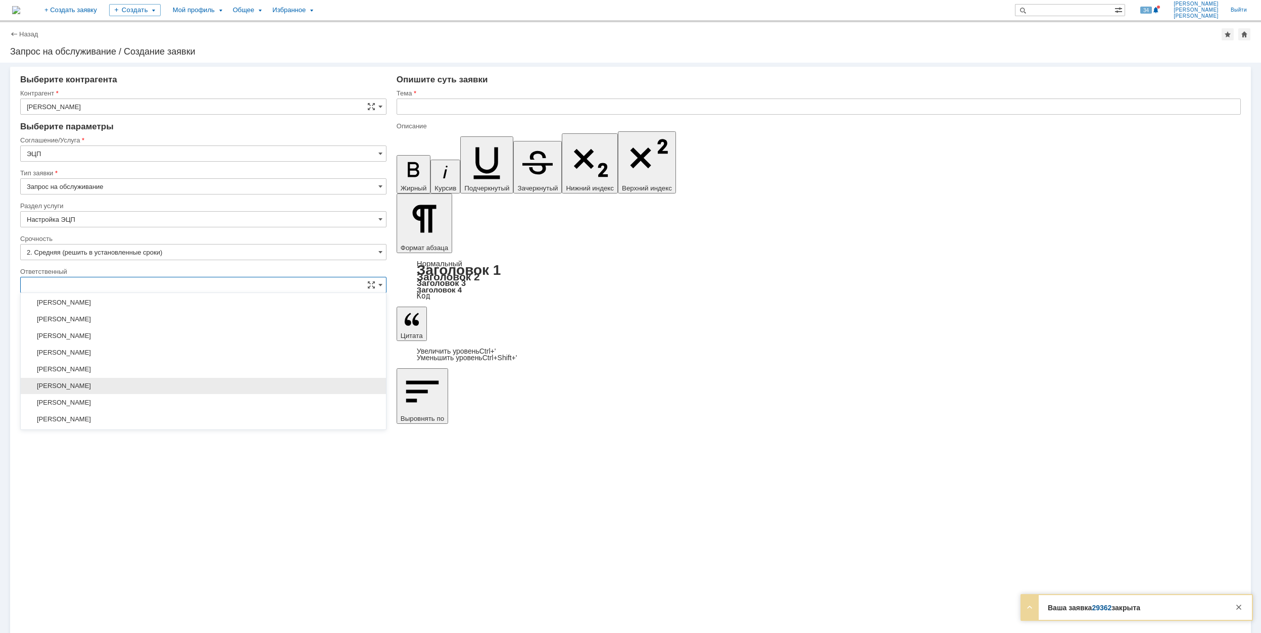
click at [182, 390] on span "[PERSON_NAME]" at bounding box center [203, 386] width 353 height 8
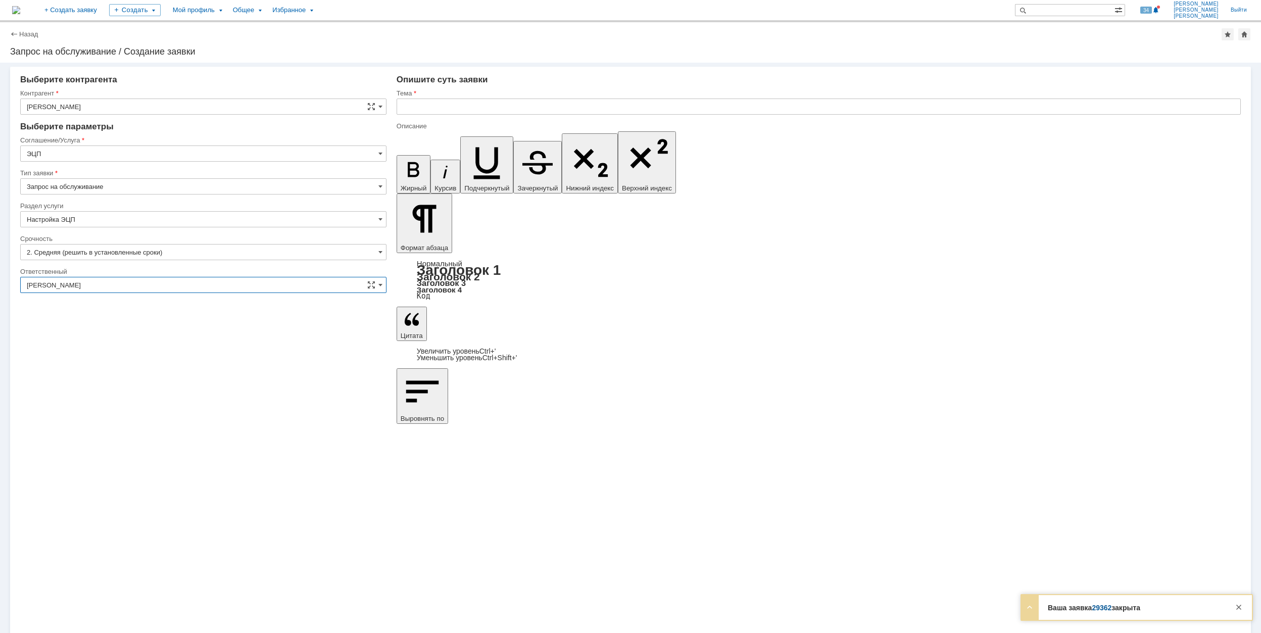
type input "[PERSON_NAME]"
click at [618, 417] on div "Внимание! Выберите контрагента Контрагент [PERSON_NAME] не найден Контрагент не…" at bounding box center [630, 348] width 1261 height 570
drag, startPoint x: 851, startPoint y: 4477, endPoint x: 703, endPoint y: 4462, distance: 148.3
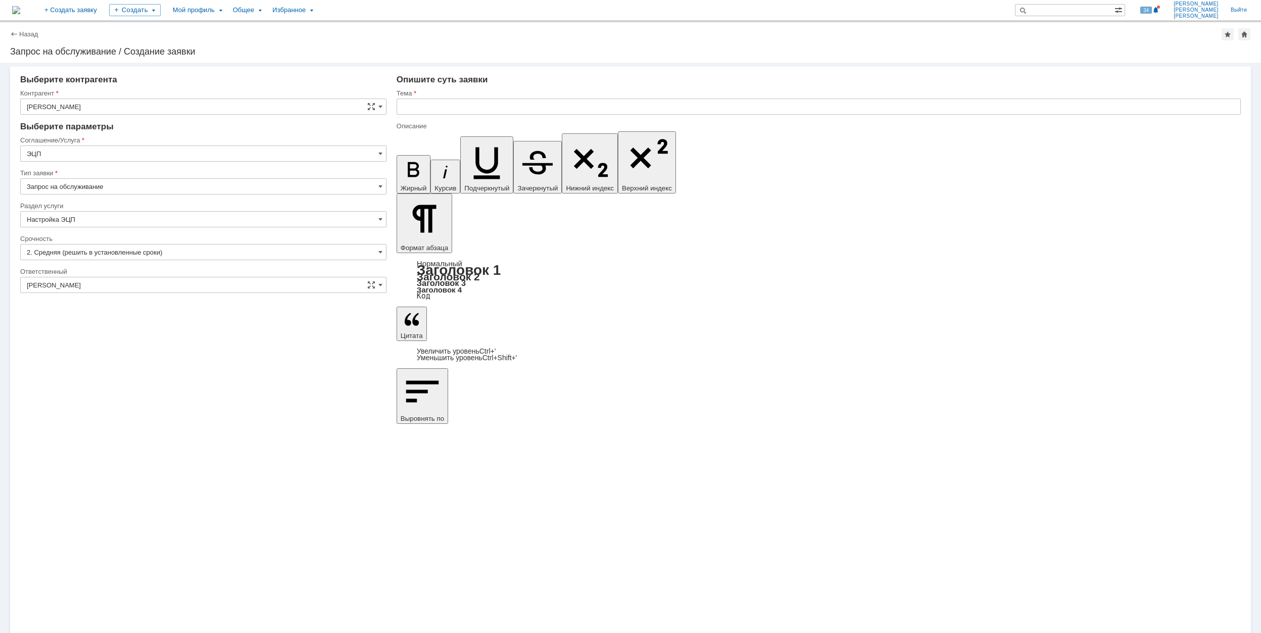
scroll to position [14782, 1]
drag, startPoint x: 750, startPoint y: 4447, endPoint x: 802, endPoint y: 4445, distance: 52.1
drag, startPoint x: 750, startPoint y: 4448, endPoint x: 801, endPoint y: 4444, distance: 51.2
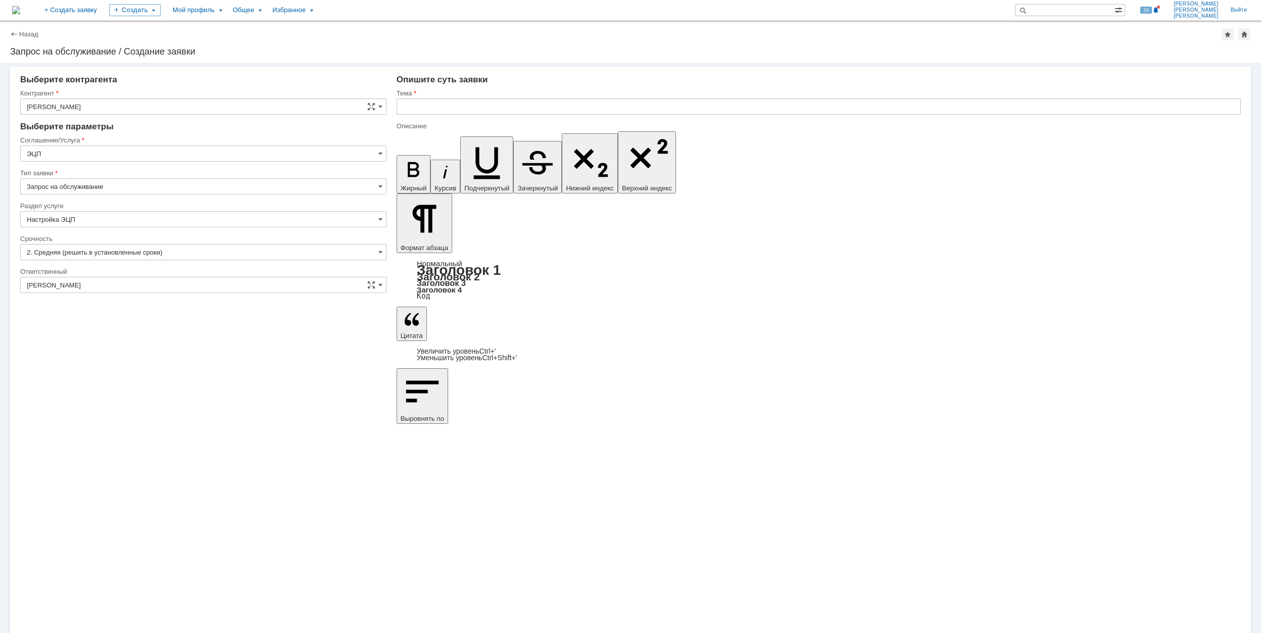
drag, startPoint x: 843, startPoint y: 4447, endPoint x: 752, endPoint y: 4448, distance: 90.4
copy div "договор поручительства"
click at [493, 108] on input "text" at bounding box center [819, 107] width 844 height 16
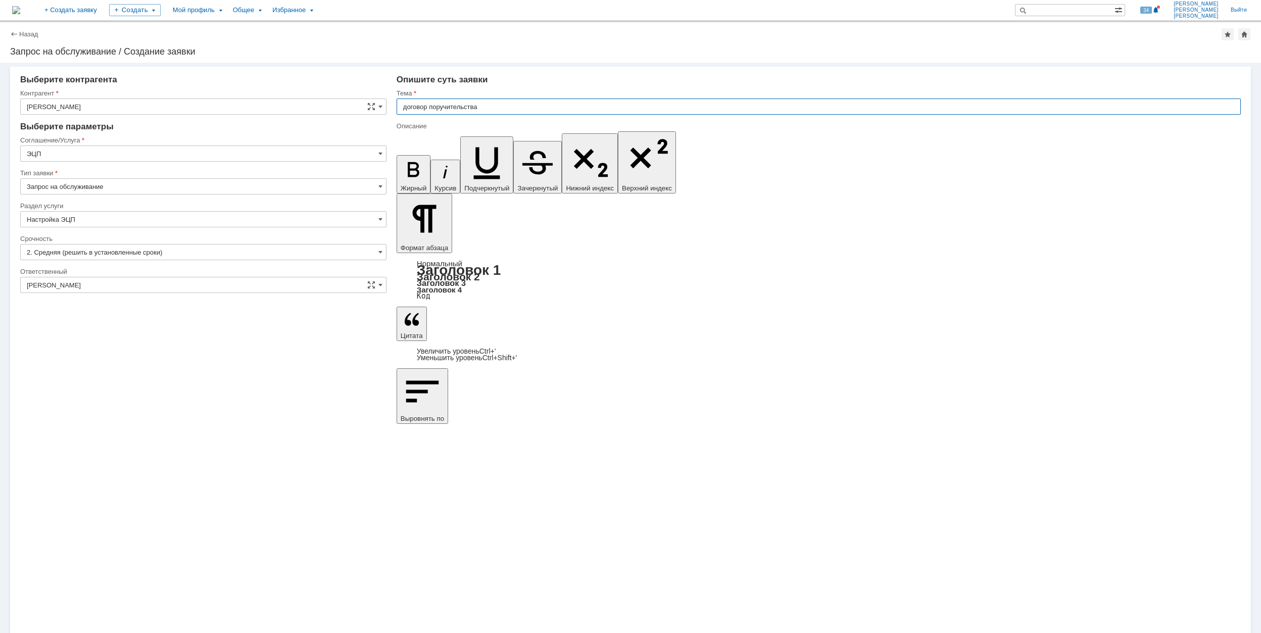
click at [400, 108] on input "договор поручительства" at bounding box center [819, 107] width 844 height 16
click at [467, 106] on input "подпись эцп договор поручительства" at bounding box center [819, 107] width 844 height 16
type input "подпись эцп договора поручительства"
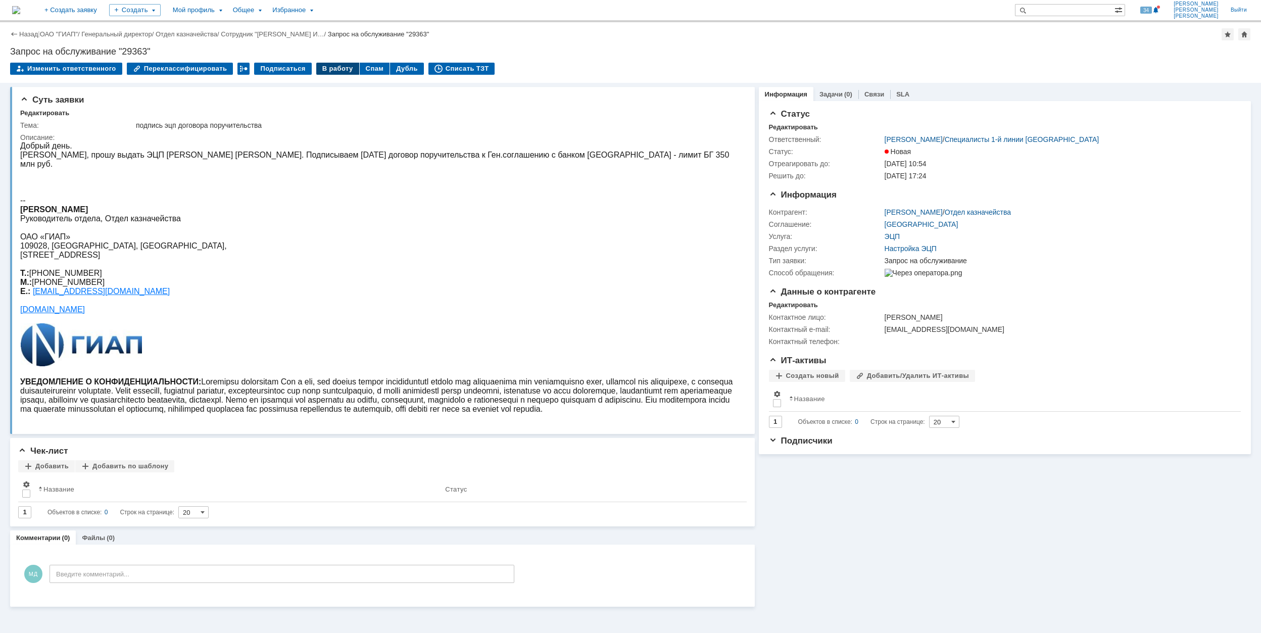
click at [316, 71] on div "В работу" at bounding box center [337, 69] width 43 height 12
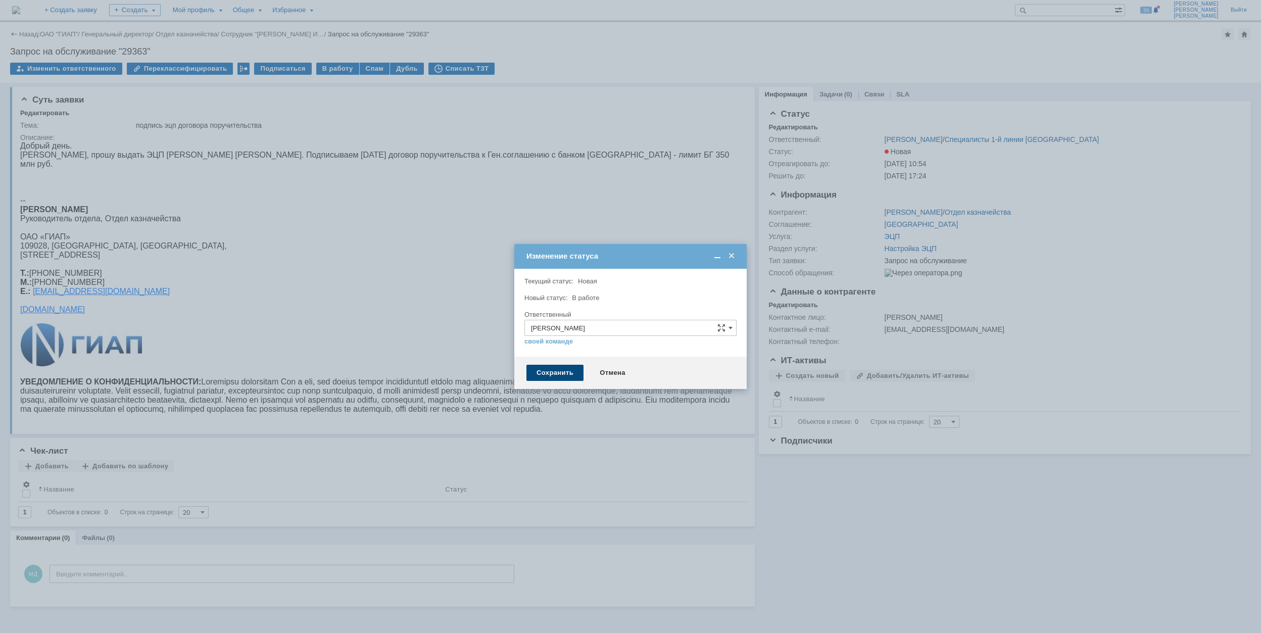
click at [532, 370] on div "Сохранить" at bounding box center [554, 373] width 57 height 16
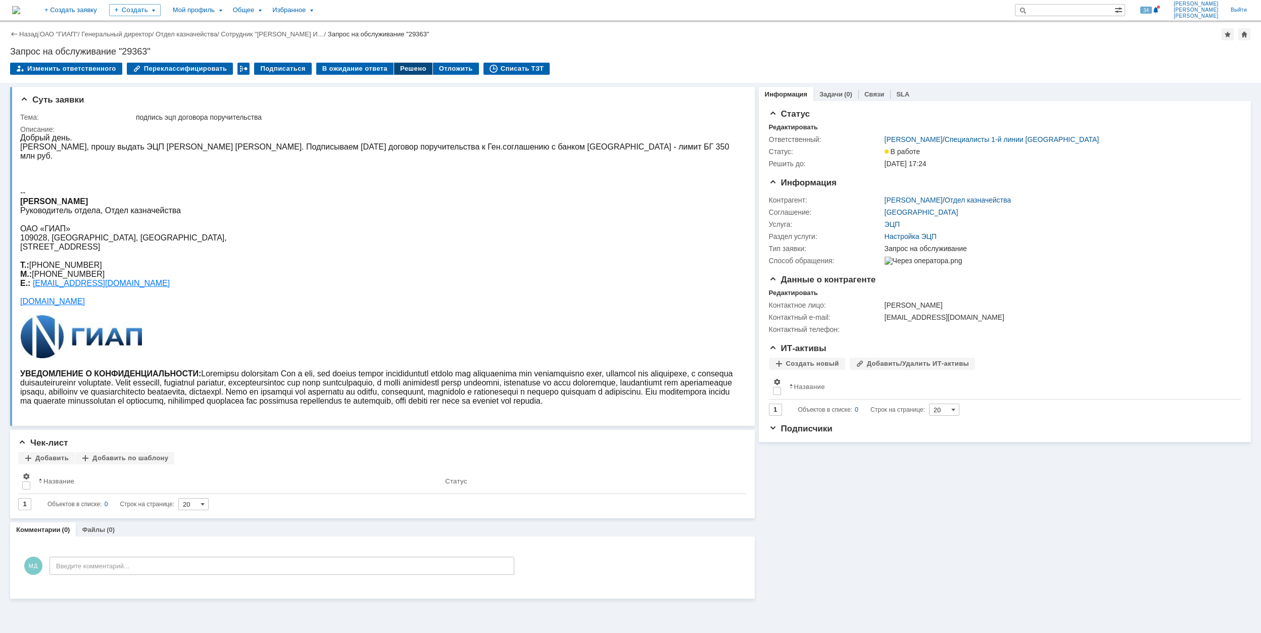
click at [399, 69] on div "Решено" at bounding box center [413, 69] width 38 height 12
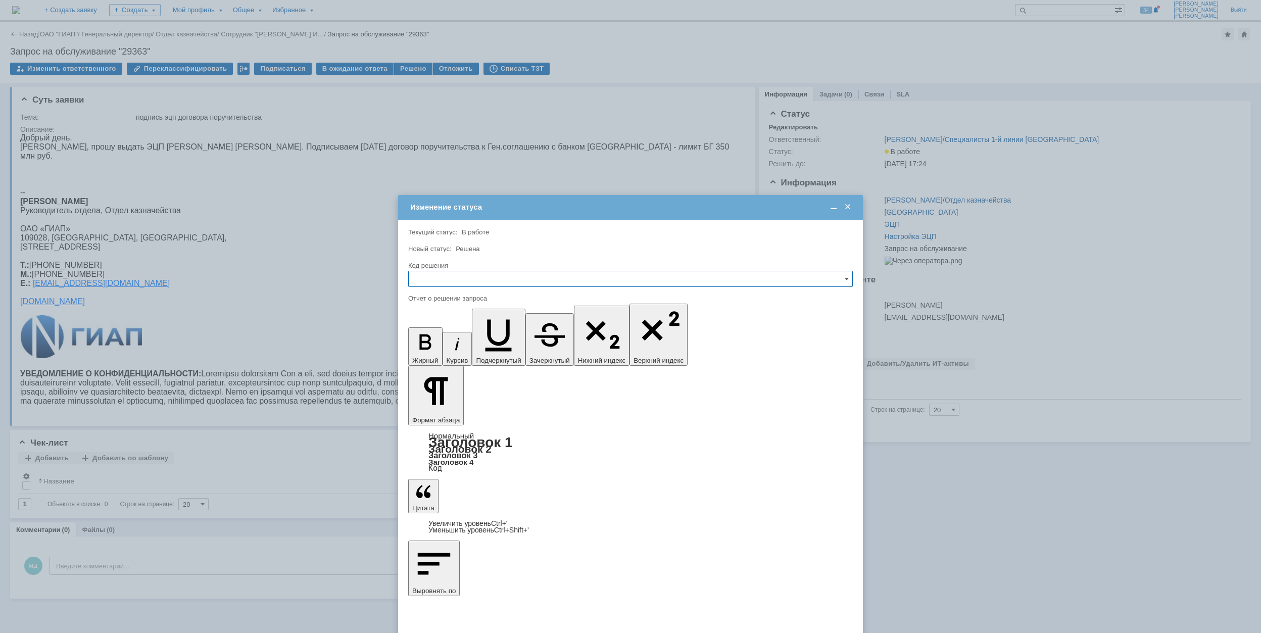
click at [548, 281] on input "text" at bounding box center [630, 279] width 445 height 16
click at [503, 350] on span "Решено" at bounding box center [630, 348] width 431 height 8
type input "Решено"
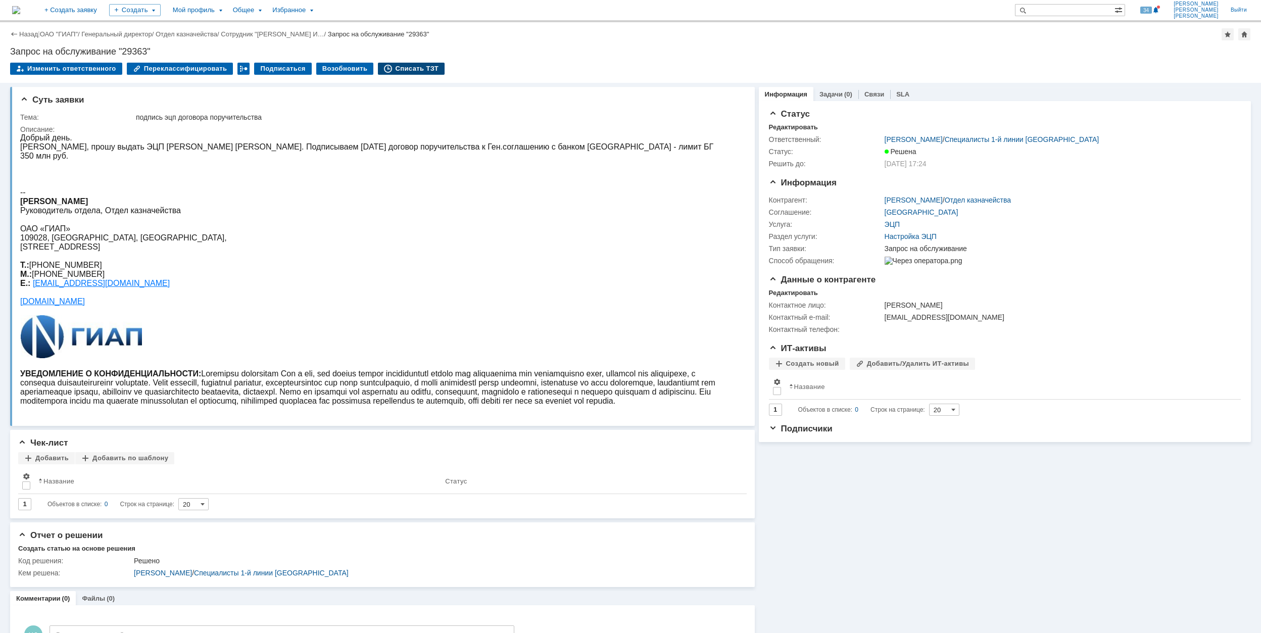
click at [399, 65] on div "Списать ТЗТ" at bounding box center [411, 69] width 67 height 12
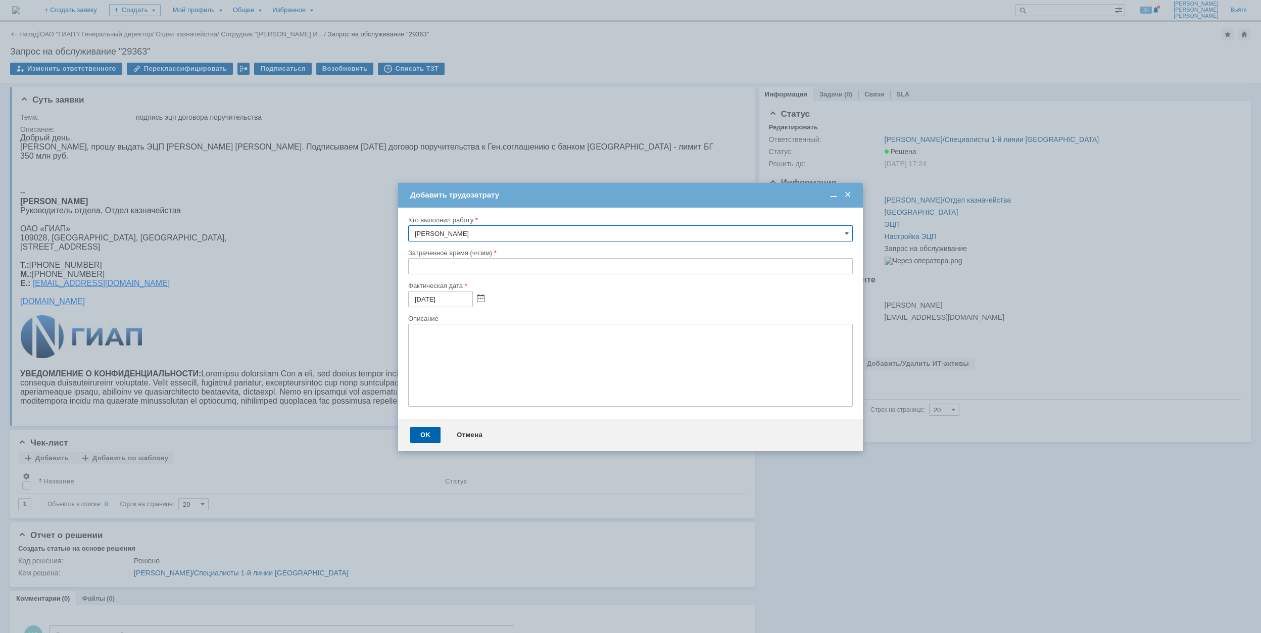
drag, startPoint x: 412, startPoint y: 269, endPoint x: 413, endPoint y: 251, distance: 18.7
click at [412, 265] on input "text" at bounding box center [630, 266] width 445 height 16
type input "00:30"
click at [428, 433] on div "OK" at bounding box center [425, 435] width 30 height 16
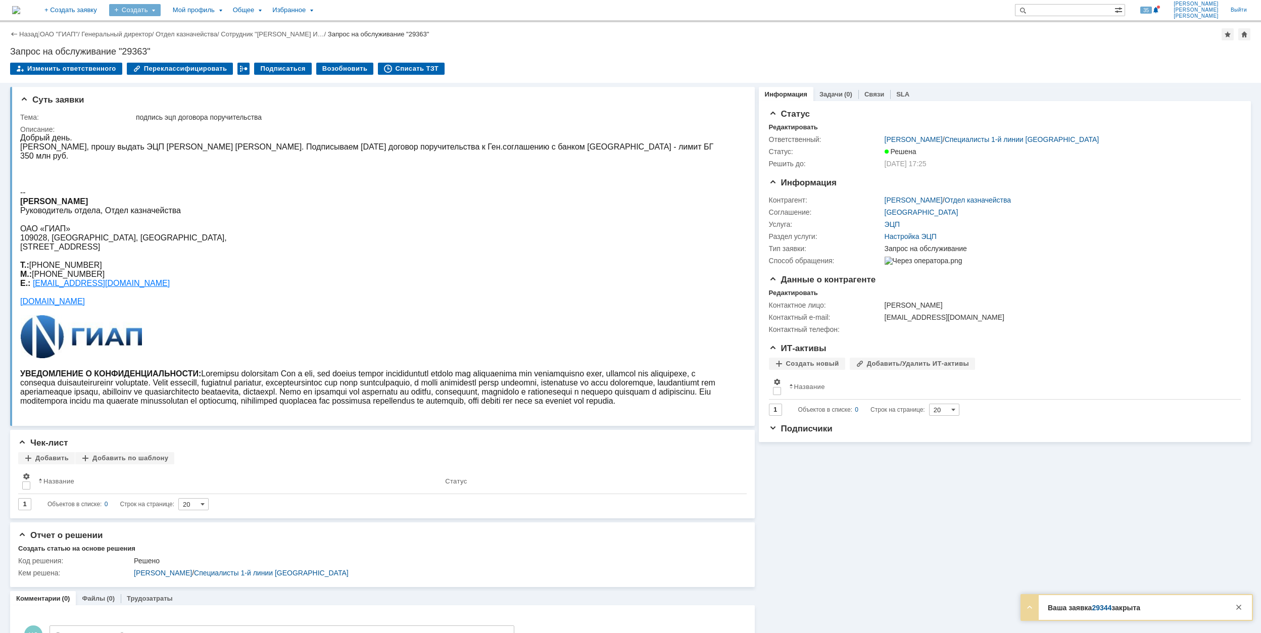
click at [161, 6] on div "Создать" at bounding box center [135, 10] width 52 height 12
click at [188, 63] on link "Заявка" at bounding box center [149, 63] width 77 height 12
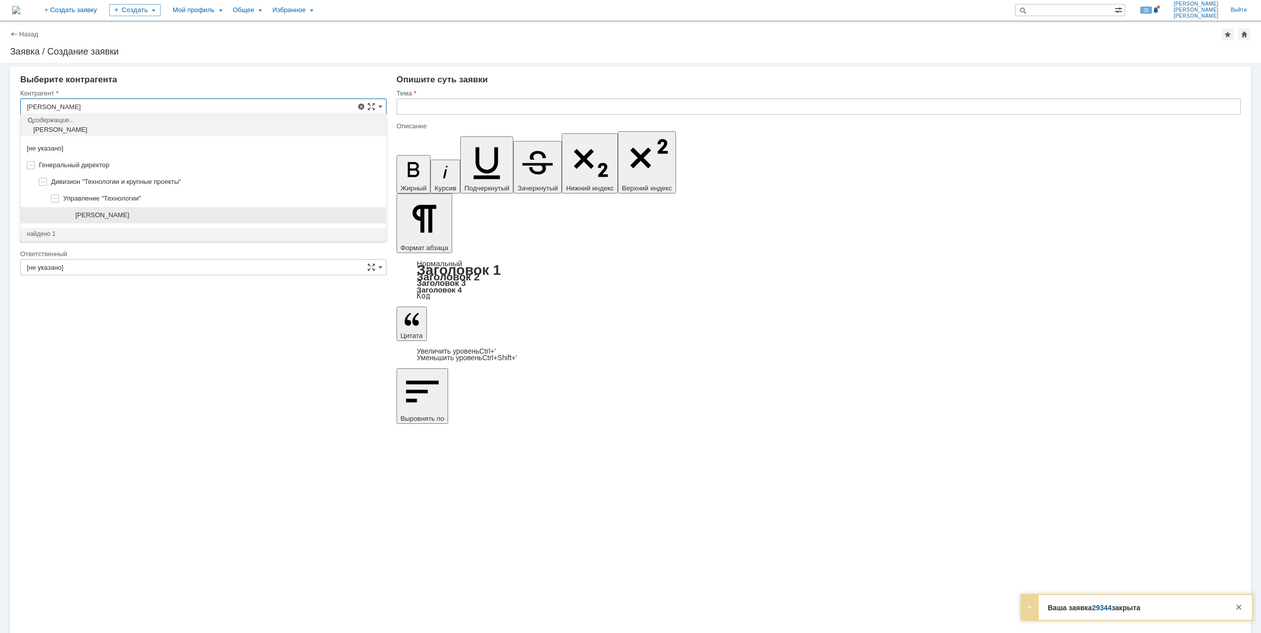
click at [129, 215] on span "[PERSON_NAME]" at bounding box center [102, 215] width 54 height 8
type input "[PERSON_NAME]"
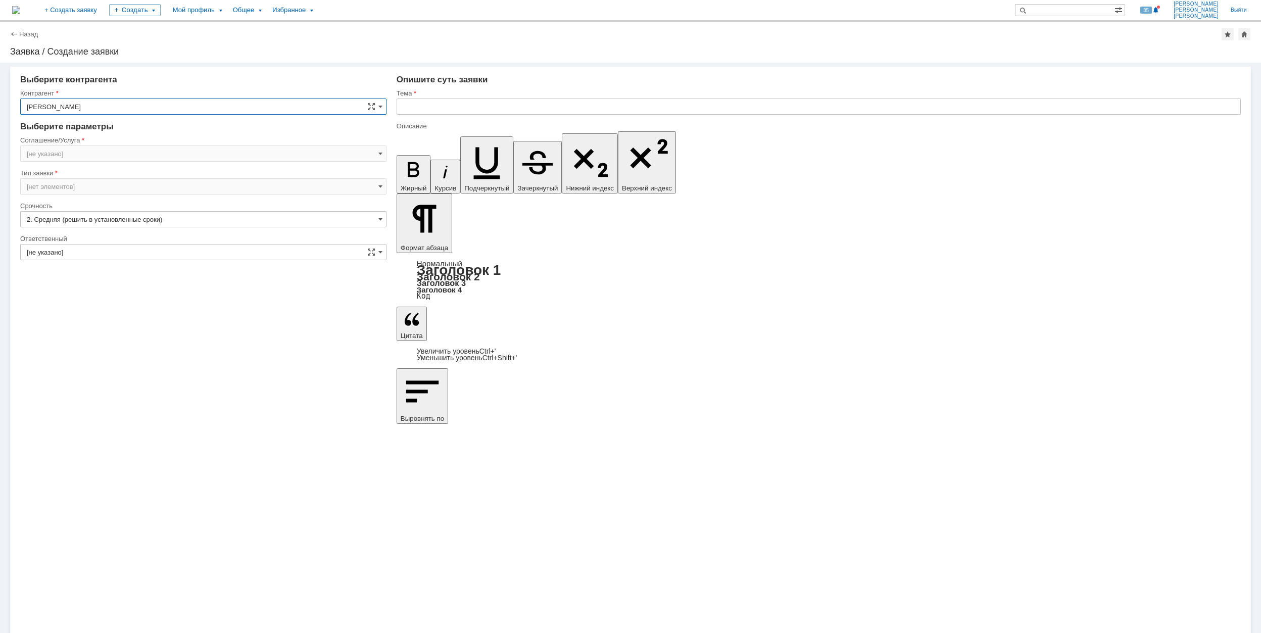
type input "[GEOGRAPHIC_DATA]"
click at [80, 150] on input "[GEOGRAPHIC_DATA]" at bounding box center [203, 154] width 366 height 16
click at [171, 220] on span "Программное обеспечение" at bounding box center [203, 220] width 353 height 8
type input "Программное обеспечение"
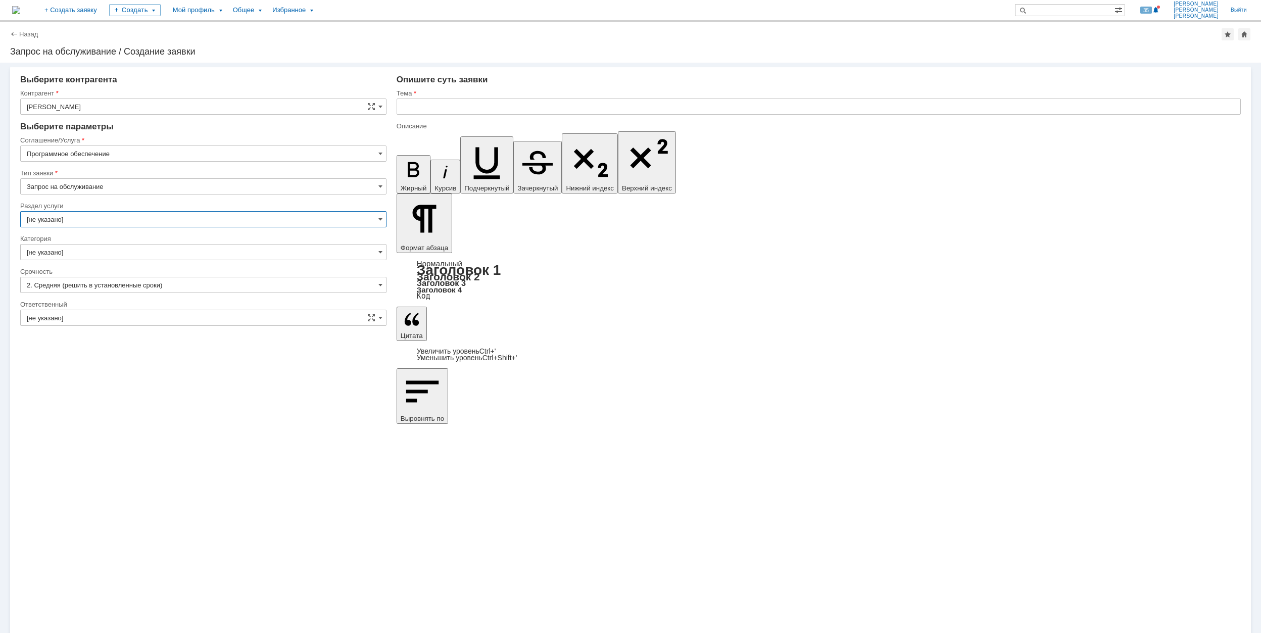
click at [120, 212] on input "[не указано]" at bounding box center [203, 219] width 366 height 16
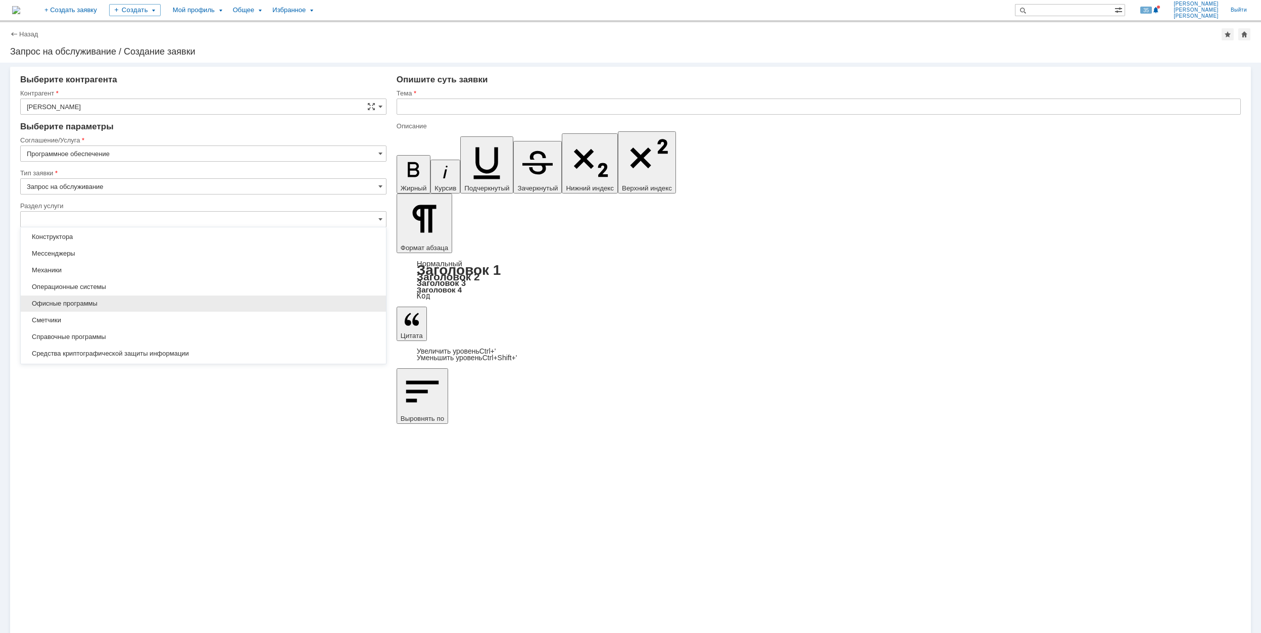
click at [174, 304] on span "Офисные программы" at bounding box center [203, 304] width 353 height 8
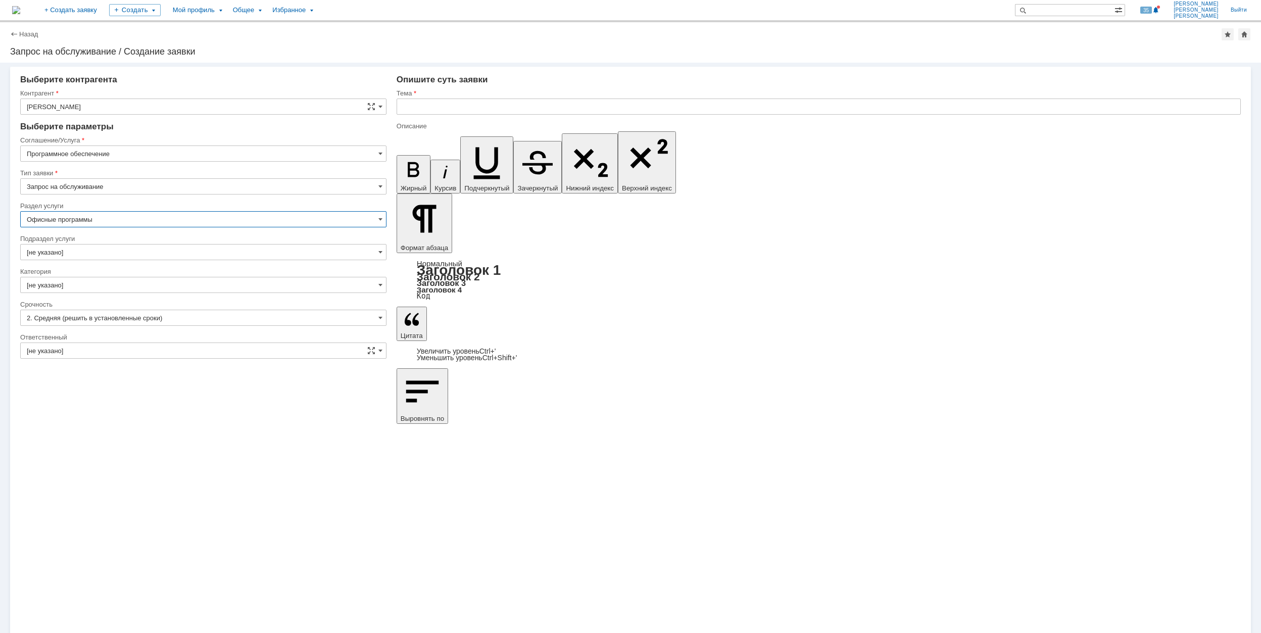
type input "Офисные программы"
click at [124, 250] on input "[не указано]" at bounding box center [203, 252] width 366 height 16
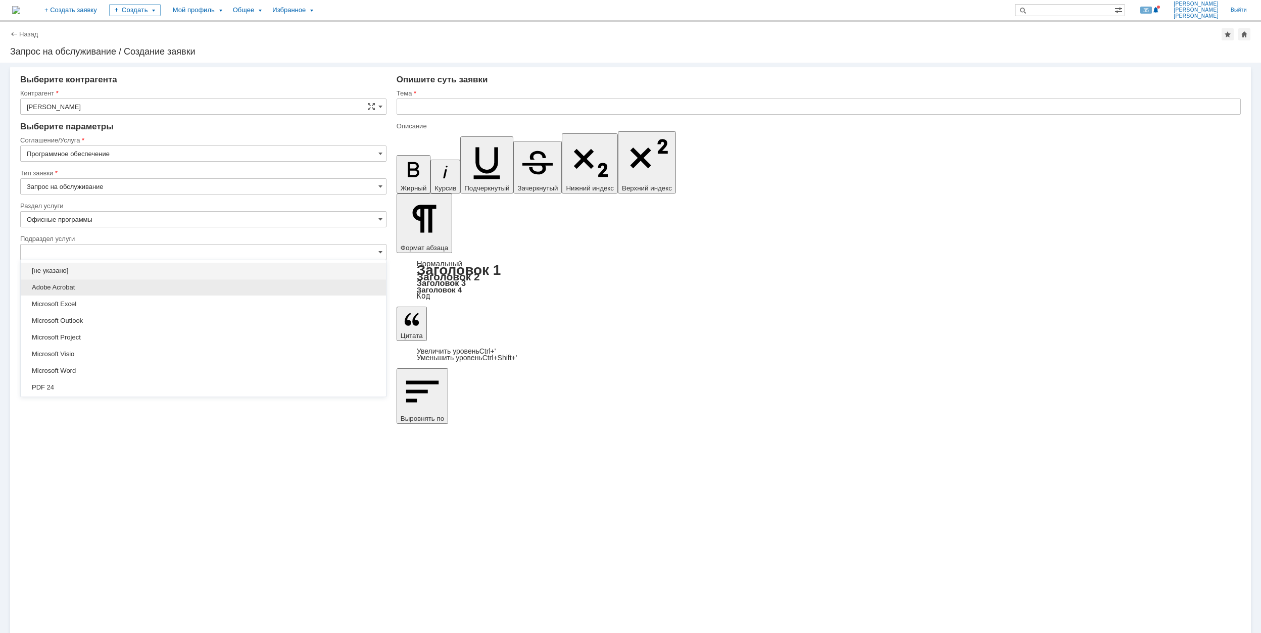
click at [142, 294] on div "Adobe Acrobat" at bounding box center [203, 287] width 365 height 16
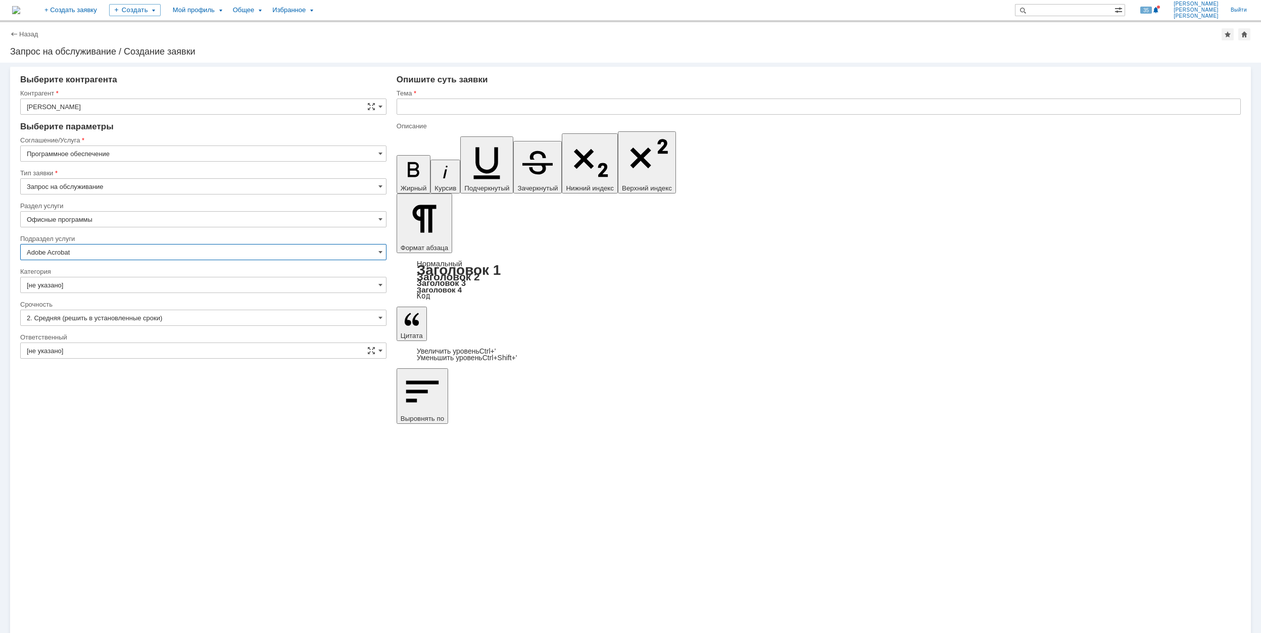
type input "Adobe Acrobat"
click at [136, 280] on input "[не указано]" at bounding box center [203, 285] width 366 height 16
click at [134, 306] on span "Adobe Acrobat" at bounding box center [203, 303] width 353 height 8
type input "Adobe Acrobat"
click at [142, 350] on input "[не указано]" at bounding box center [203, 351] width 366 height 16
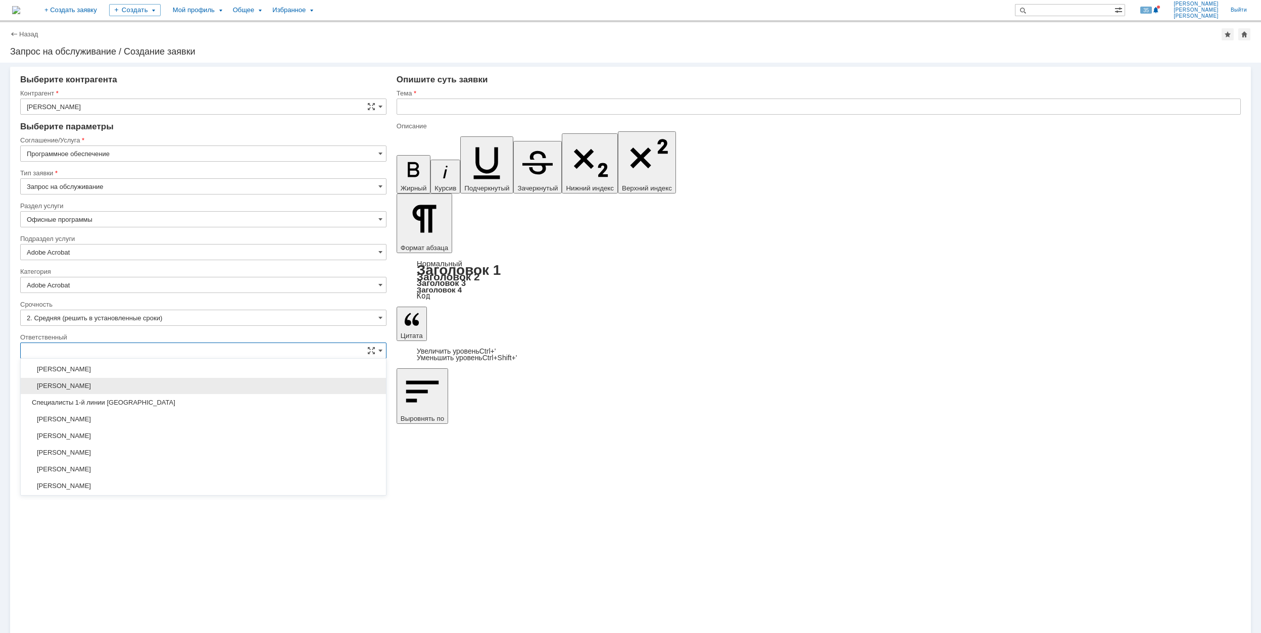
scroll to position [368, 0]
click at [150, 455] on span "[PERSON_NAME]" at bounding box center [203, 452] width 353 height 8
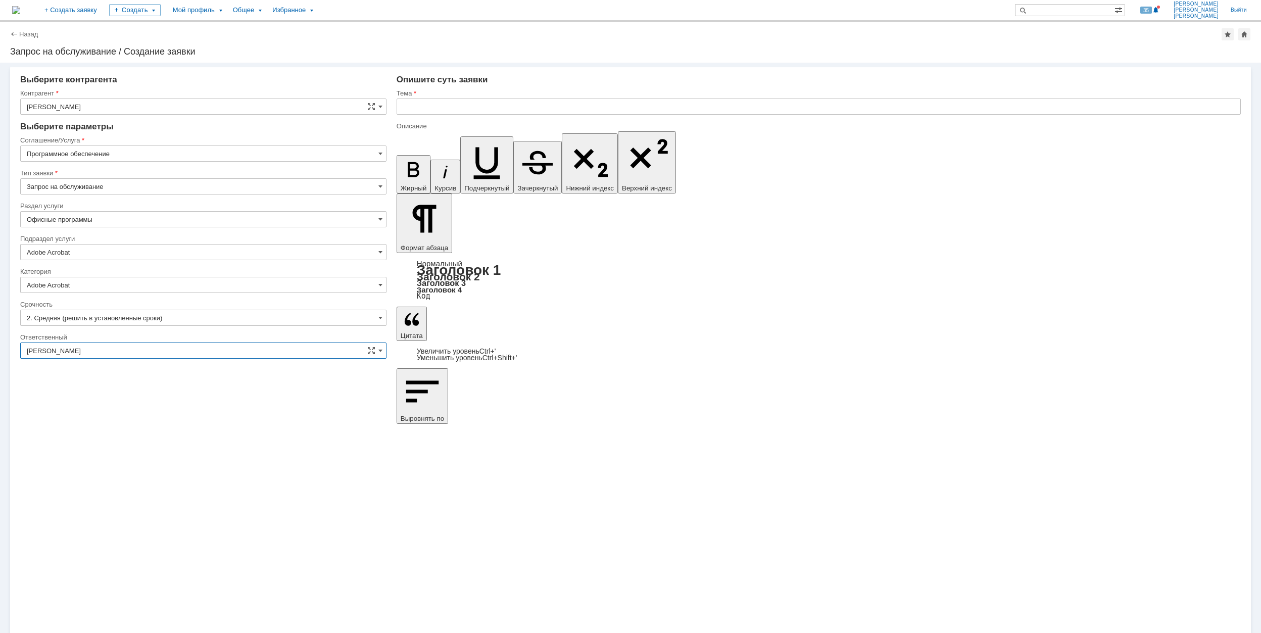
type input "[PERSON_NAME]"
click at [430, 109] on input "text" at bounding box center [819, 107] width 844 height 16
drag, startPoint x: 514, startPoint y: 103, endPoint x: 397, endPoint y: 109, distance: 116.9
click at [397, 109] on input "Не редактирует AcrobatPro" at bounding box center [819, 107] width 844 height 16
type input "Не редактирует AcrobatPro"
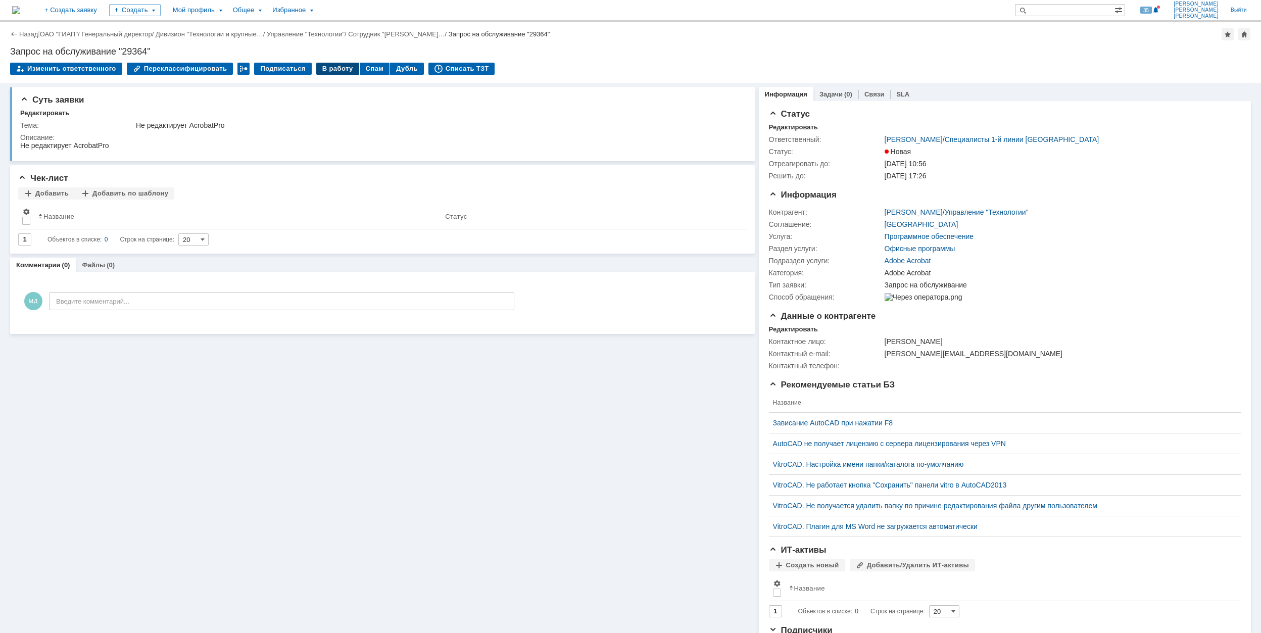
drag, startPoint x: 320, startPoint y: 70, endPoint x: 324, endPoint y: 74, distance: 5.7
click at [320, 70] on div "В работу" at bounding box center [337, 69] width 43 height 12
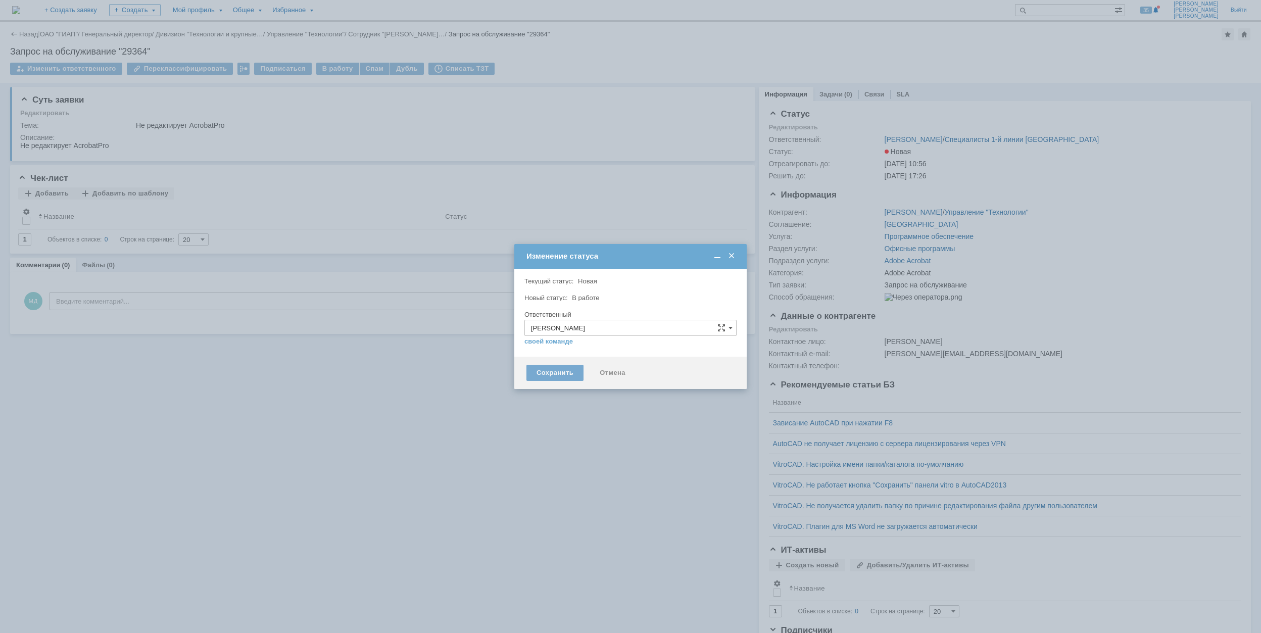
type input "Adobe Acrobat"
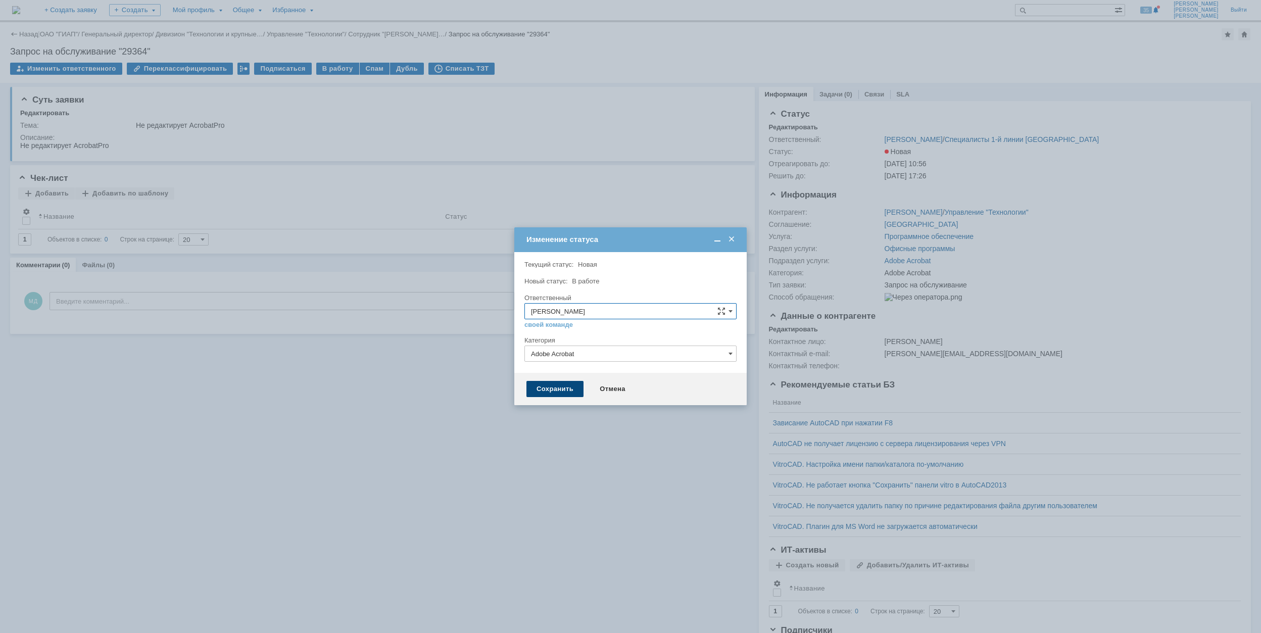
click at [566, 391] on div "Сохранить" at bounding box center [554, 389] width 57 height 16
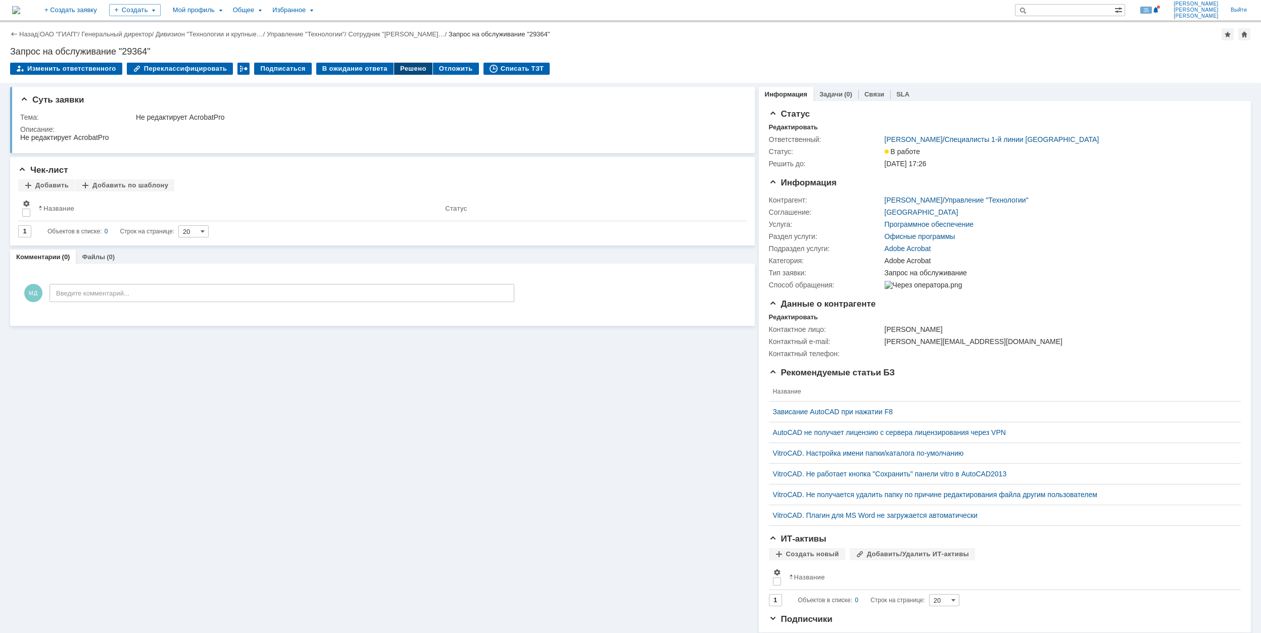
click at [394, 70] on div "Решено" at bounding box center [413, 69] width 38 height 12
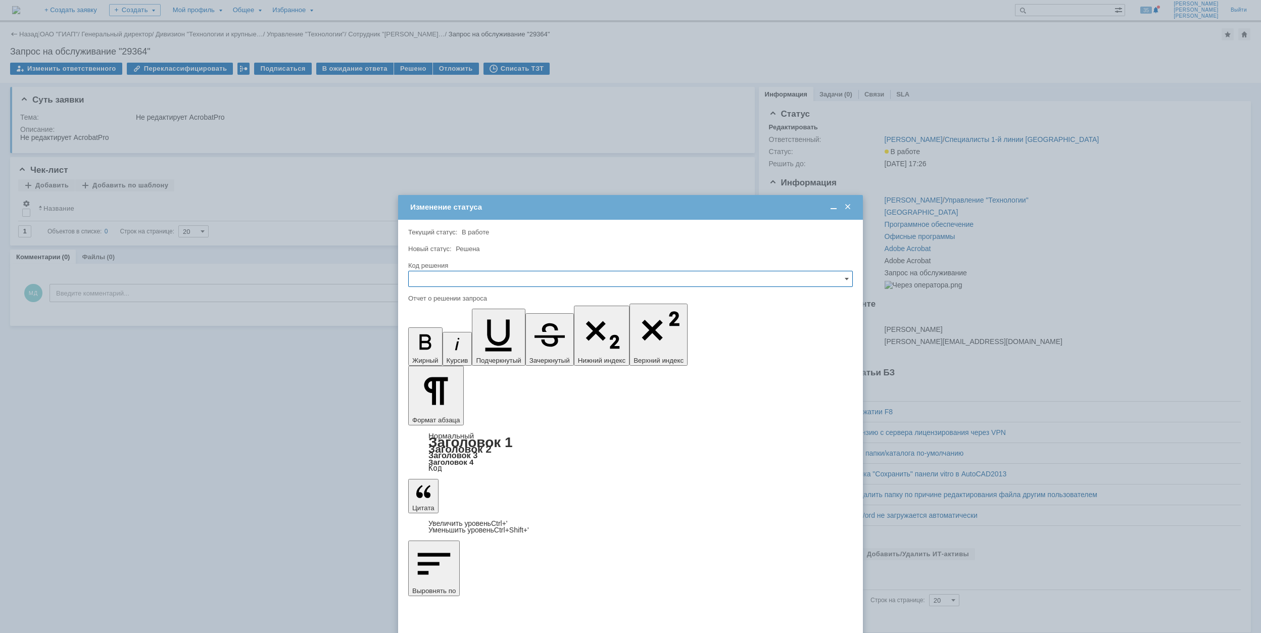
click at [556, 281] on input "text" at bounding box center [630, 279] width 445 height 16
click at [469, 345] on span "Решено" at bounding box center [630, 348] width 431 height 8
type input "Решено"
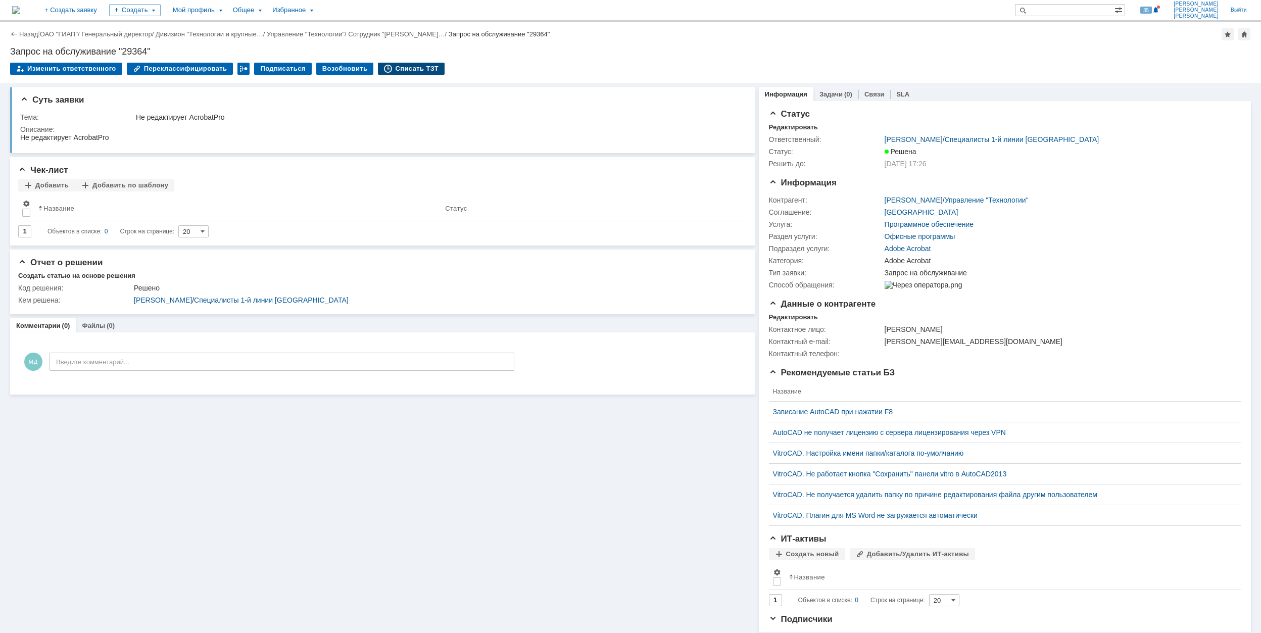
click at [399, 69] on div "Списать ТЗТ" at bounding box center [411, 69] width 67 height 12
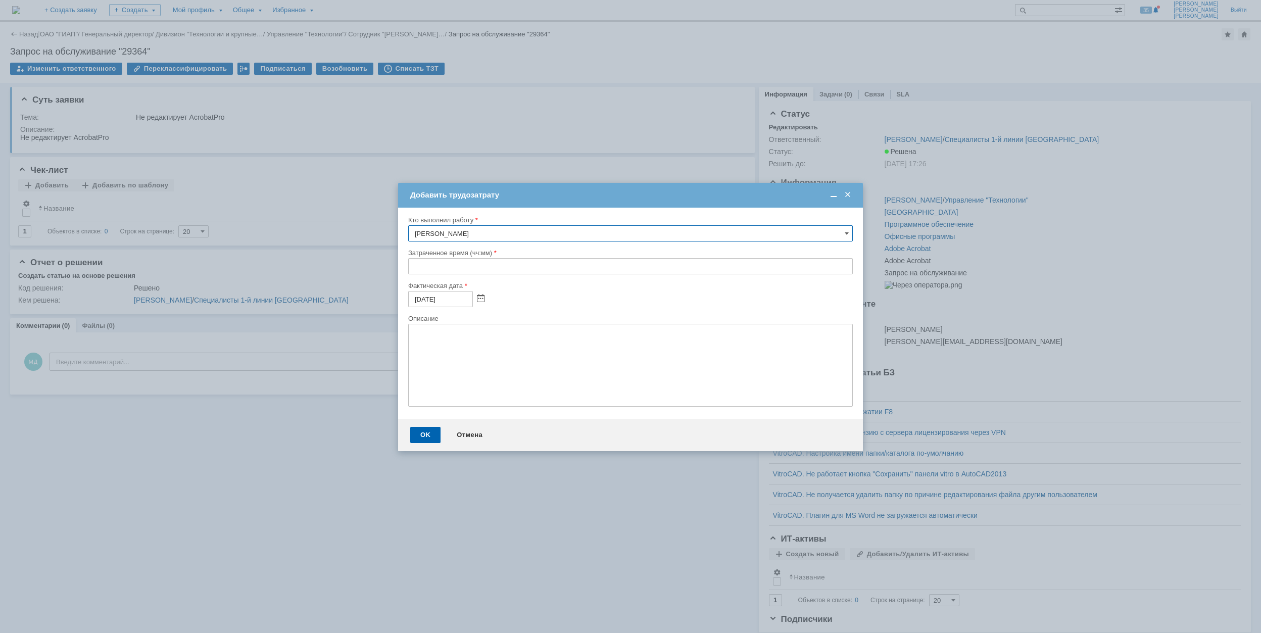
click at [412, 268] on input "text" at bounding box center [630, 266] width 445 height 16
type input "00:30"
click at [425, 430] on div "OK" at bounding box center [425, 435] width 30 height 16
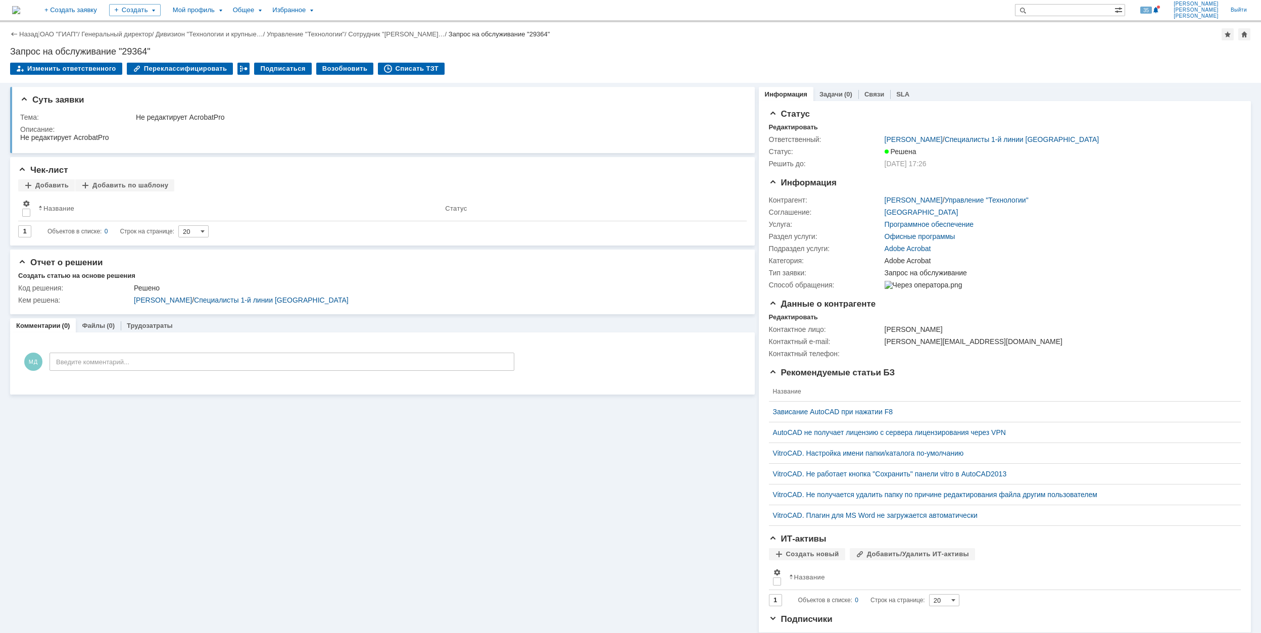
click at [70, 29] on div "Назад | ОАО "ГИАП" / Генеральный директор / Дивизион "Технологии и крупные… / У…" at bounding box center [630, 34] width 1241 height 12
click at [61, 41] on div "Назад | ОАО "ГИАП" / Генеральный директор / Дивизион "Технологии и крупные… / У…" at bounding box center [630, 52] width 1261 height 61
click at [82, 35] on span at bounding box center [81, 34] width 2 height 8
click at [71, 35] on link "ОАО "ГИАП"" at bounding box center [59, 34] width 38 height 8
